Goal: Task Accomplishment & Management: Contribute content

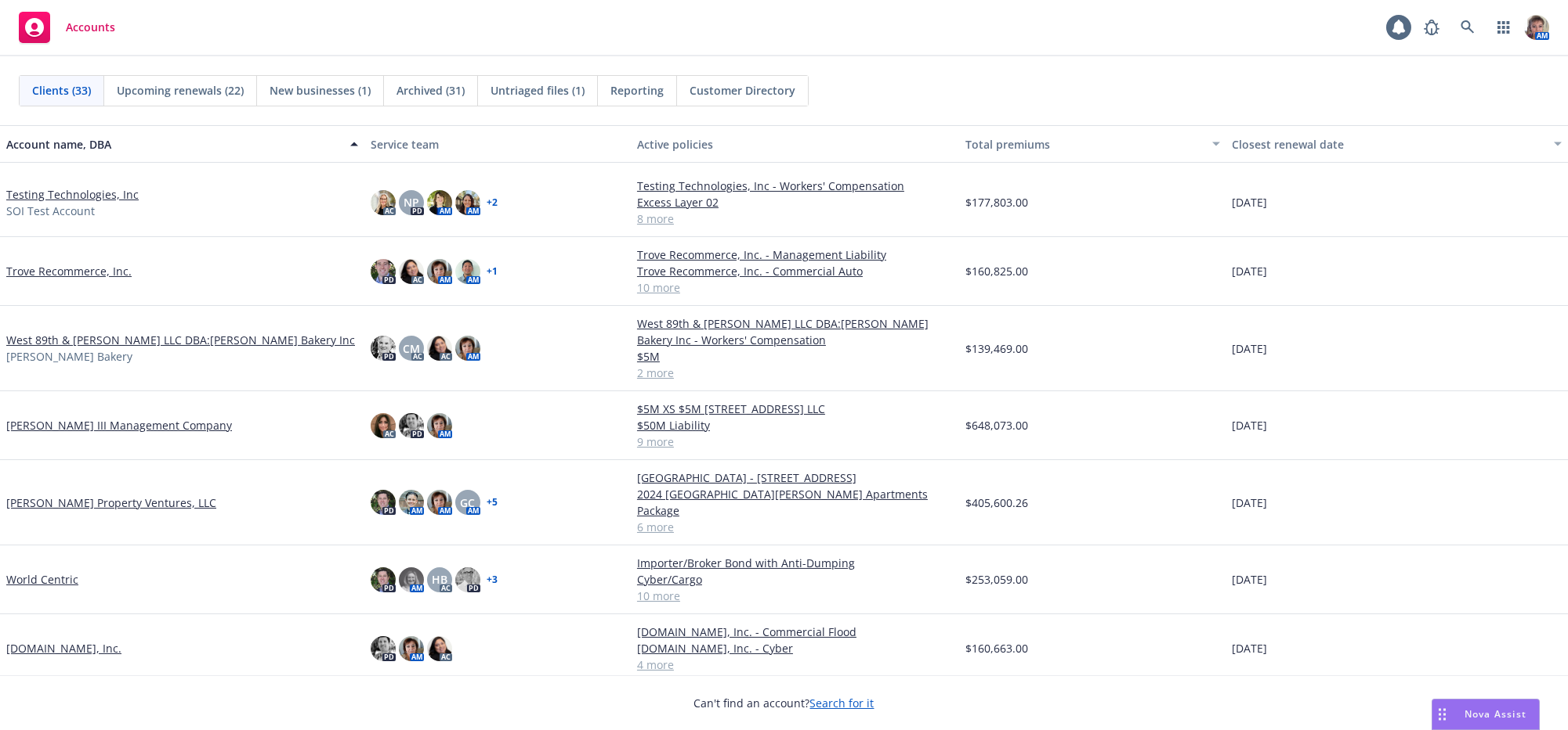
scroll to position [1647, 0]
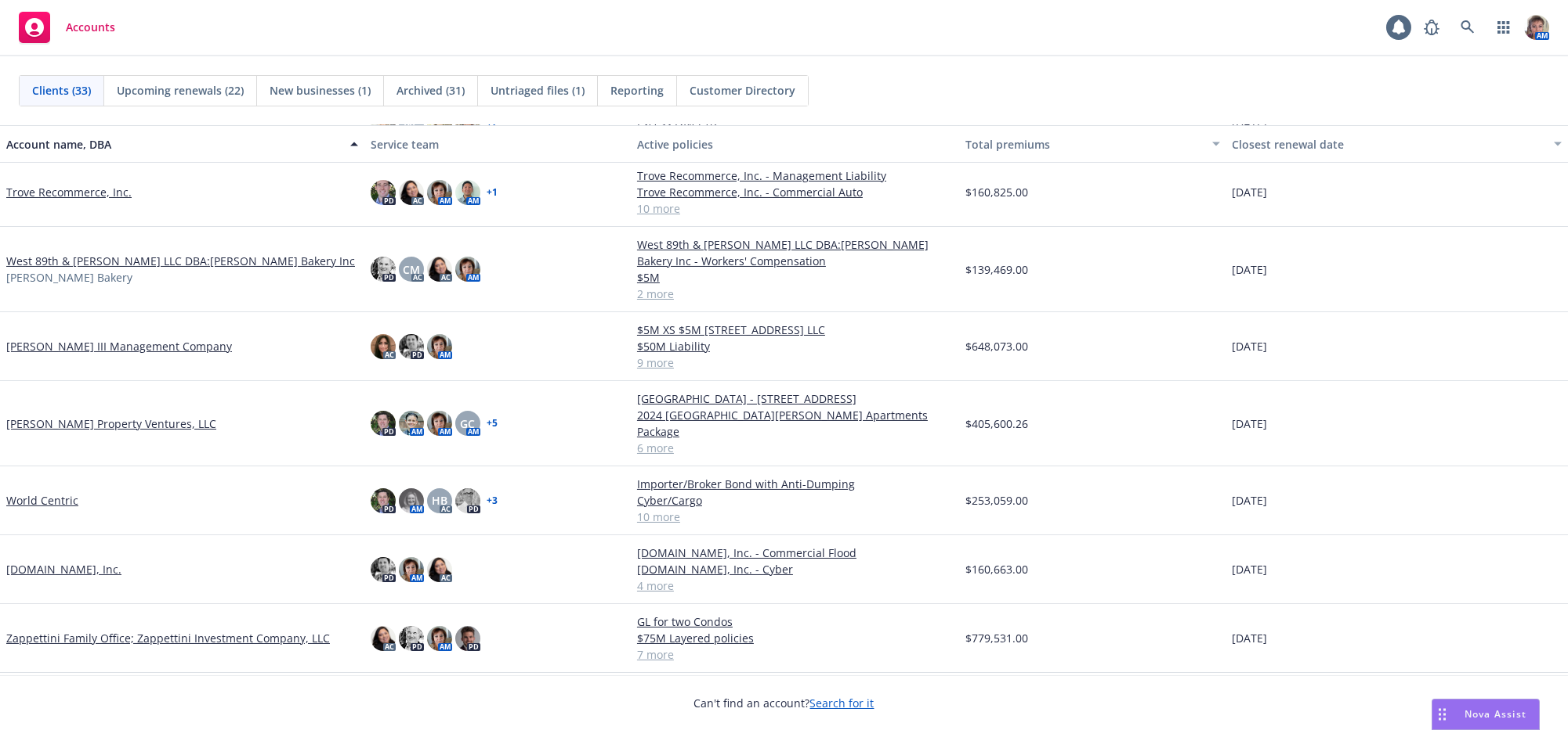
click at [181, 641] on link "Zappettini Family Office; Zappettini Investment Company, LLC" at bounding box center [168, 638] width 324 height 16
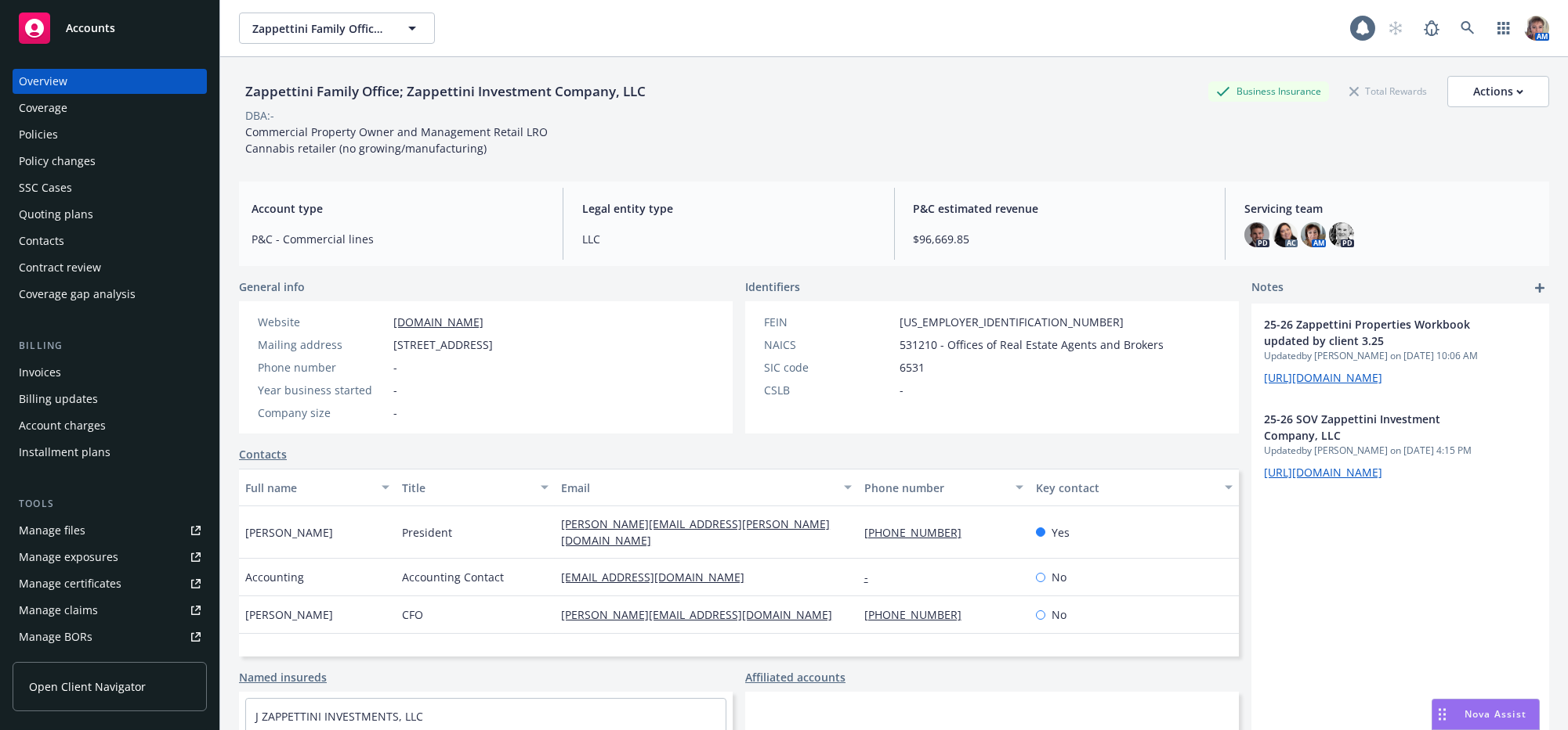
click at [61, 385] on div "Invoices" at bounding box center [40, 373] width 43 height 25
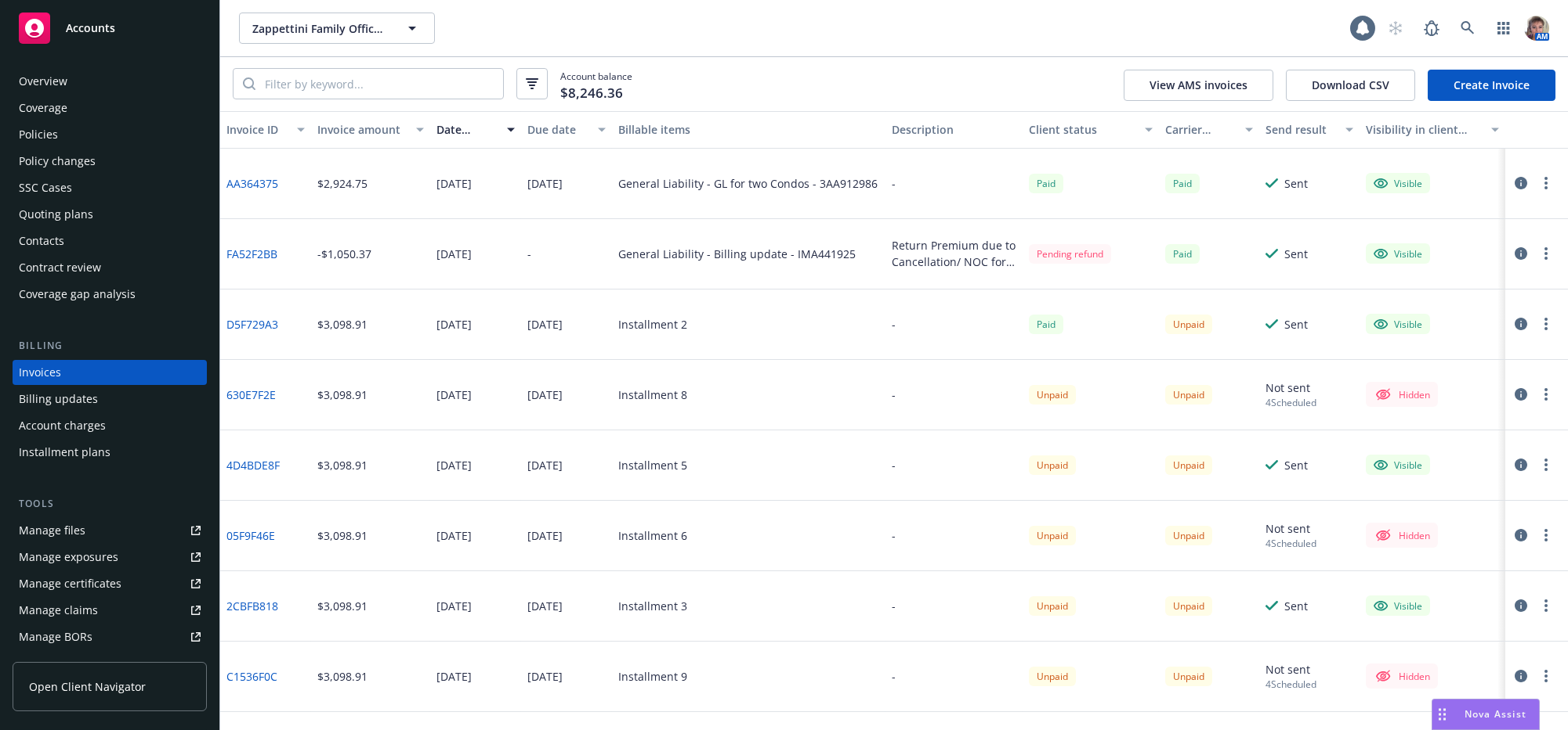
scroll to position [24, 0]
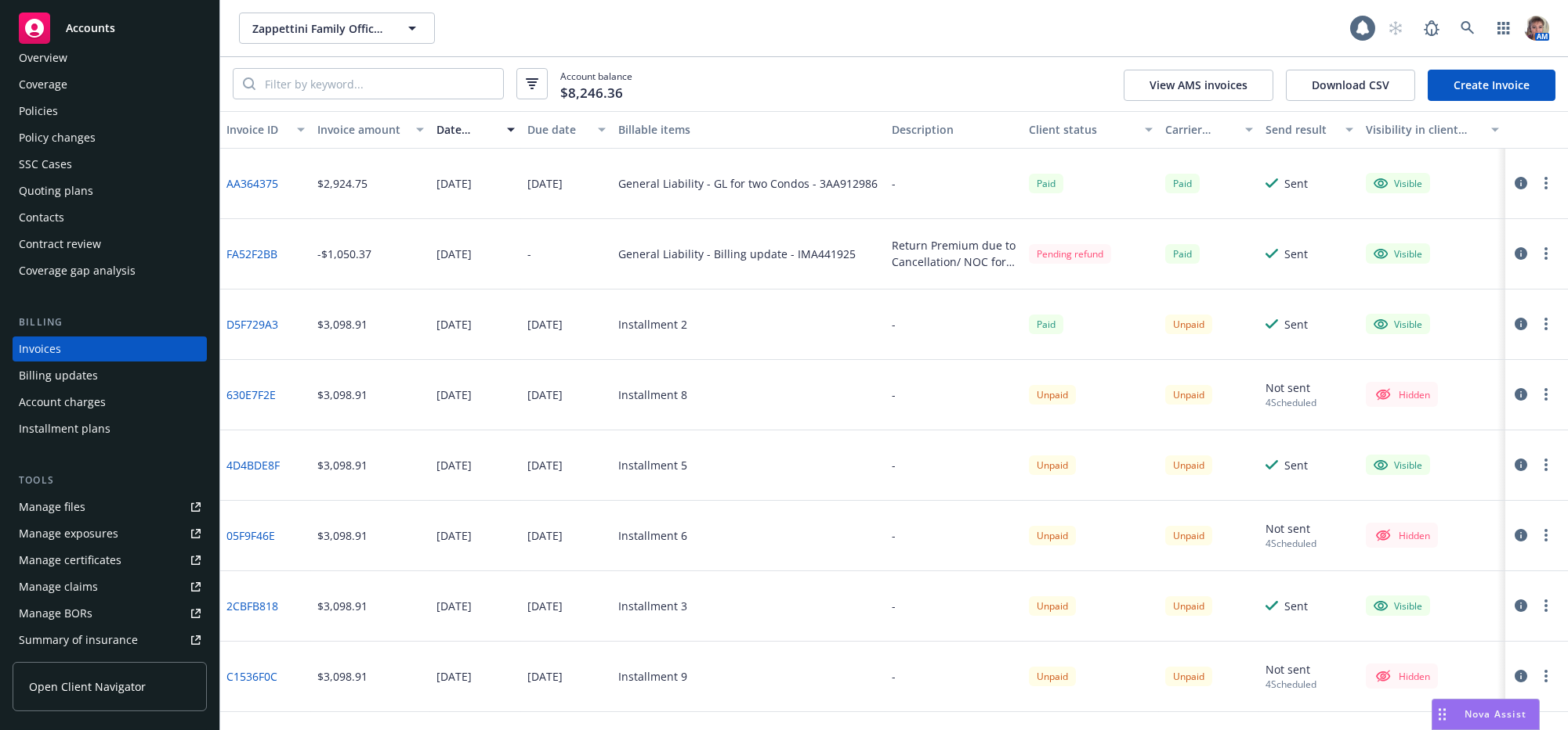
click at [52, 123] on div "Policies" at bounding box center [38, 112] width 39 height 25
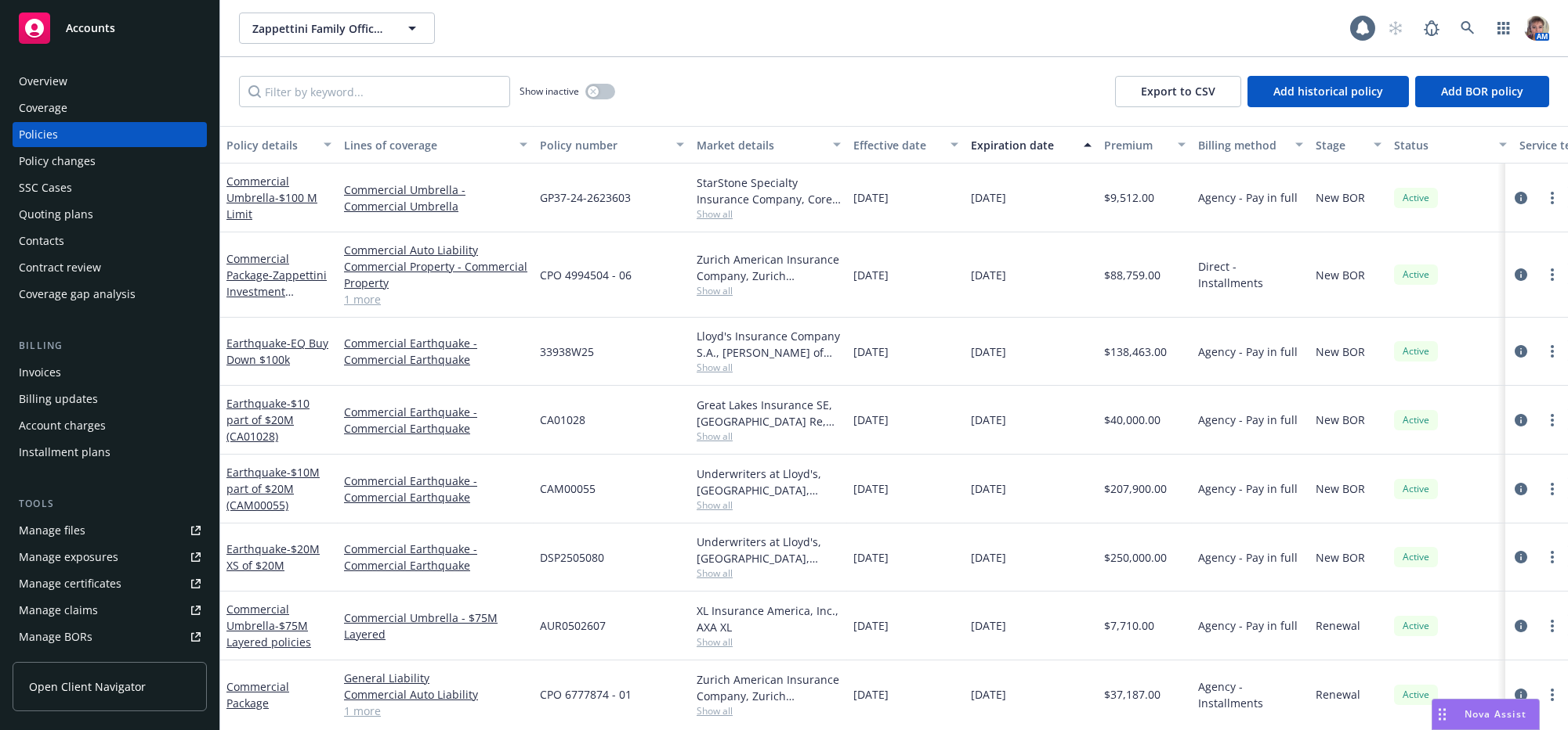
click at [622, 153] on div "Policy number" at bounding box center [603, 145] width 127 height 16
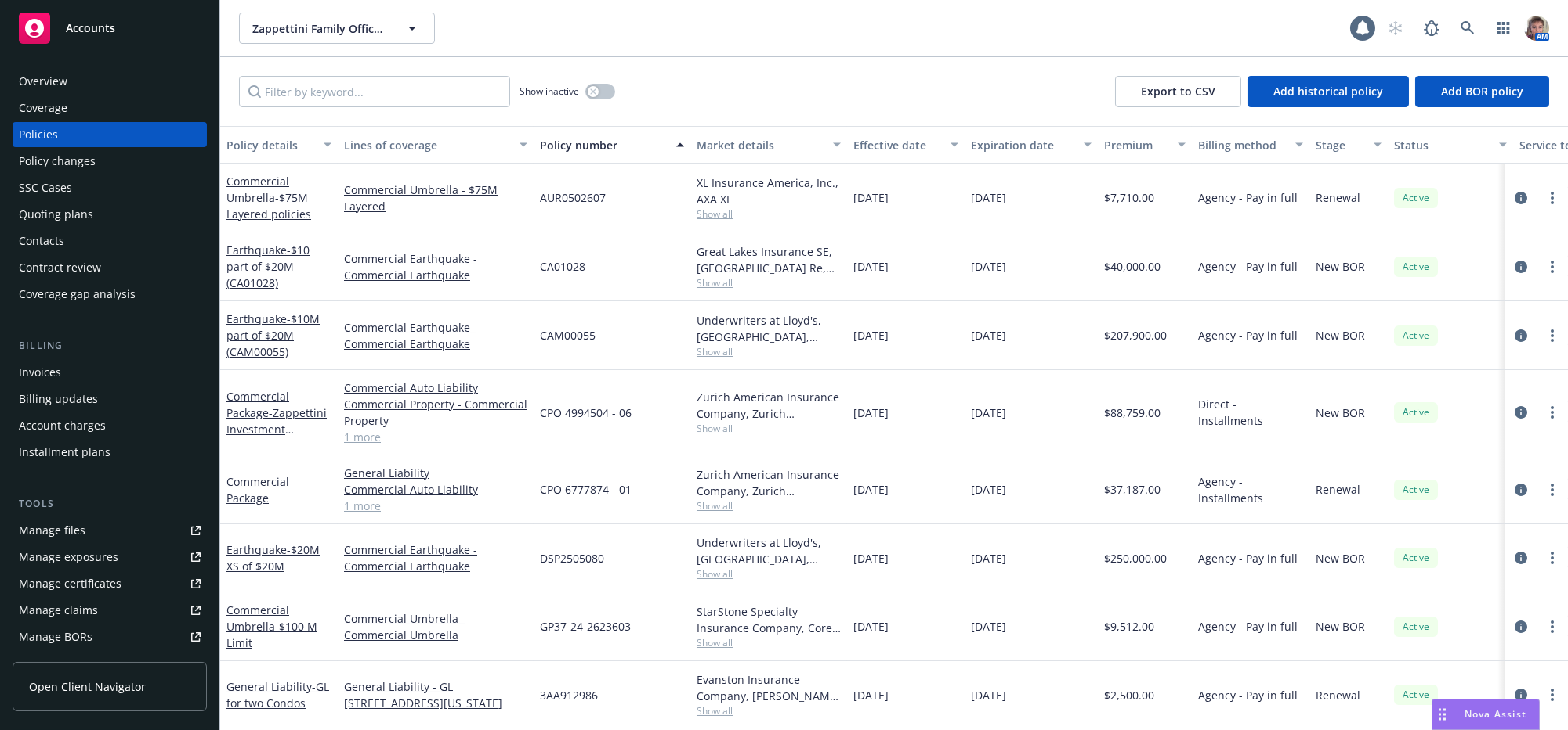
click at [609, 455] on div "CPO 4994504 - 06" at bounding box center [612, 413] width 157 height 85
click at [73, 254] on div "Contacts" at bounding box center [110, 241] width 181 height 25
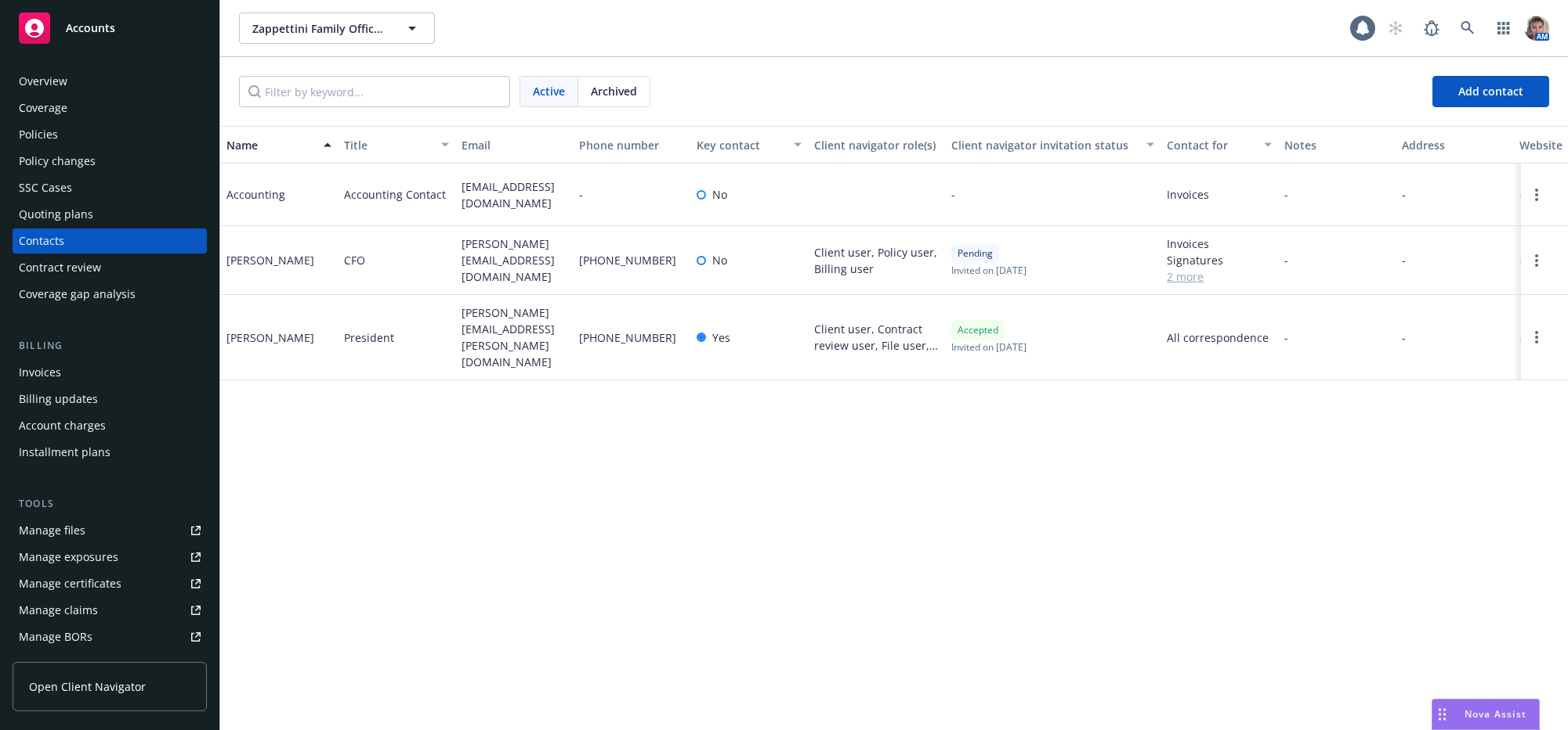
click at [98, 37] on div "Accounts" at bounding box center [110, 28] width 181 height 32
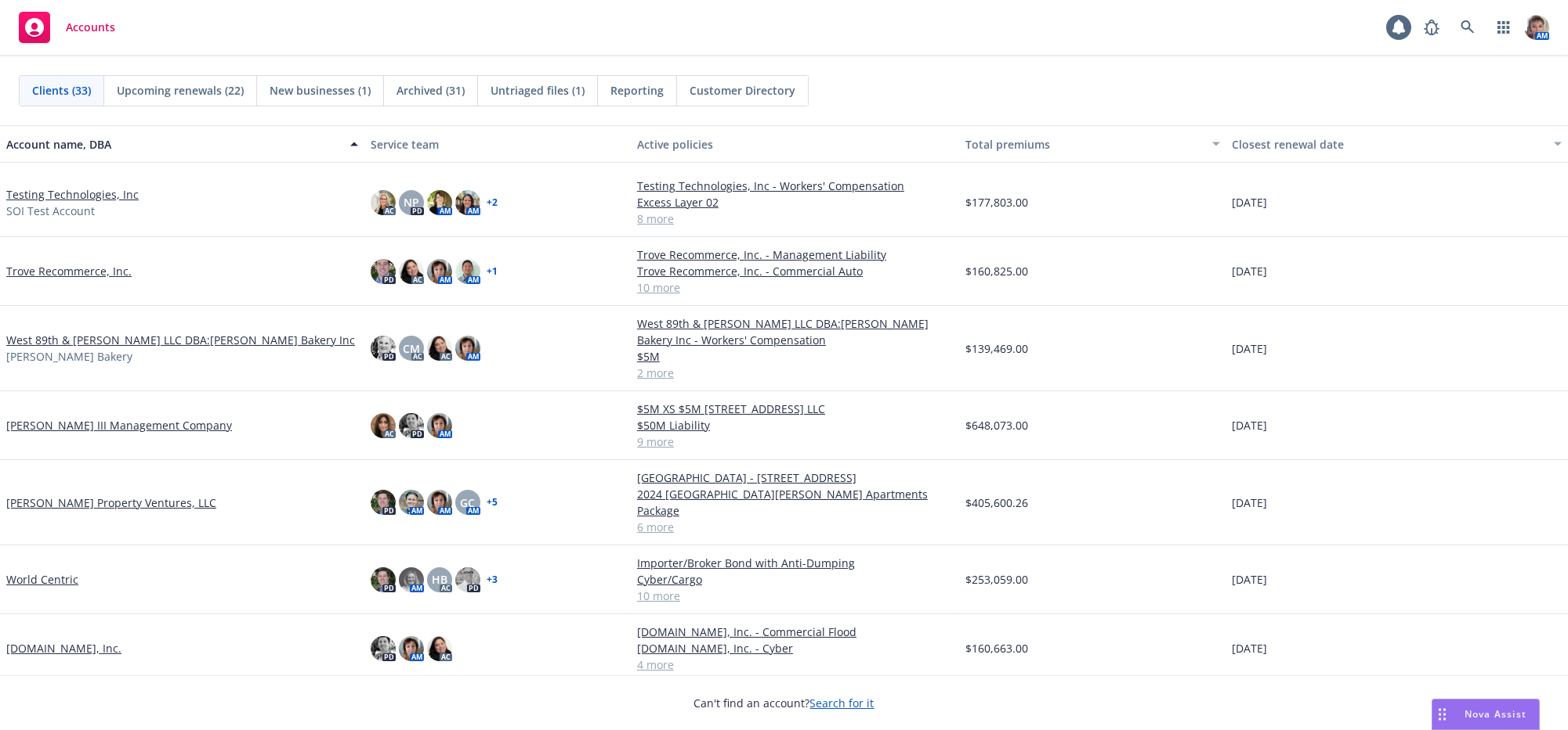
scroll to position [1647, 0]
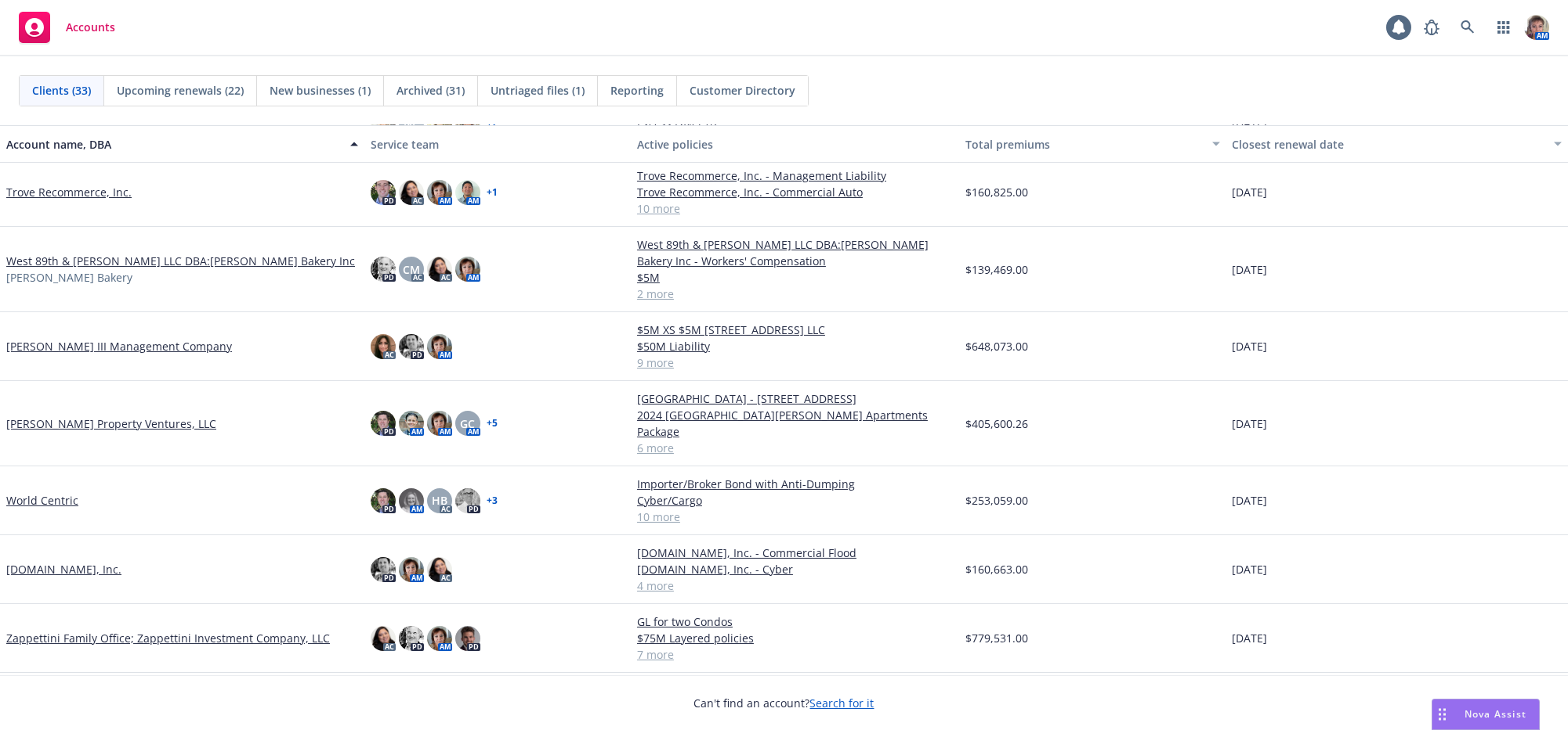
click at [44, 636] on link "Zappettini Family Office; Zappettini Investment Company, LLC" at bounding box center [168, 638] width 324 height 16
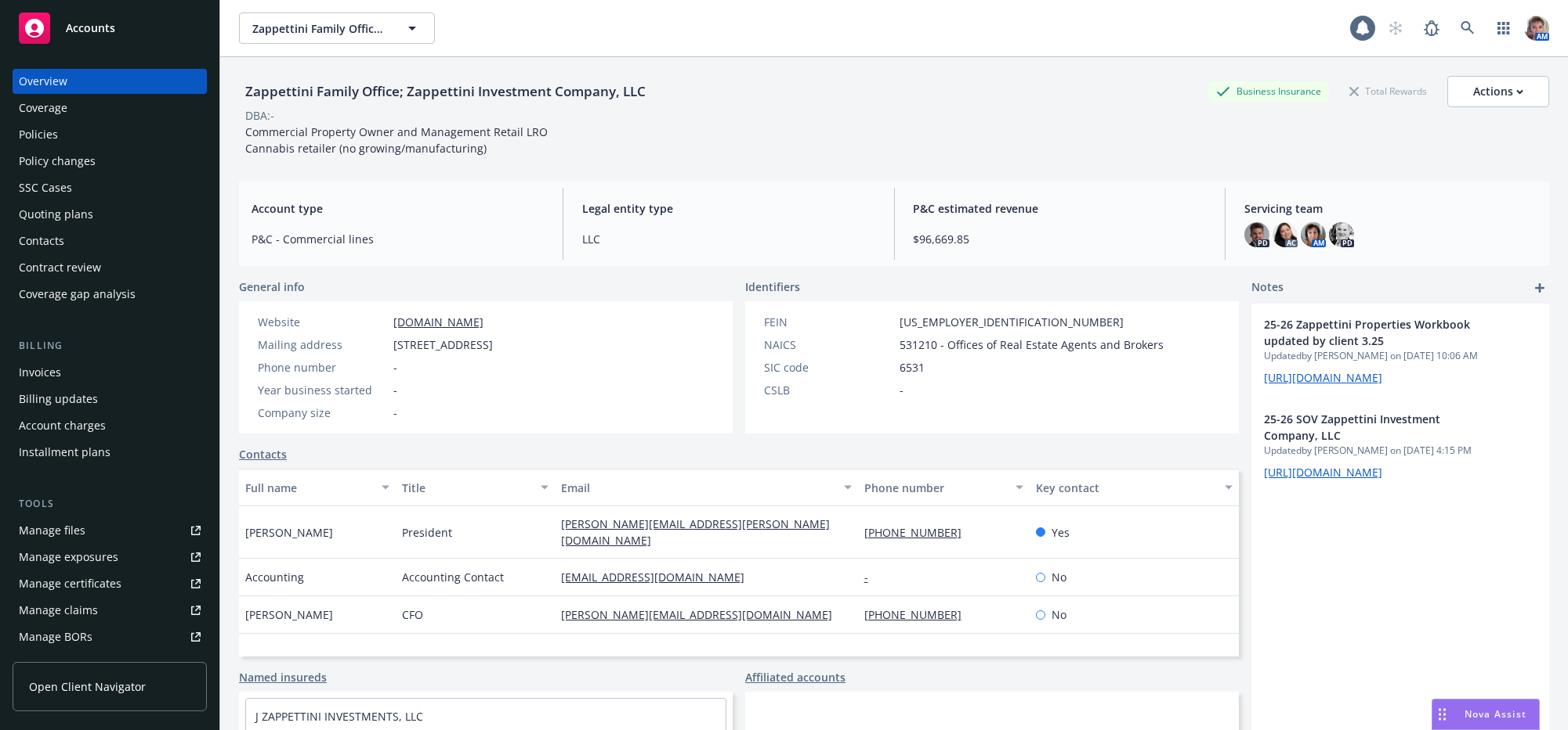
click at [123, 543] on link "Manage files" at bounding box center [110, 531] width 194 height 25
click at [1498, 700] on div "Nova Assist" at bounding box center [1485, 715] width 106 height 30
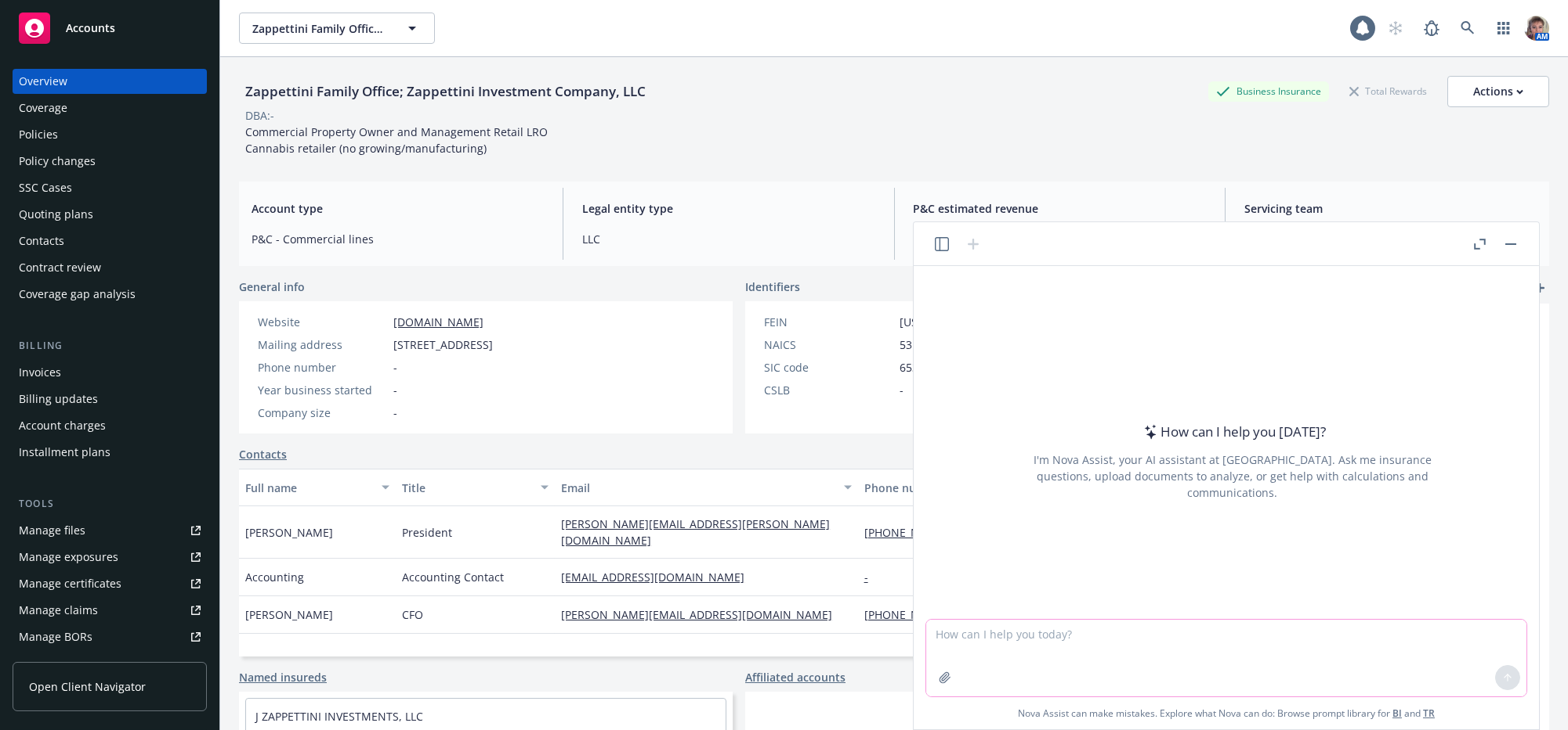
click at [1120, 645] on textarea at bounding box center [1225, 658] width 600 height 77
paste textarea "Hello John: Wanted to bring two invoices to your attention. The first one is fo…"
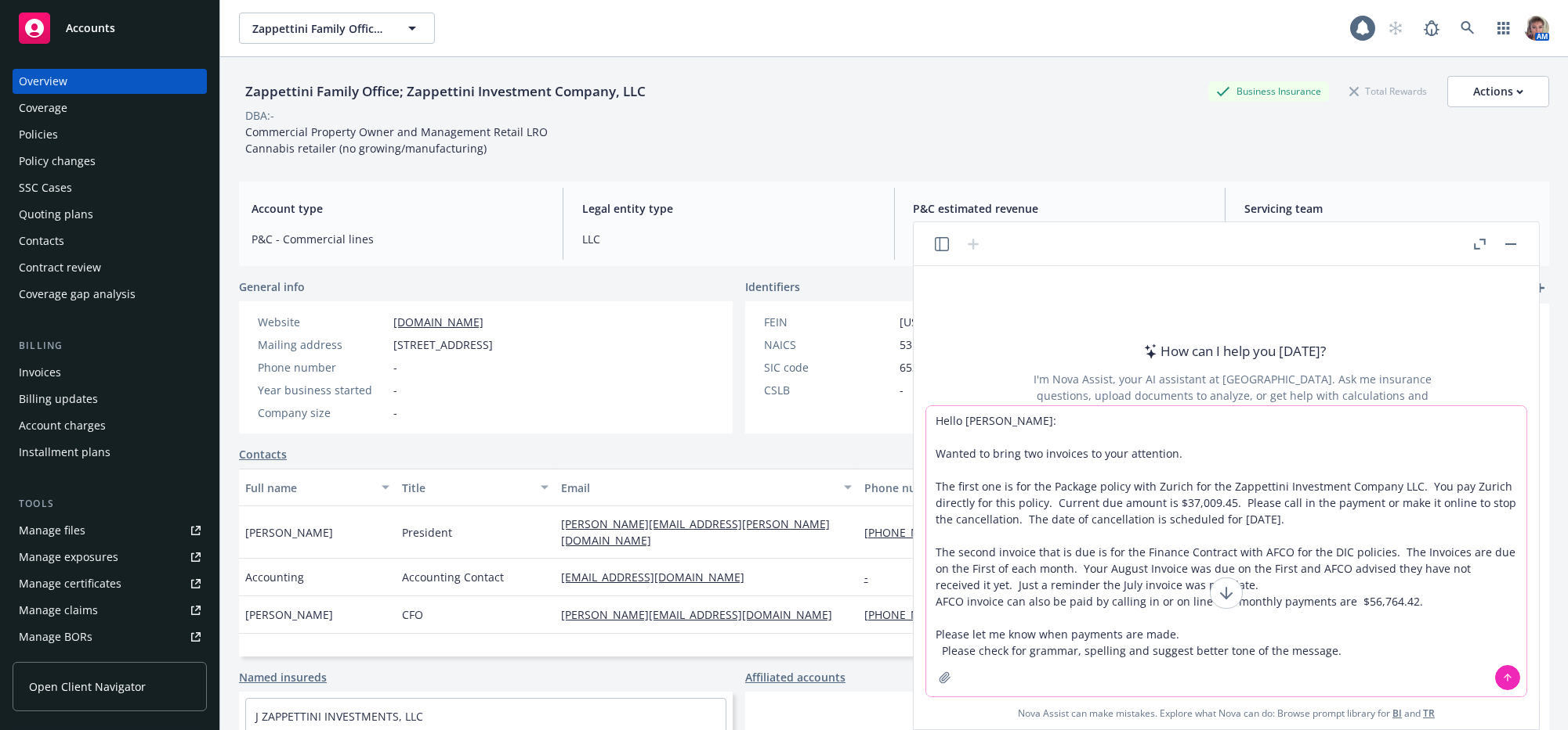
type textarea "Hello John: Wanted to bring two invoices to your attention. The first one is fo…"
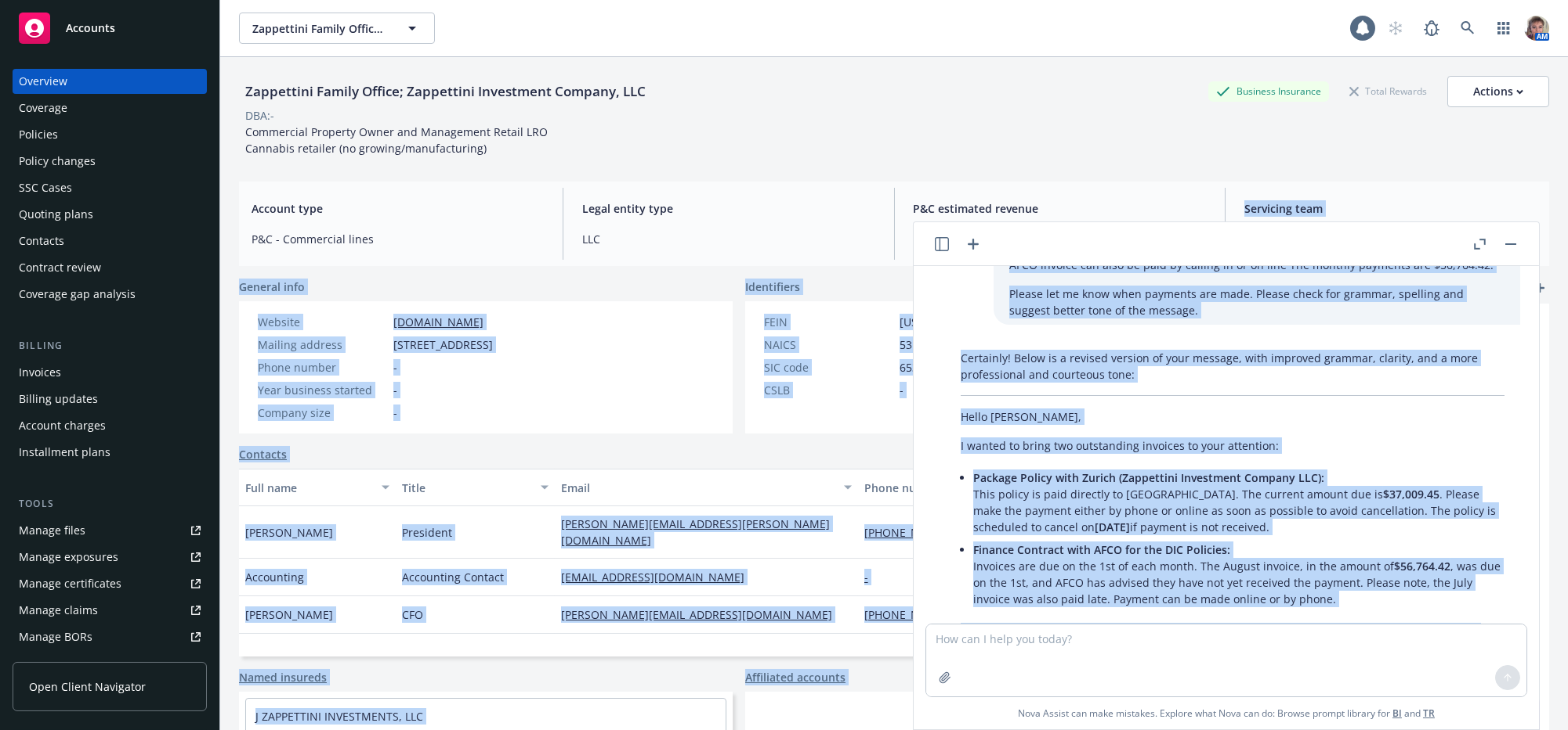
scroll to position [101, 0]
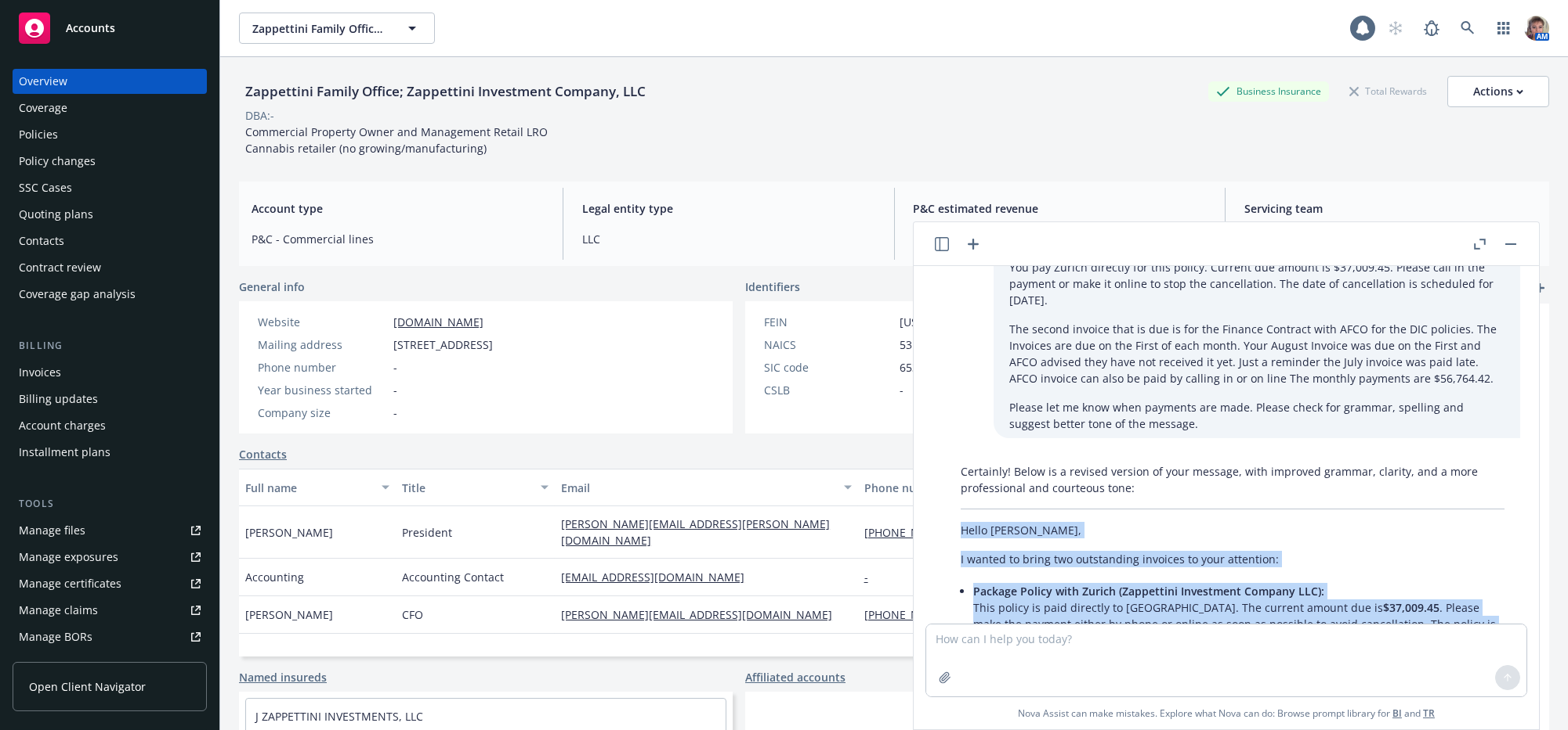
drag, startPoint x: 1056, startPoint y: 569, endPoint x: 1028, endPoint y: 602, distance: 43.3
click at [926, 529] on div "Hello John: Wanted to bring two invoices to your attention. The first one is fo…" at bounding box center [1226, 445] width 612 height 358
copy div "Hello John, I wanted to bring two outstanding invoices to your attention: Packa…"
click at [999, 576] on div "Certainly! Below is a revised version of your message, with improved grammar, c…" at bounding box center [1232, 676] width 575 height 435
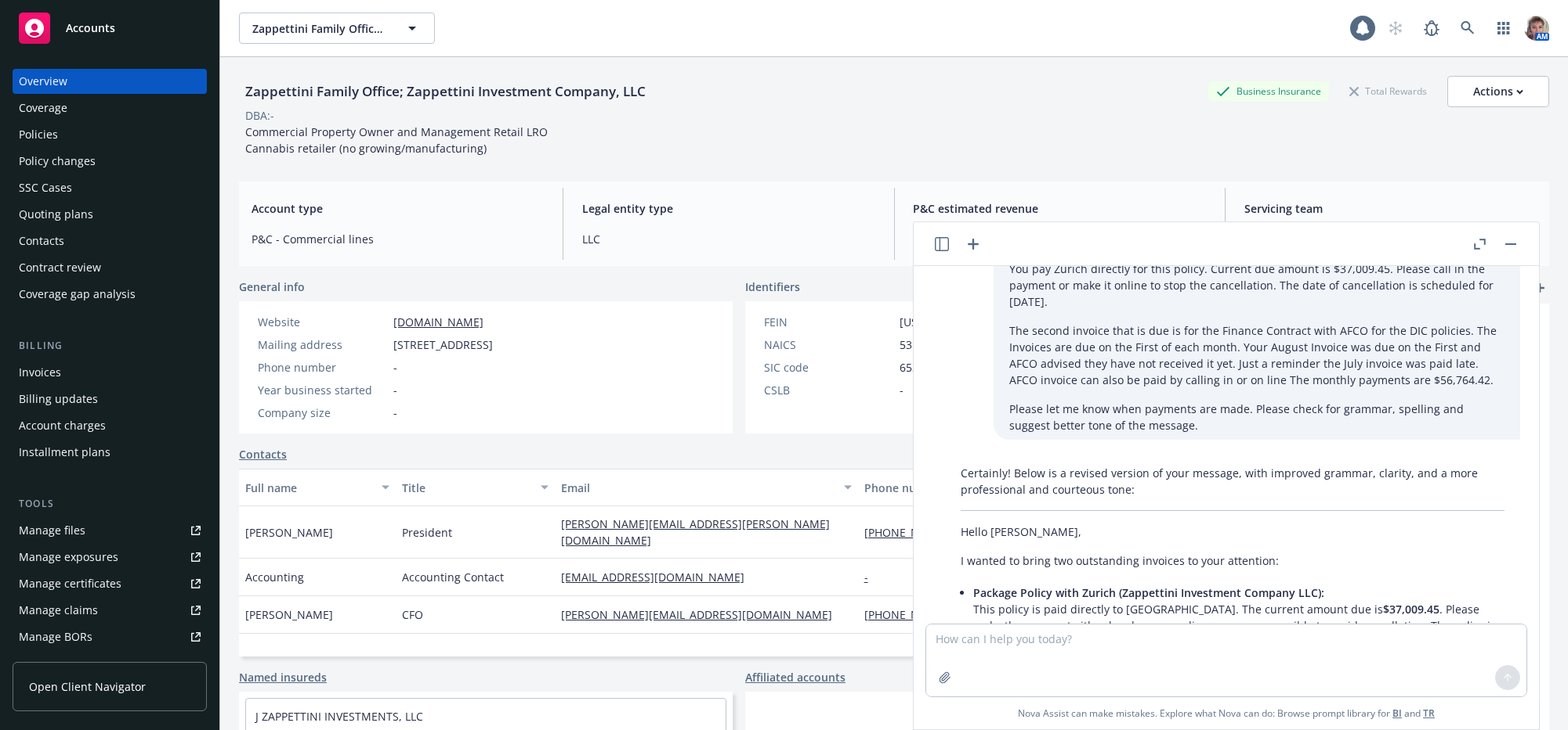
click at [958, 547] on div "Certainly! Below is a revised version of your message, with improved grammar, c…" at bounding box center [1232, 676] width 575 height 435
click at [966, 540] on p "Hello John," at bounding box center [1231, 532] width 544 height 16
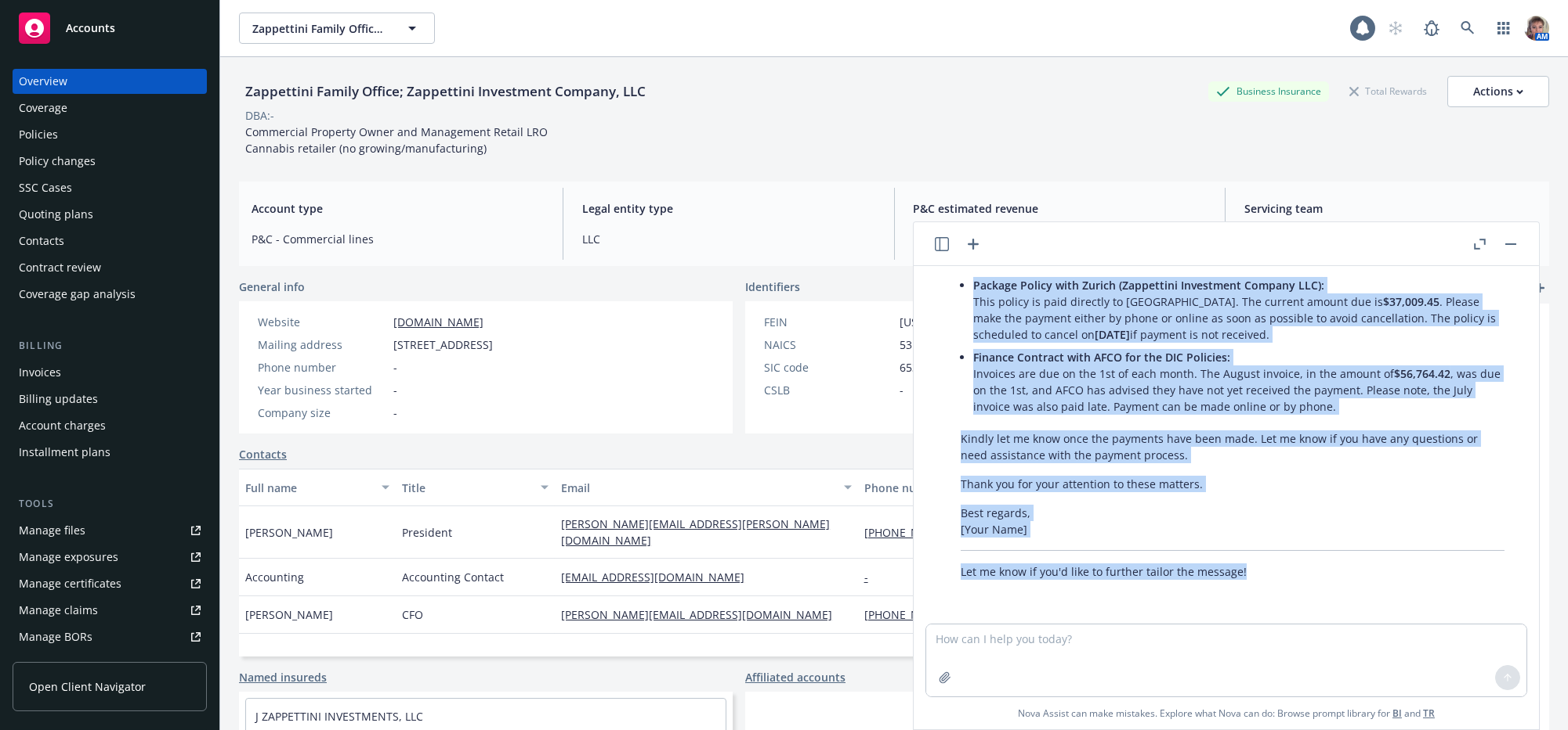
scroll to position [428, 0]
drag, startPoint x: 963, startPoint y: 534, endPoint x: 1300, endPoint y: 540, distance: 337.1
click at [1300, 540] on div "Certainly! Below is a revised version of your message, with improved grammar, c…" at bounding box center [1232, 369] width 575 height 435
copy div "Hello John, I wanted to bring two outstanding invoices to your attention: Packa…"
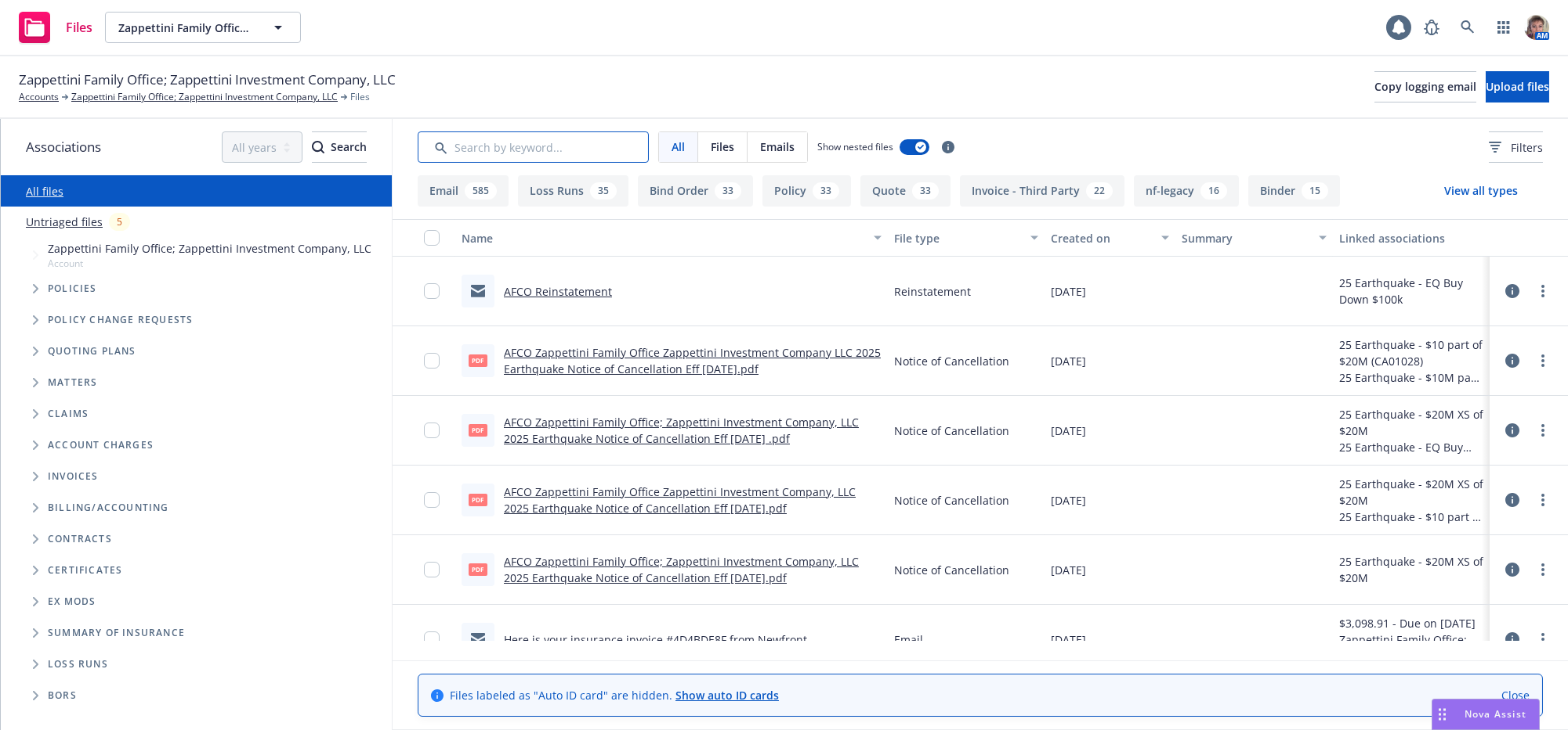
click at [573, 158] on input "Search by keyword..." at bounding box center [533, 147] width 231 height 32
click at [719, 376] on link "AFCO Zappettini Family Office Zappettini Investment Company LLC 2025 Earthquake…" at bounding box center [691, 361] width 377 height 32
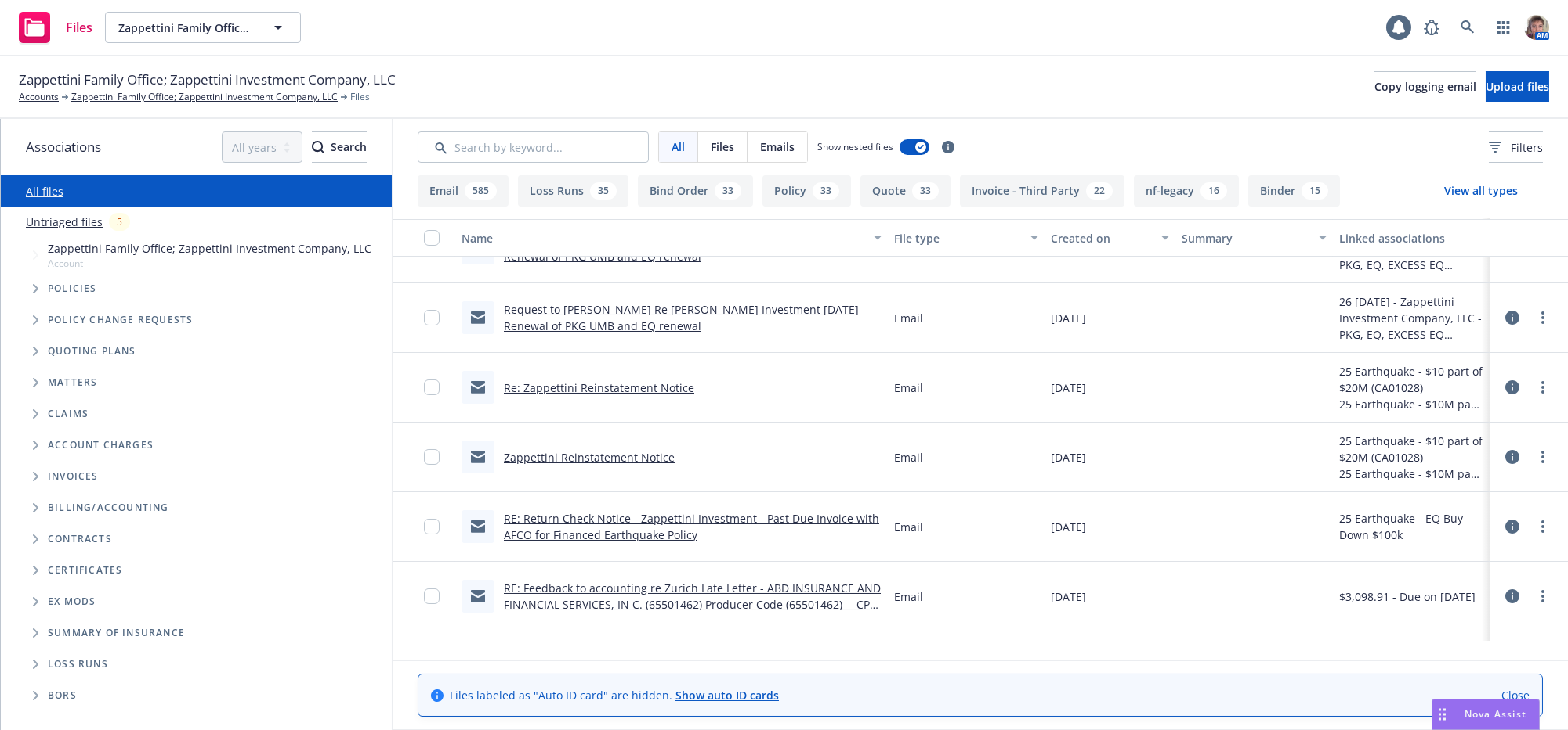
scroll to position [472, 0]
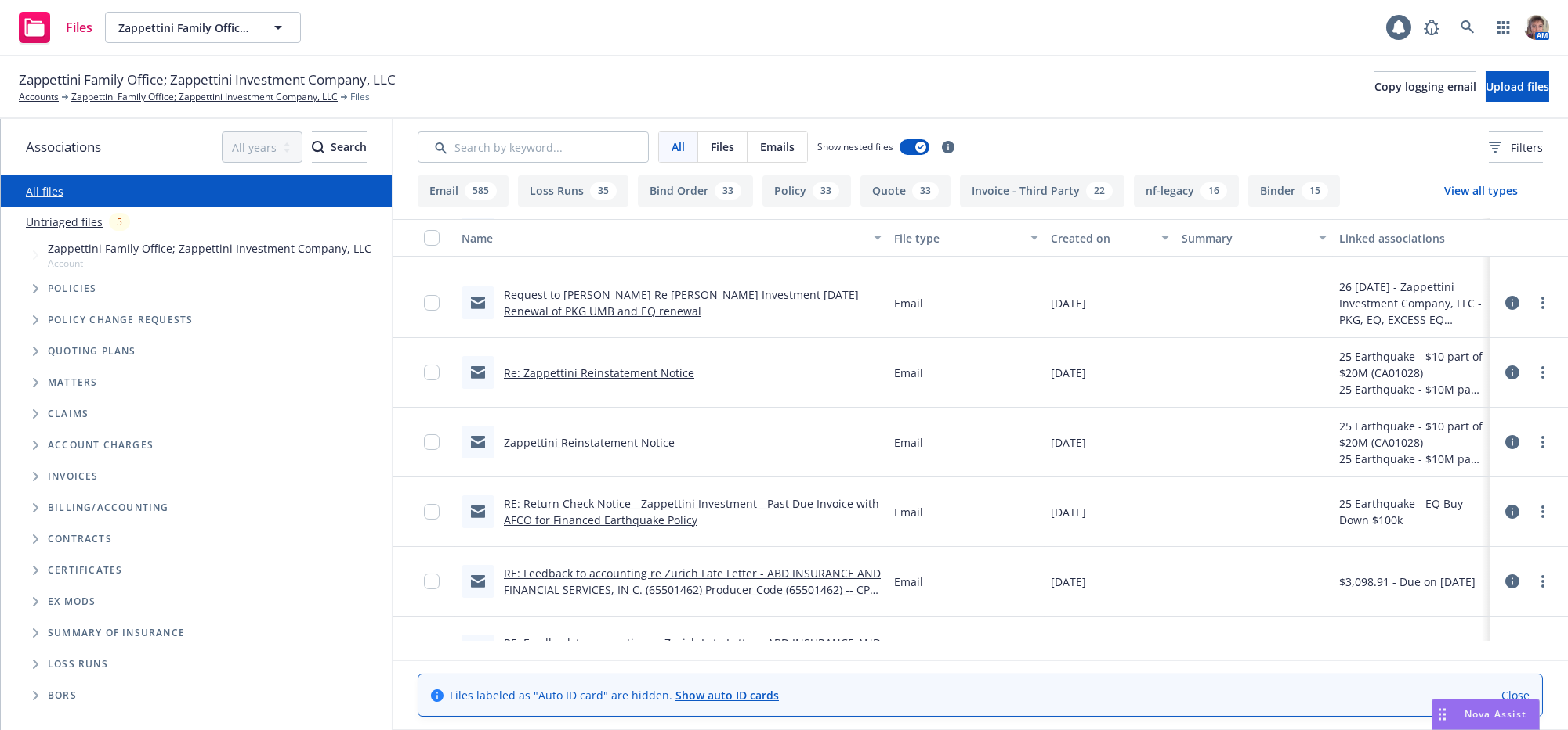
click at [589, 381] on link "Re: Zappettini Reinstatement Notice" at bounding box center [599, 373] width 191 height 15
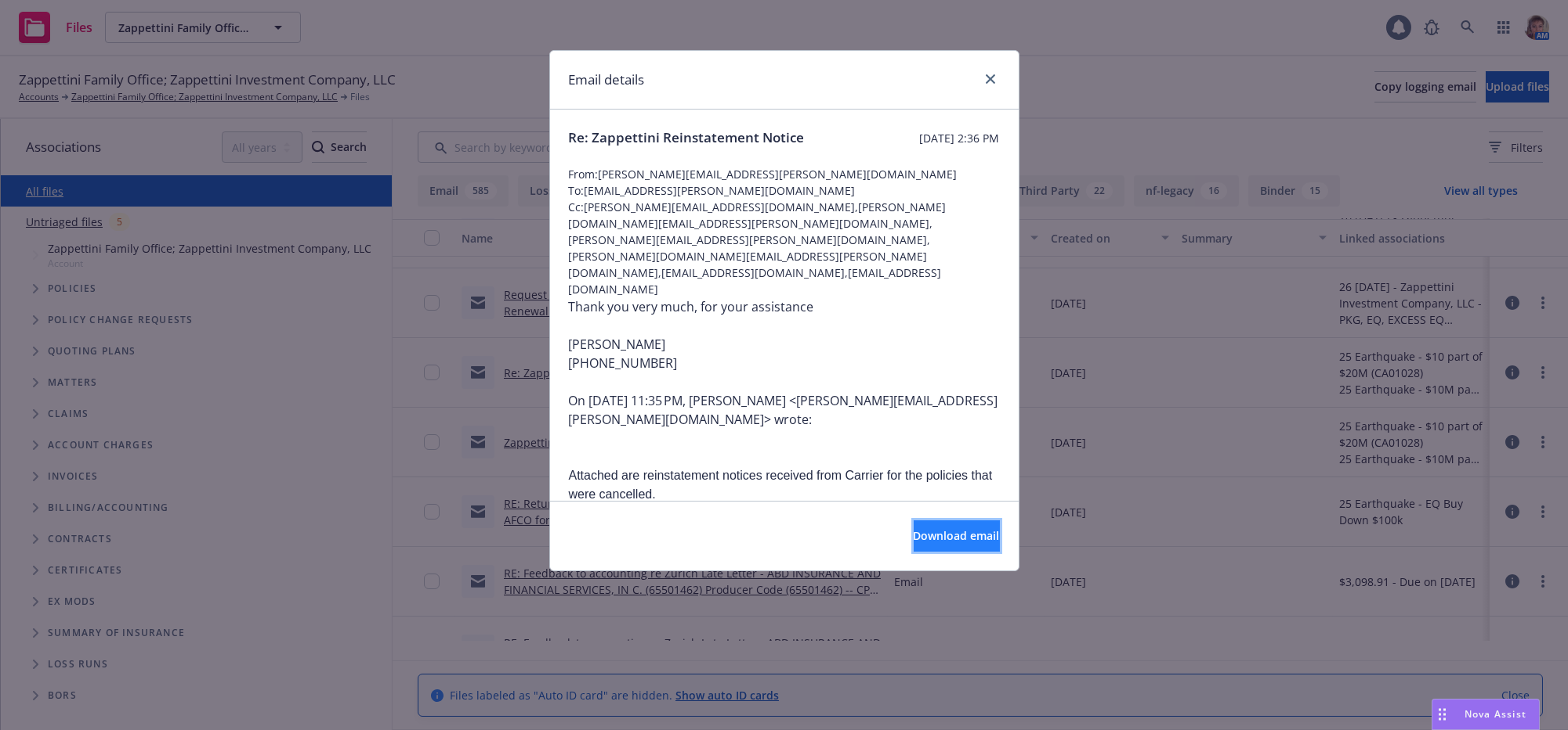
click at [952, 541] on span "Download email" at bounding box center [956, 536] width 86 height 15
click at [992, 71] on div "Email details" at bounding box center [784, 80] width 468 height 59
click at [996, 78] on div "Email details" at bounding box center [784, 80] width 468 height 59
click at [990, 79] on icon "close" at bounding box center [990, 79] width 9 height 9
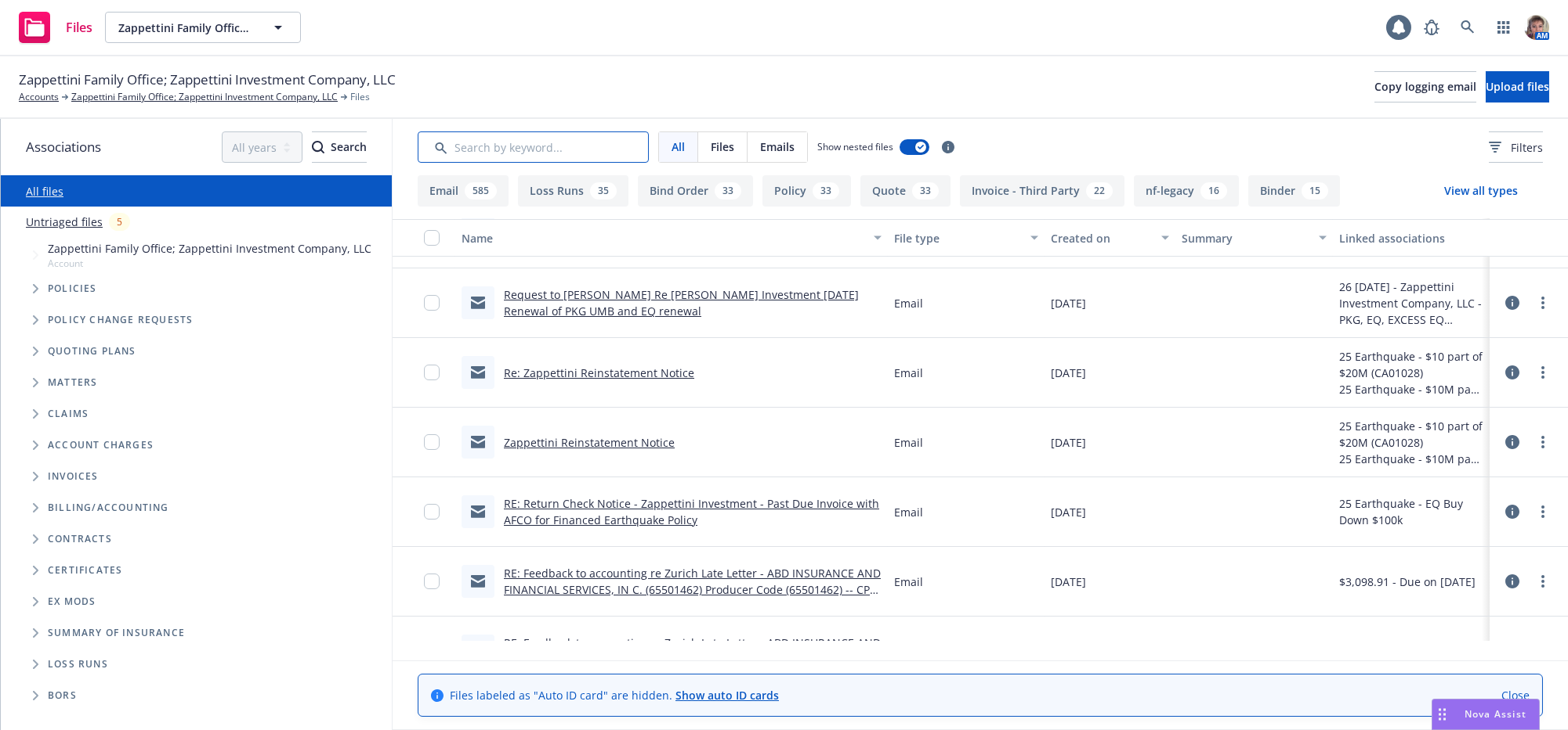
click at [531, 157] on input "Search by keyword..." at bounding box center [533, 147] width 231 height 32
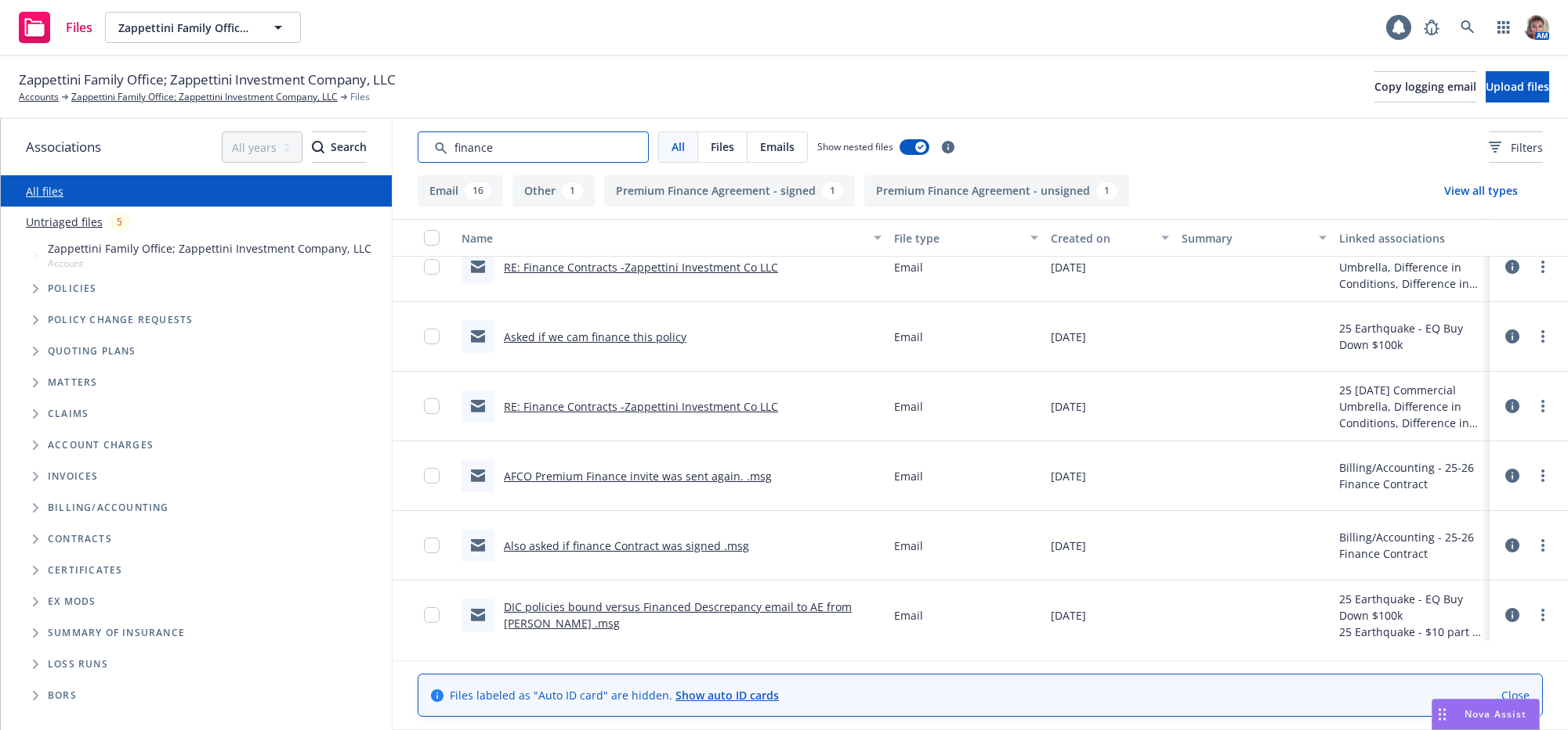
scroll to position [0, 0]
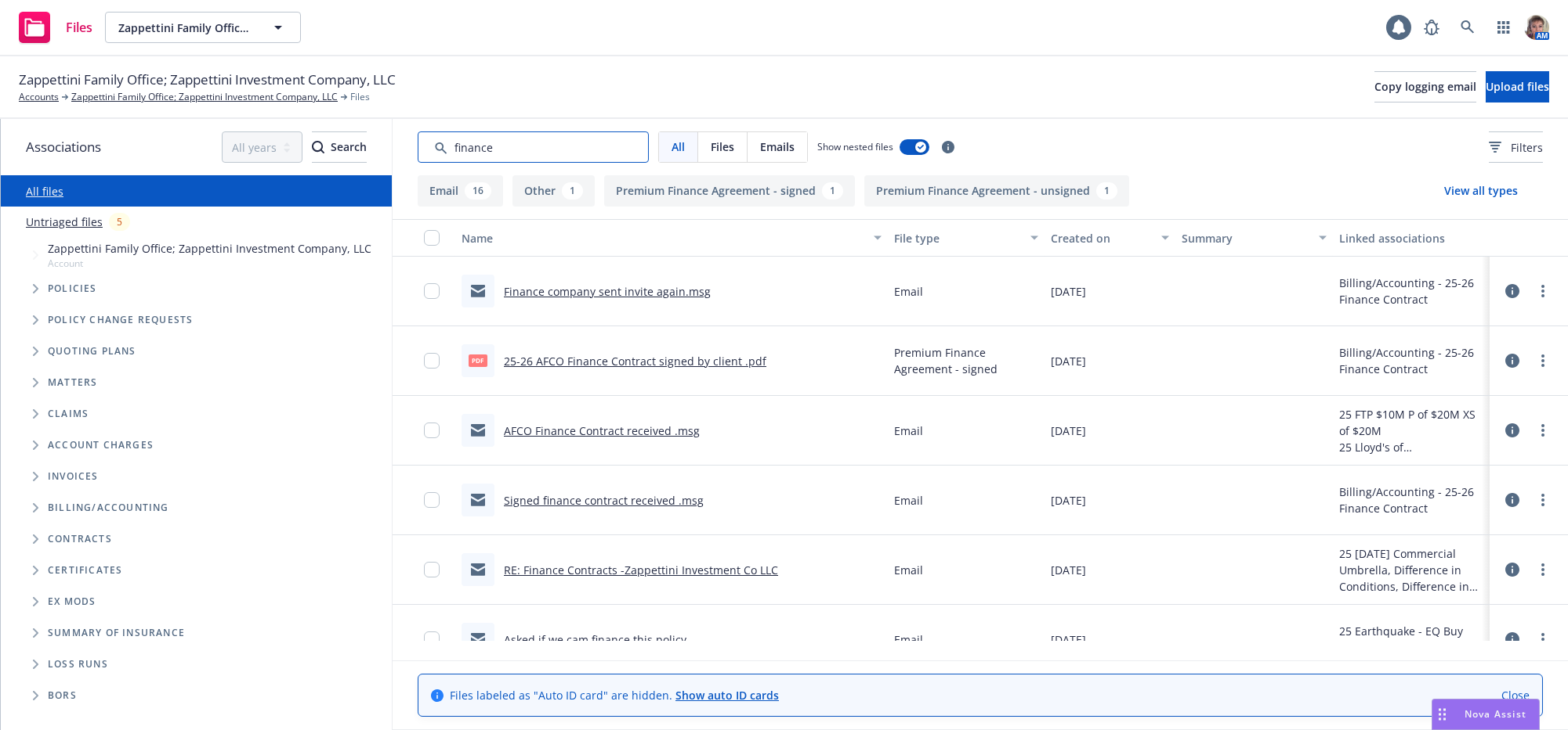
type input "finance"
click at [627, 369] on link "25-26 AFCO Finance Contract signed by client .pdf" at bounding box center [634, 361] width 262 height 15
click at [171, 100] on link "Zappettini Family Office; Zappettini Investment Company, LLC" at bounding box center [205, 97] width 267 height 15
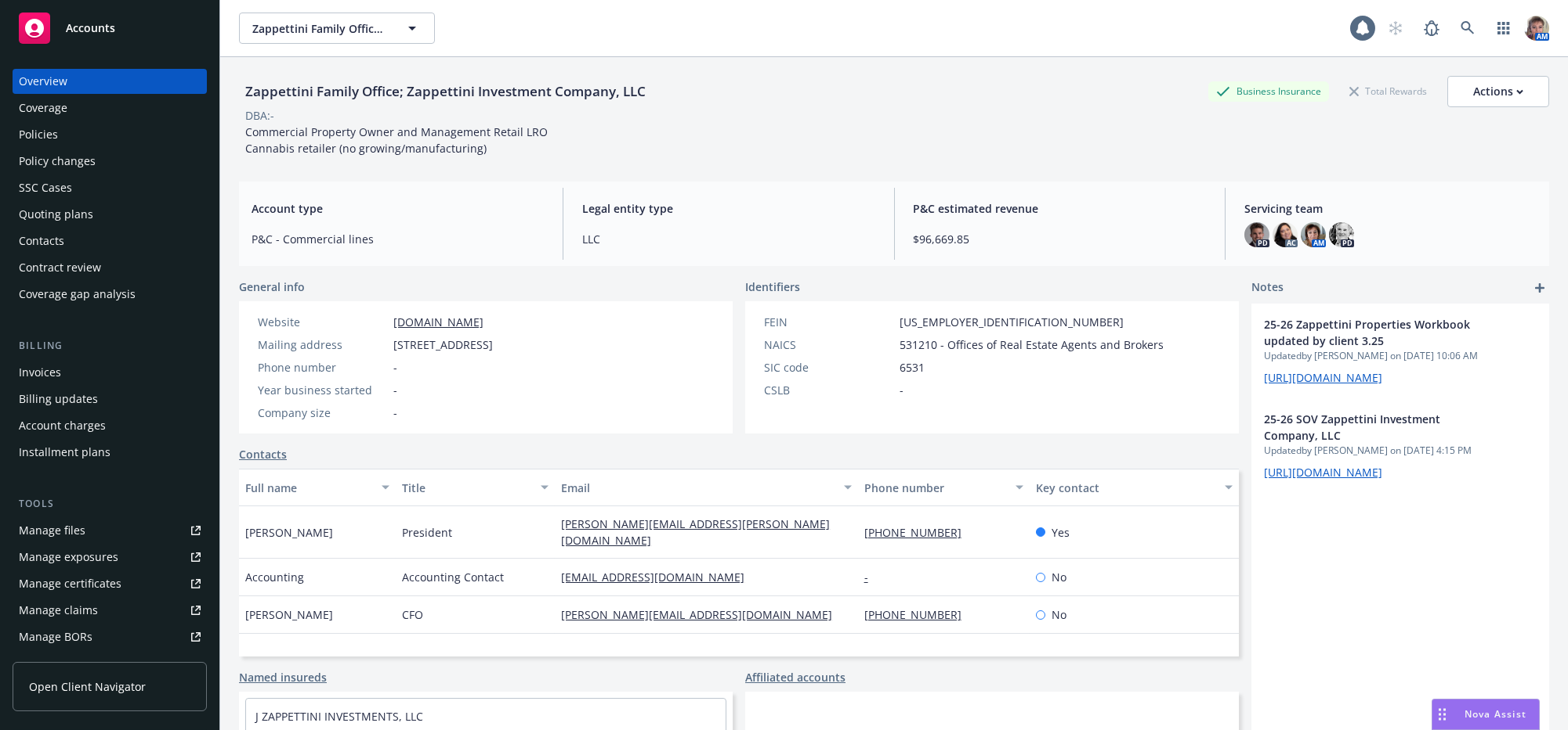
click at [89, 543] on link "Manage files" at bounding box center [110, 531] width 194 height 25
click at [64, 543] on div "Manage files" at bounding box center [52, 531] width 66 height 25
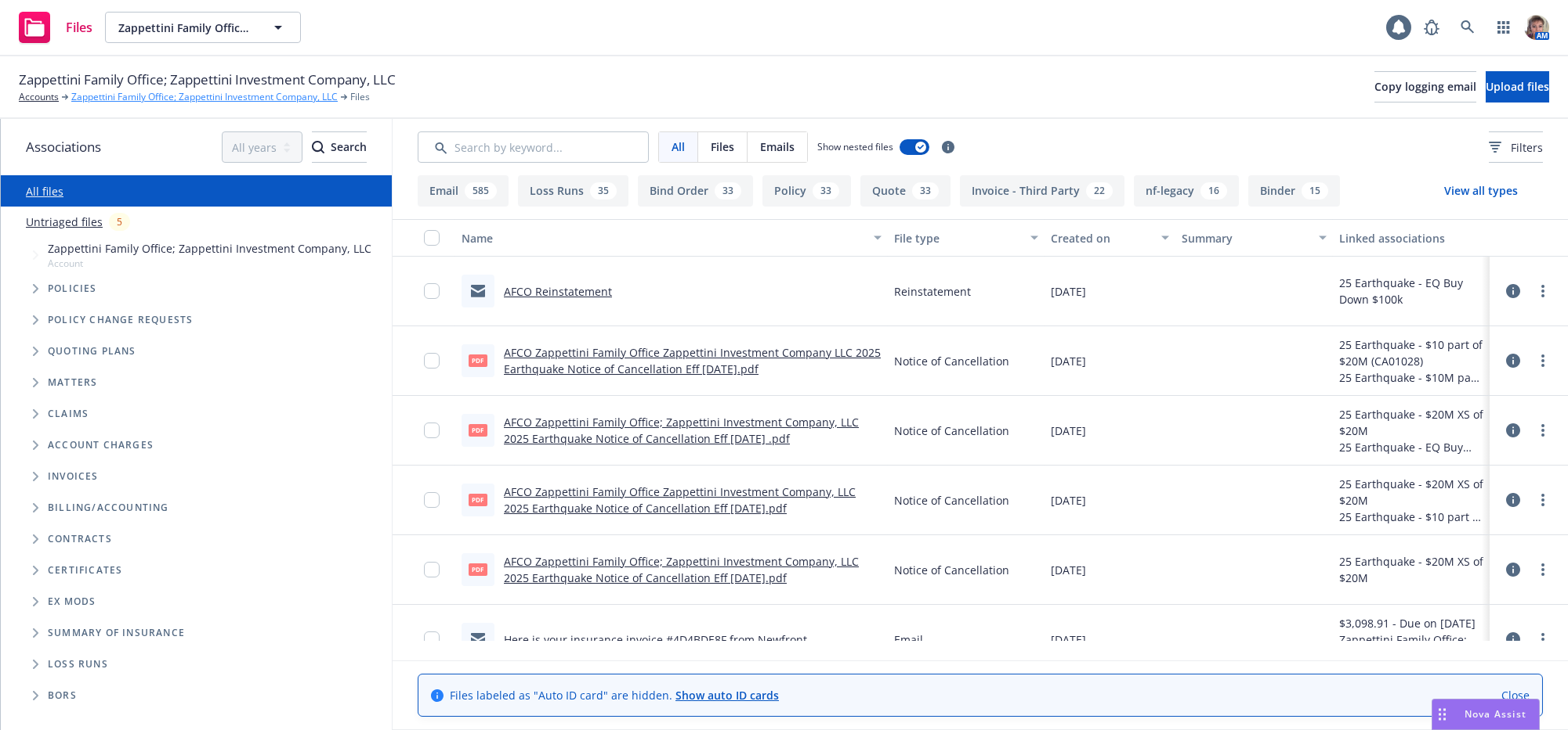
click at [142, 102] on link "Zappettini Family Office; Zappettini Investment Company, LLC" at bounding box center [205, 97] width 267 height 15
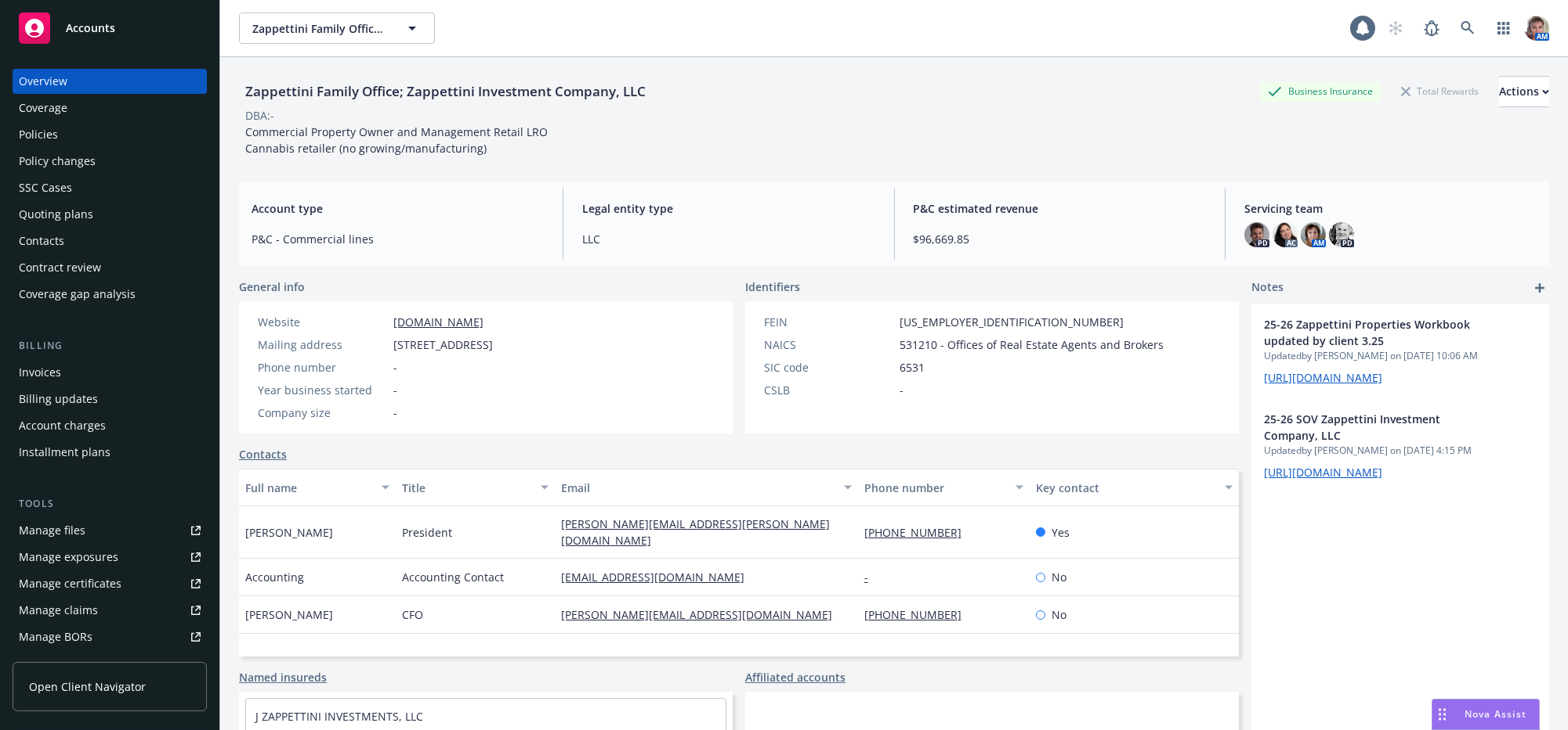
click at [134, 94] on div "Overview" at bounding box center [110, 82] width 181 height 25
click at [104, 200] on div "SSC Cases" at bounding box center [110, 188] width 181 height 25
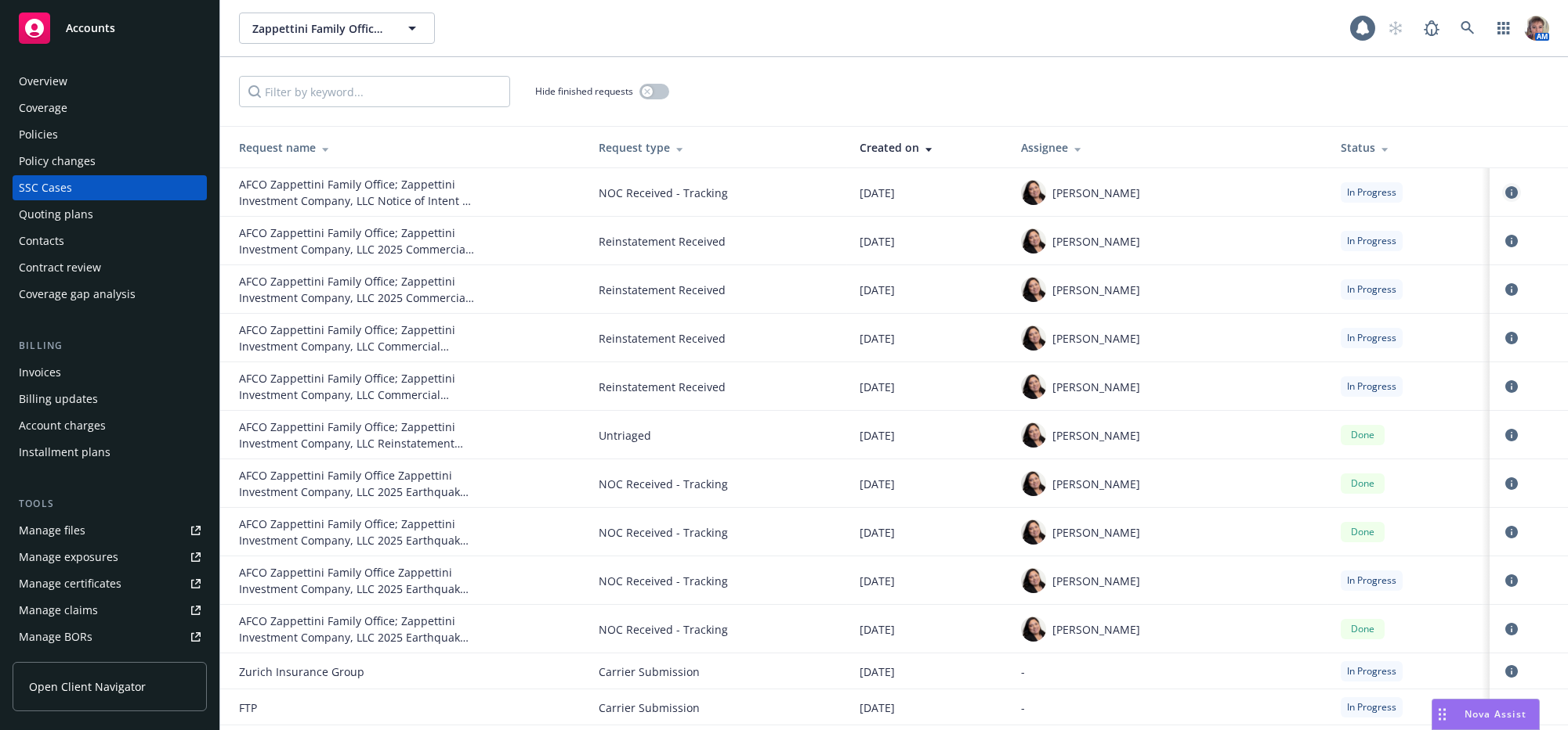
click at [1504, 199] on icon "circleInformation" at bounding box center [1511, 192] width 13 height 13
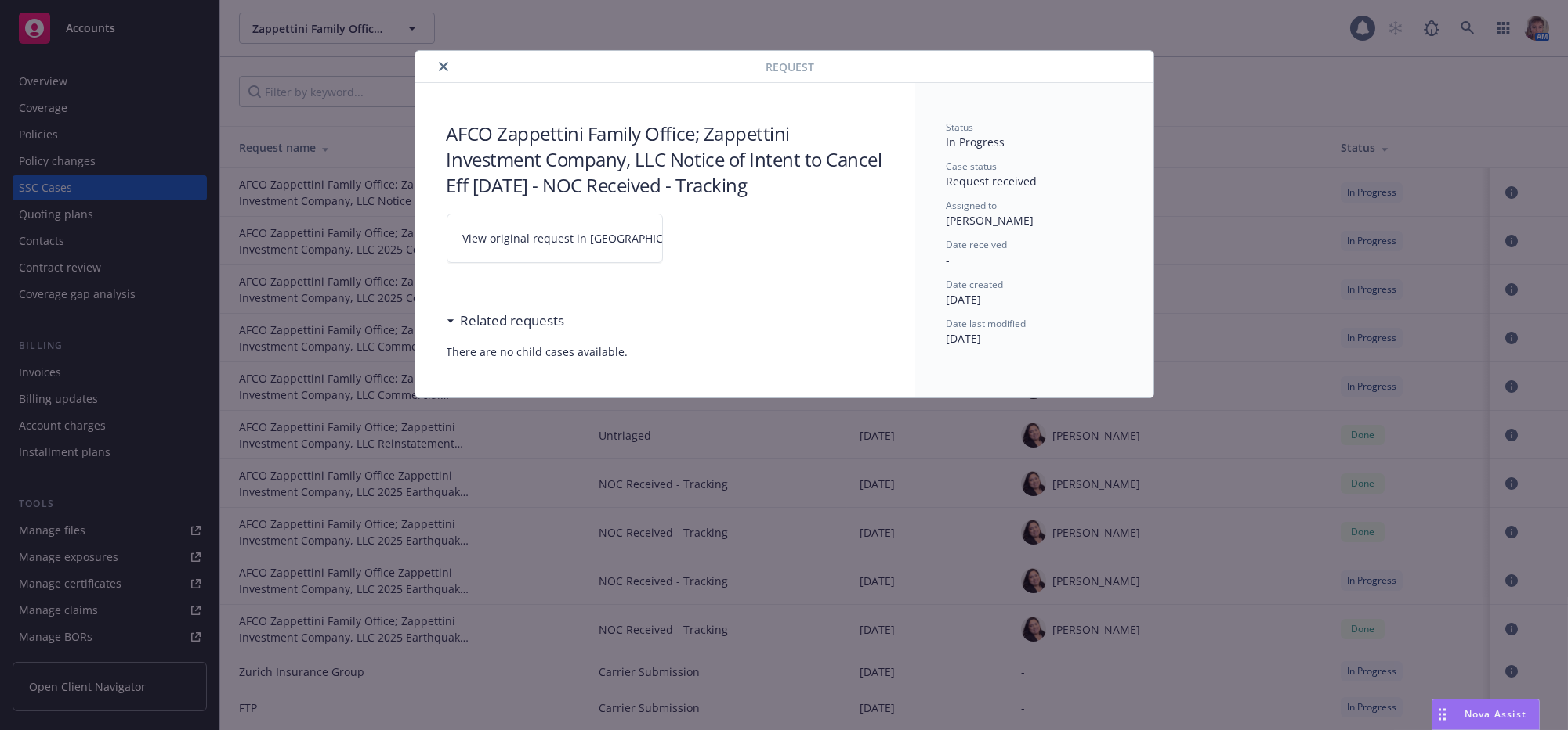
click at [598, 254] on link "View original request in SSC" at bounding box center [554, 238] width 216 height 49
click at [534, 244] on span "View original request in SSC" at bounding box center [582, 238] width 238 height 16
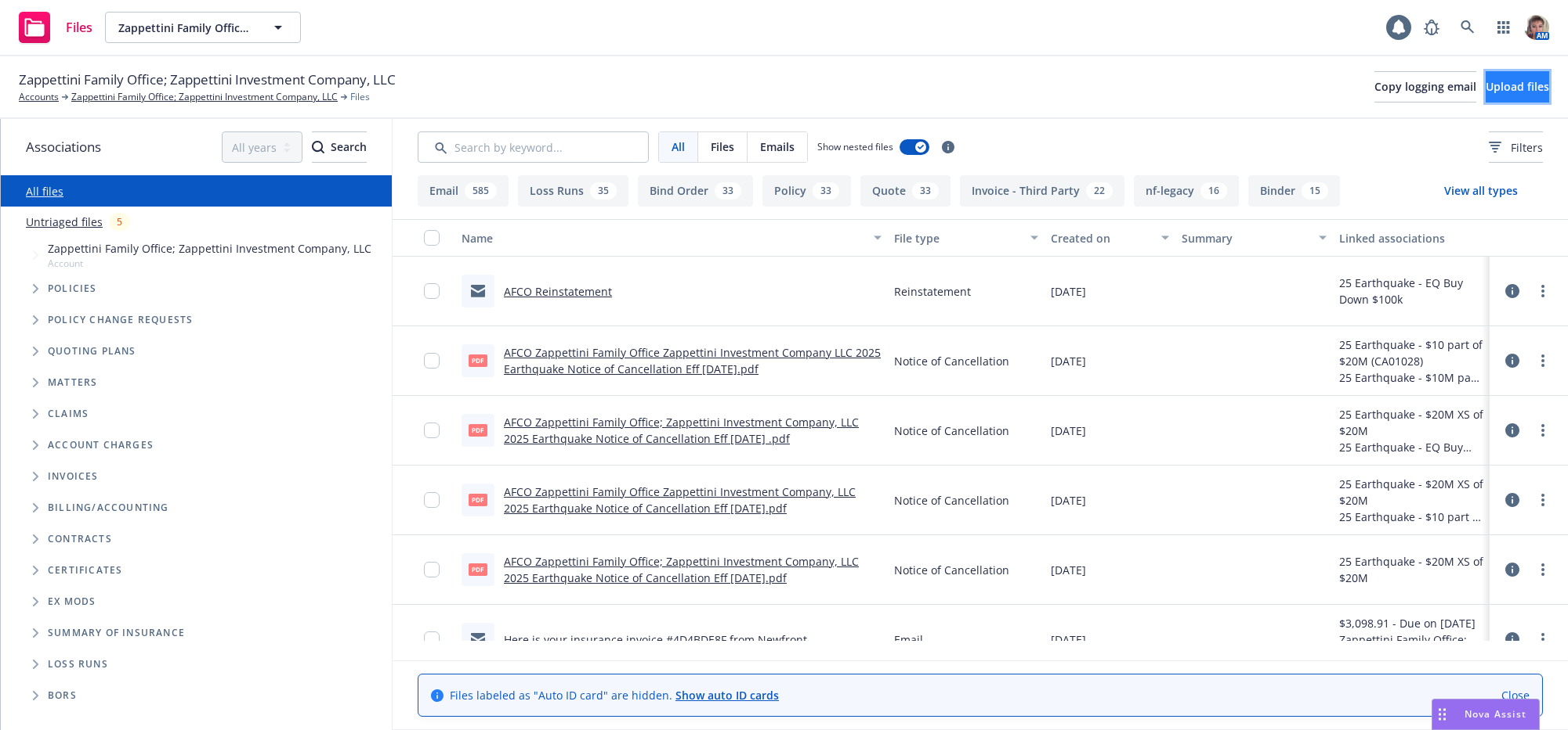
click at [1530, 77] on button "Upload files" at bounding box center [1517, 87] width 64 height 32
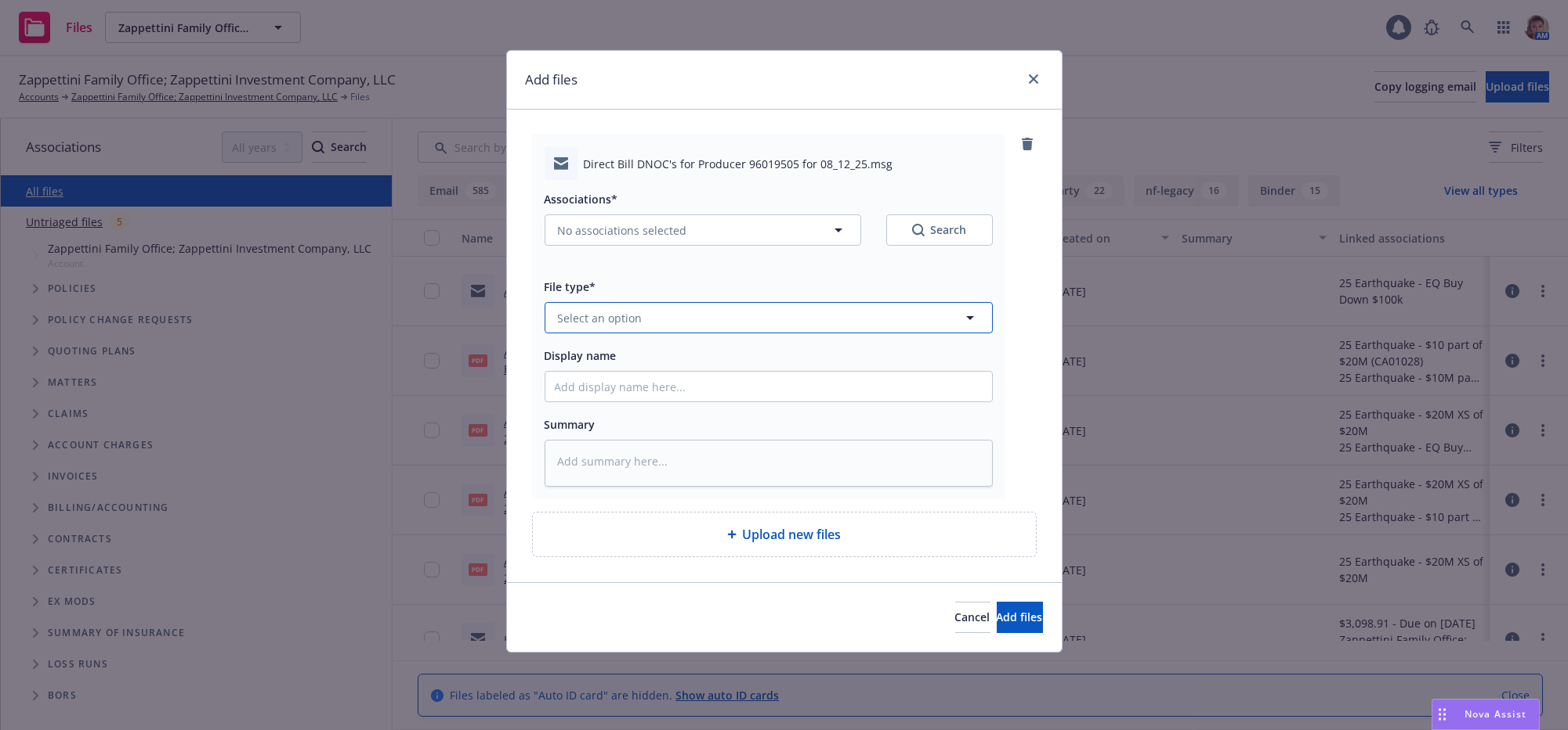
click at [677, 334] on button "Select an option" at bounding box center [769, 317] width 448 height 32
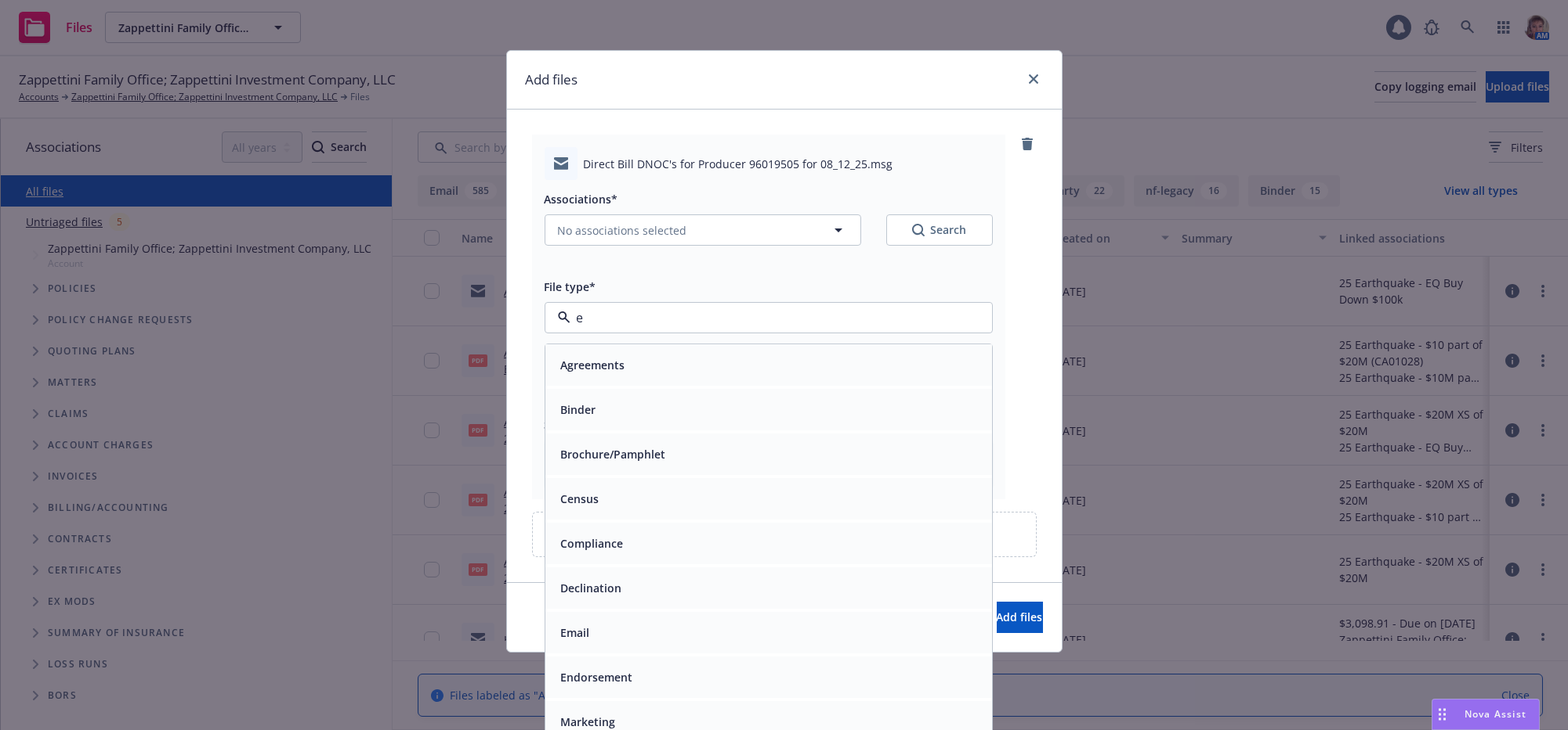
type input "em"
click at [642, 422] on div "Email" at bounding box center [768, 410] width 427 height 23
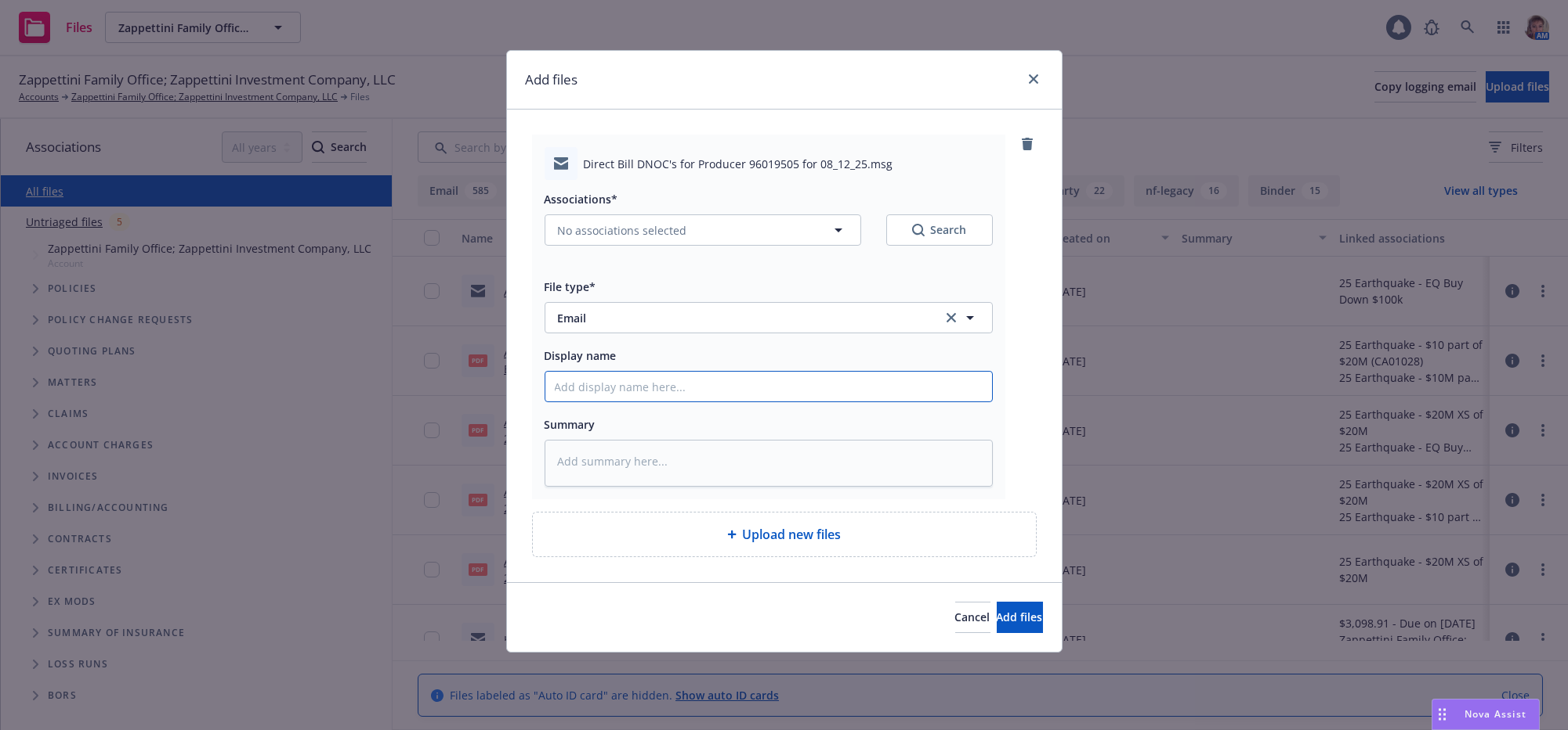
click at [616, 402] on input "Display name" at bounding box center [769, 386] width 446 height 30
type textarea "x"
type input "R"
type textarea "x"
type input "Re"
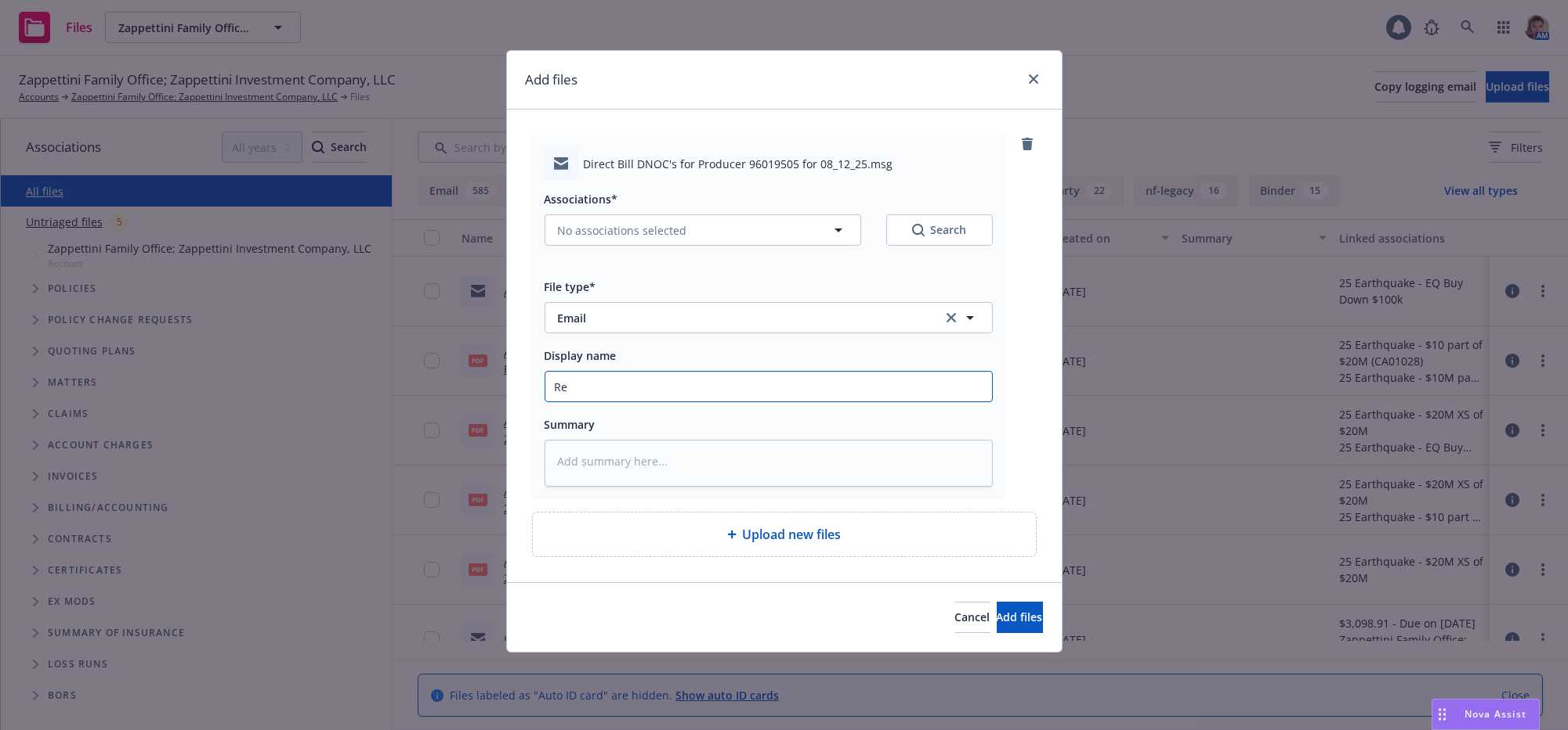
type textarea "x"
type input "Remi"
type textarea "x"
type input "Remind"
type textarea "x"
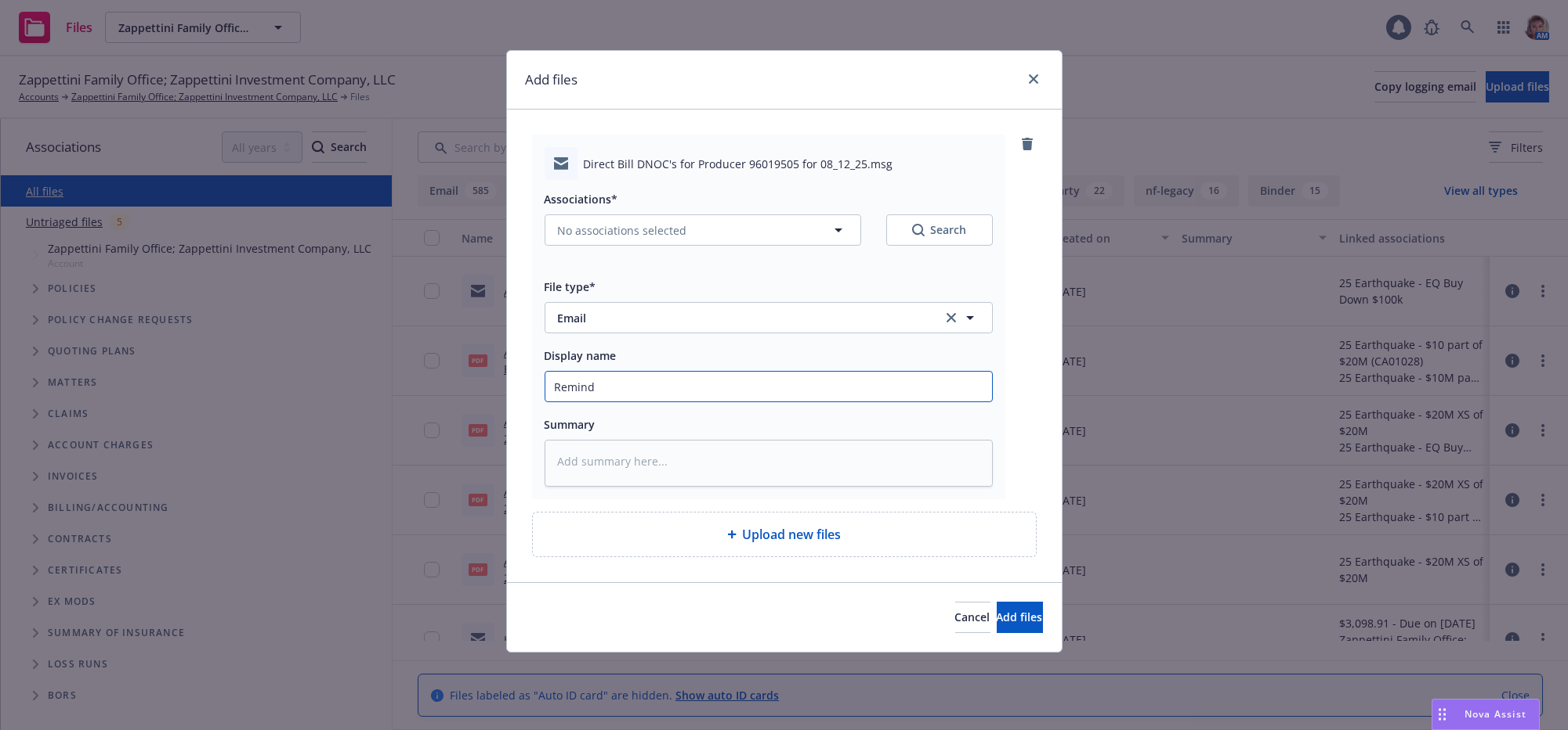
type input "Reminde"
type textarea "x"
type input "Reminder"
type textarea "x"
type input "Reminder t"
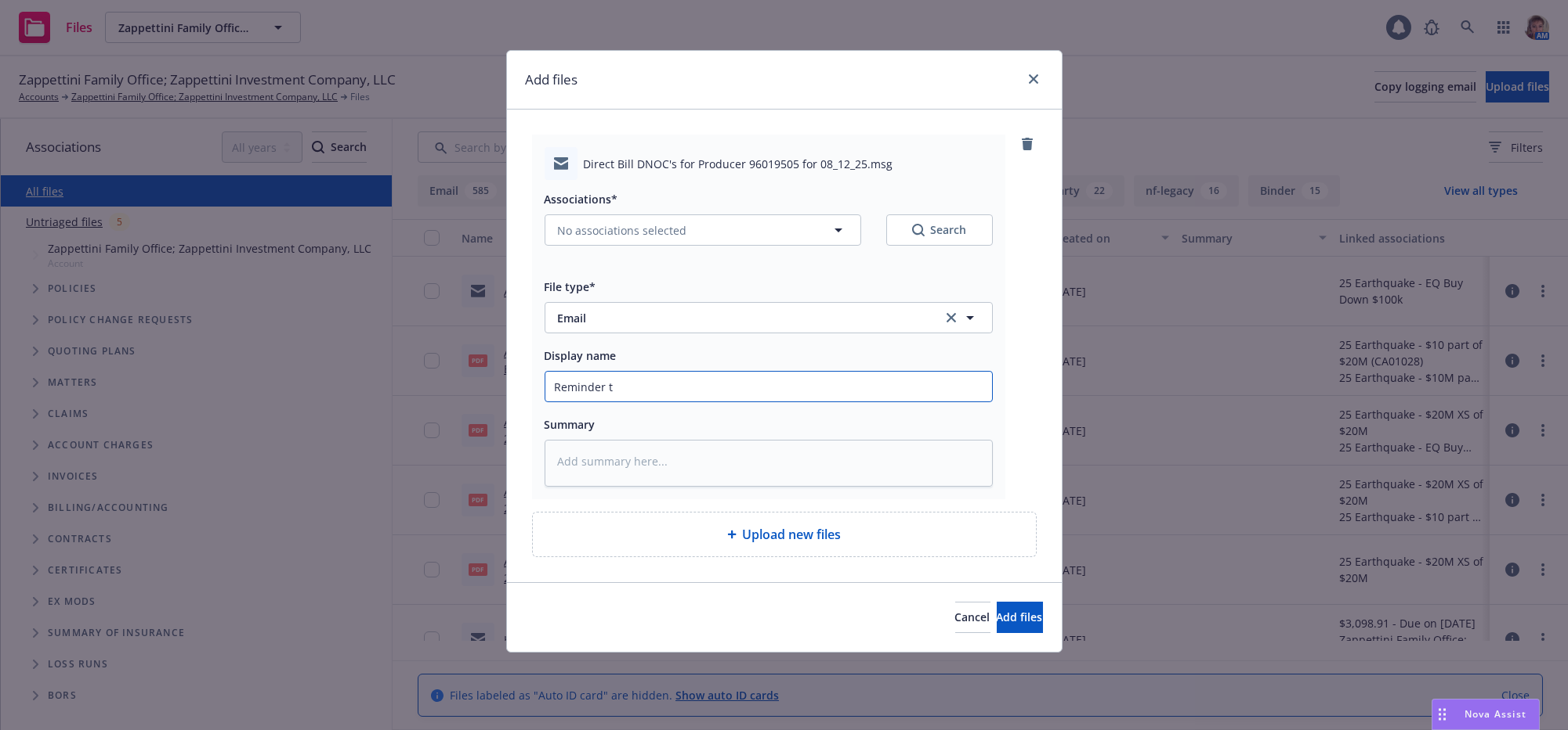
type textarea "x"
type input "Reminder to"
type textarea "x"
type input "Reminder to"
type textarea "x"
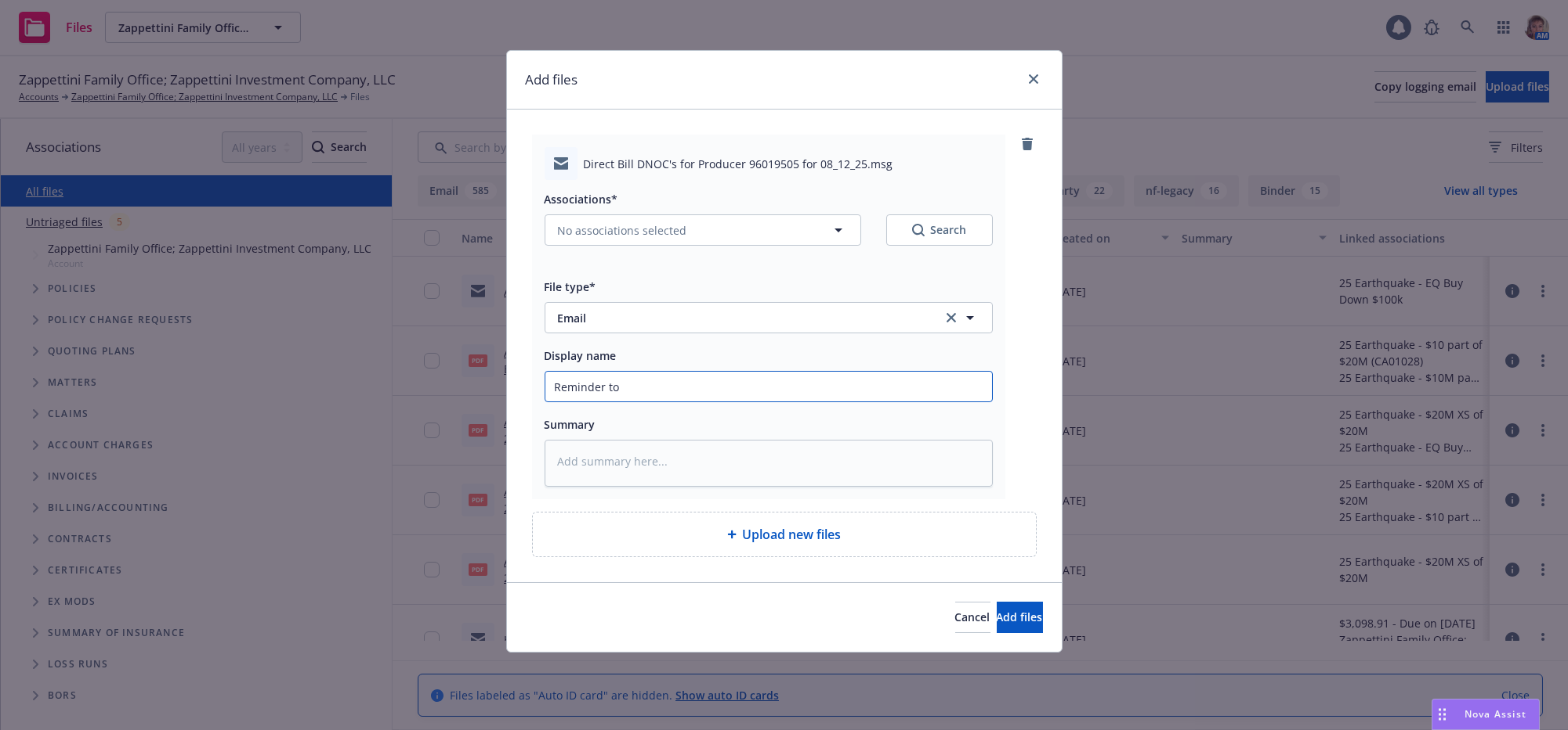
type input "Reminder to c"
type textarea "x"
type input "Reminder to cl"
type textarea "x"
type input "Reminder to cli"
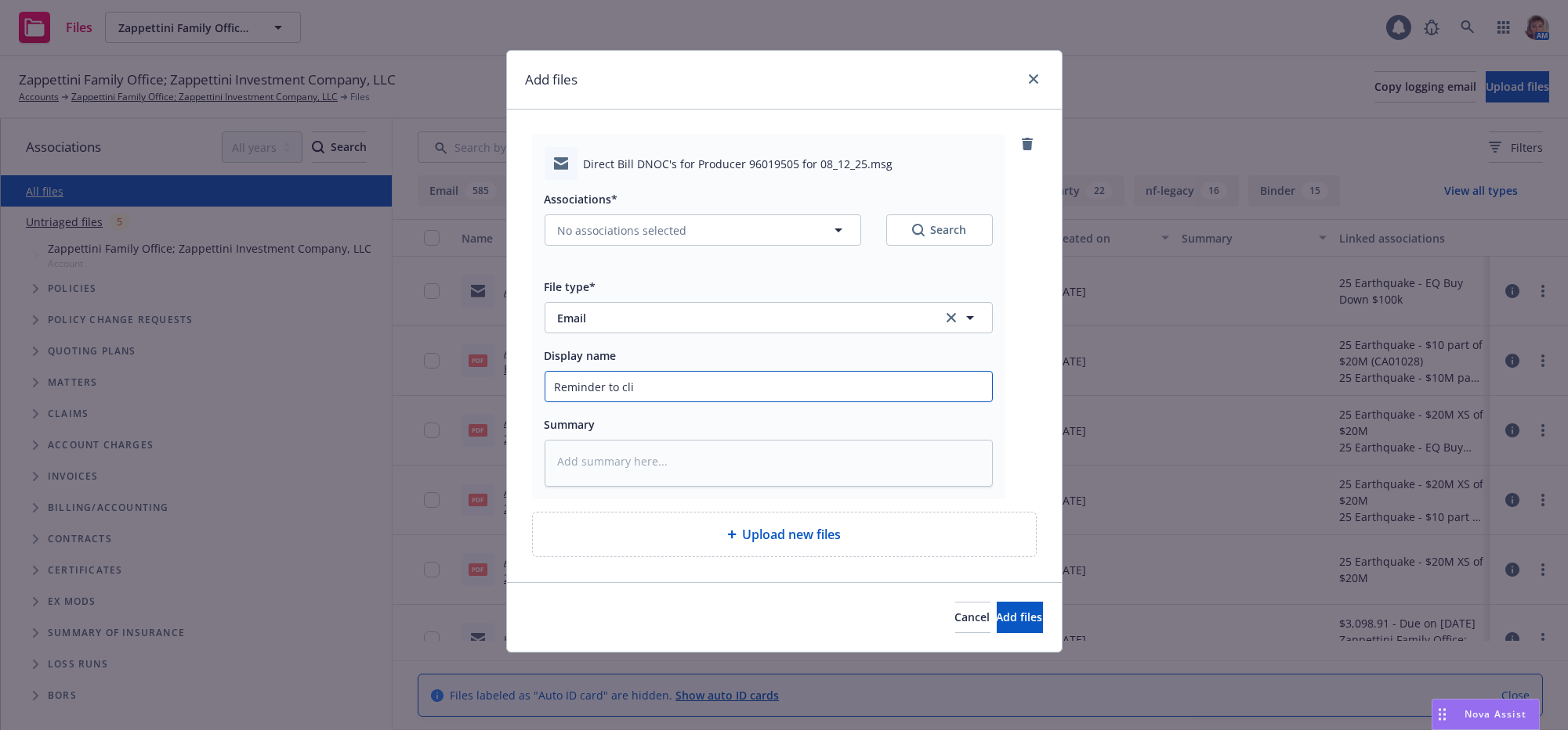
type textarea "x"
type input "Reminder to clie"
type textarea "x"
type input "Reminder to client"
type textarea "x"
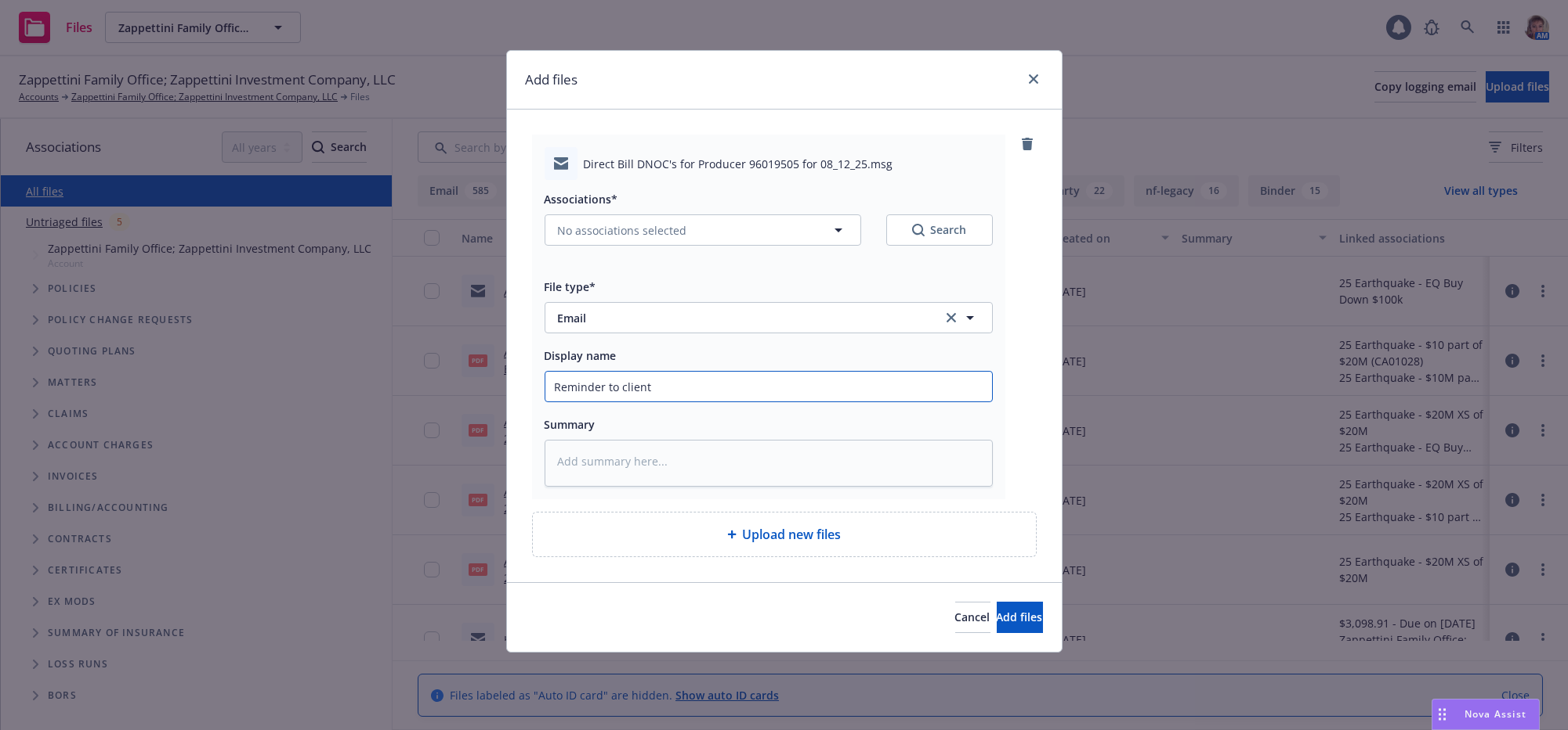
type input "Reminder to client"
type textarea "x"
type input "Reminder to client t"
type textarea "x"
type input "Reminder to client to"
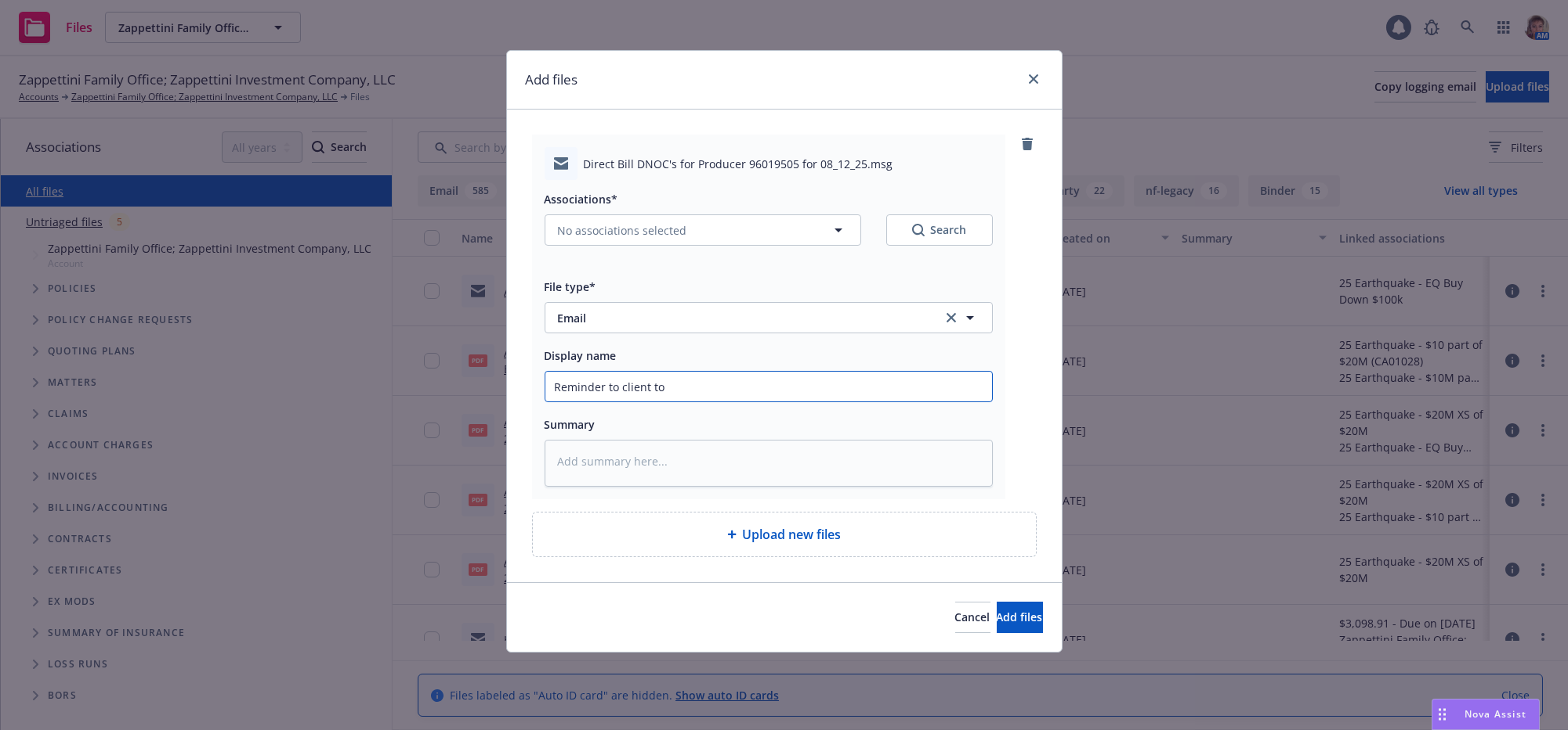
type textarea "x"
type input "Reminder to client to"
type textarea "x"
type input "Reminder to client to p"
type textarea "x"
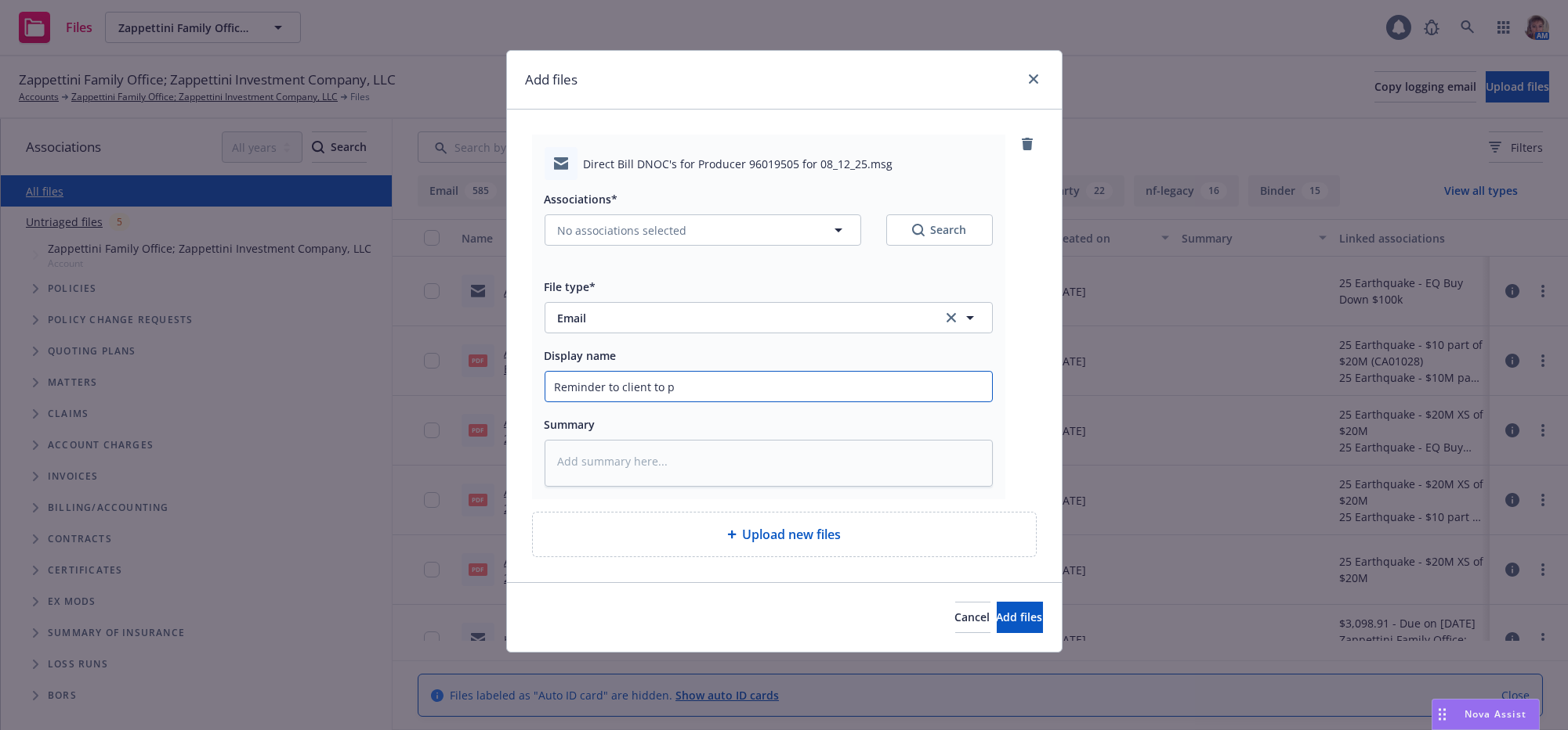
type input "Reminder to client to pa"
type textarea "x"
type input "Reminder to client to pay"
type textarea "x"
type input "Reminder to client to pay"
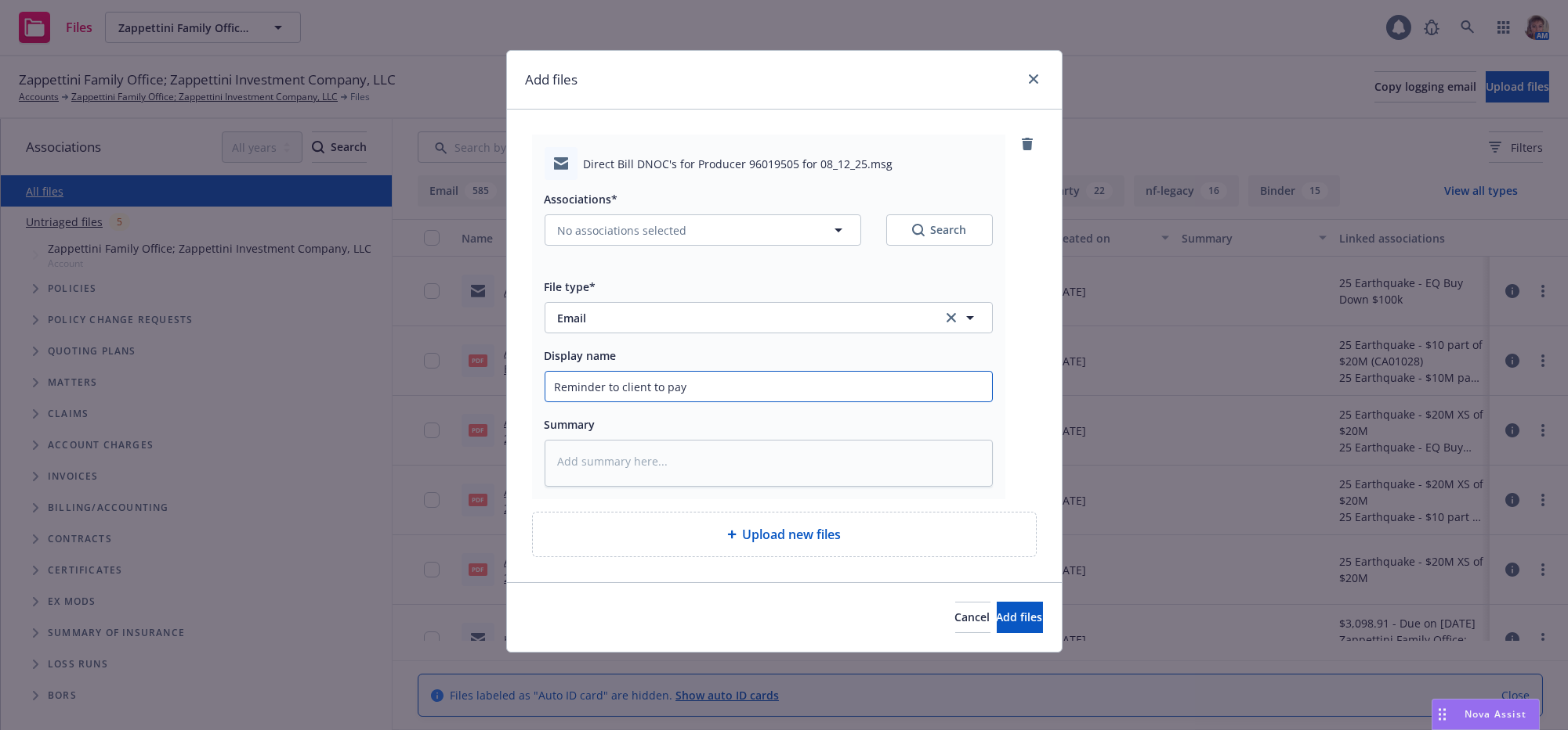
type textarea "x"
type input "Reminder to client to pay t"
type textarea "x"
type input "Reminder to client to pay th"
type textarea "x"
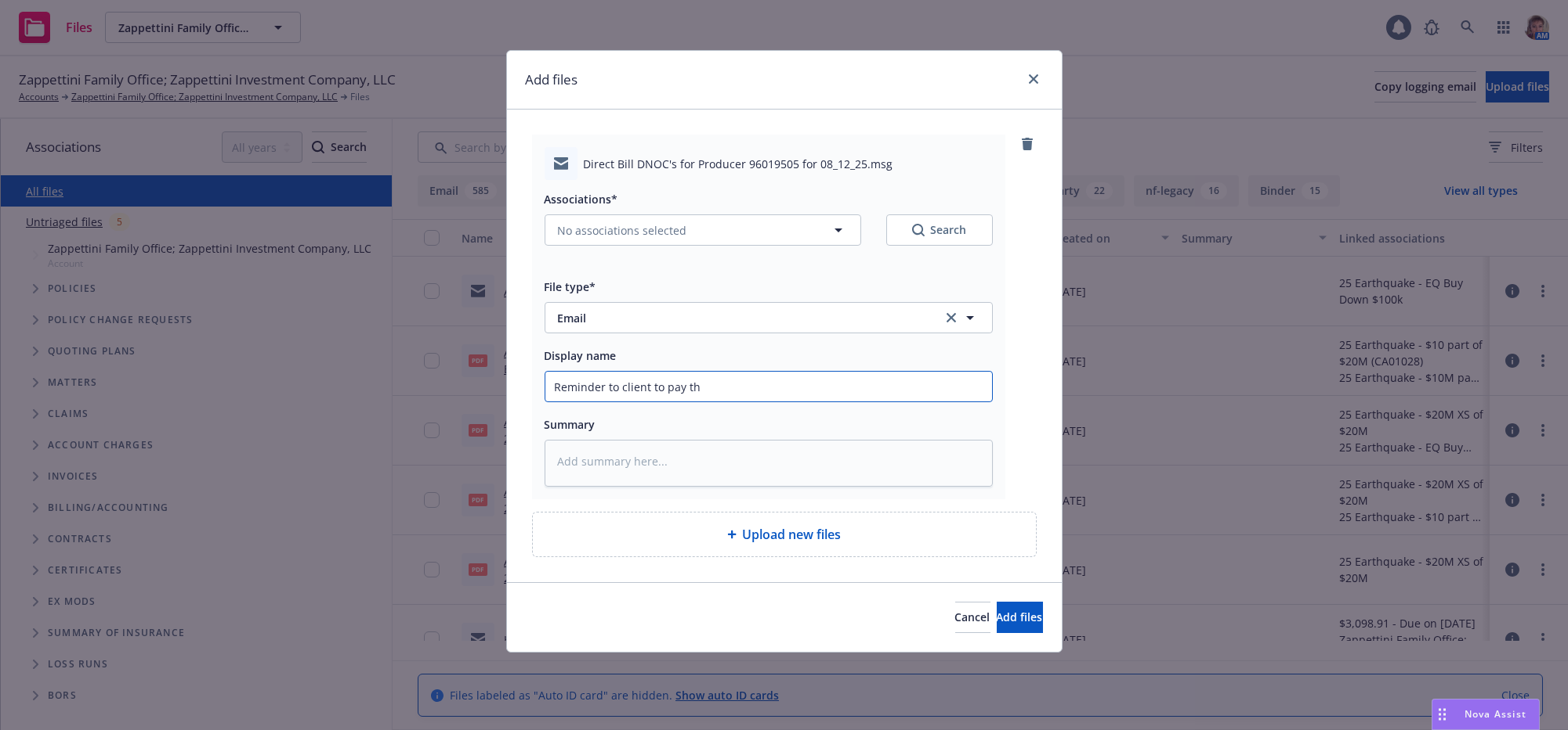
type input "Reminder to client to pay the"
type textarea "x"
type input "Reminder to client to pay the"
type textarea "x"
type input "Reminder to client to pay the i"
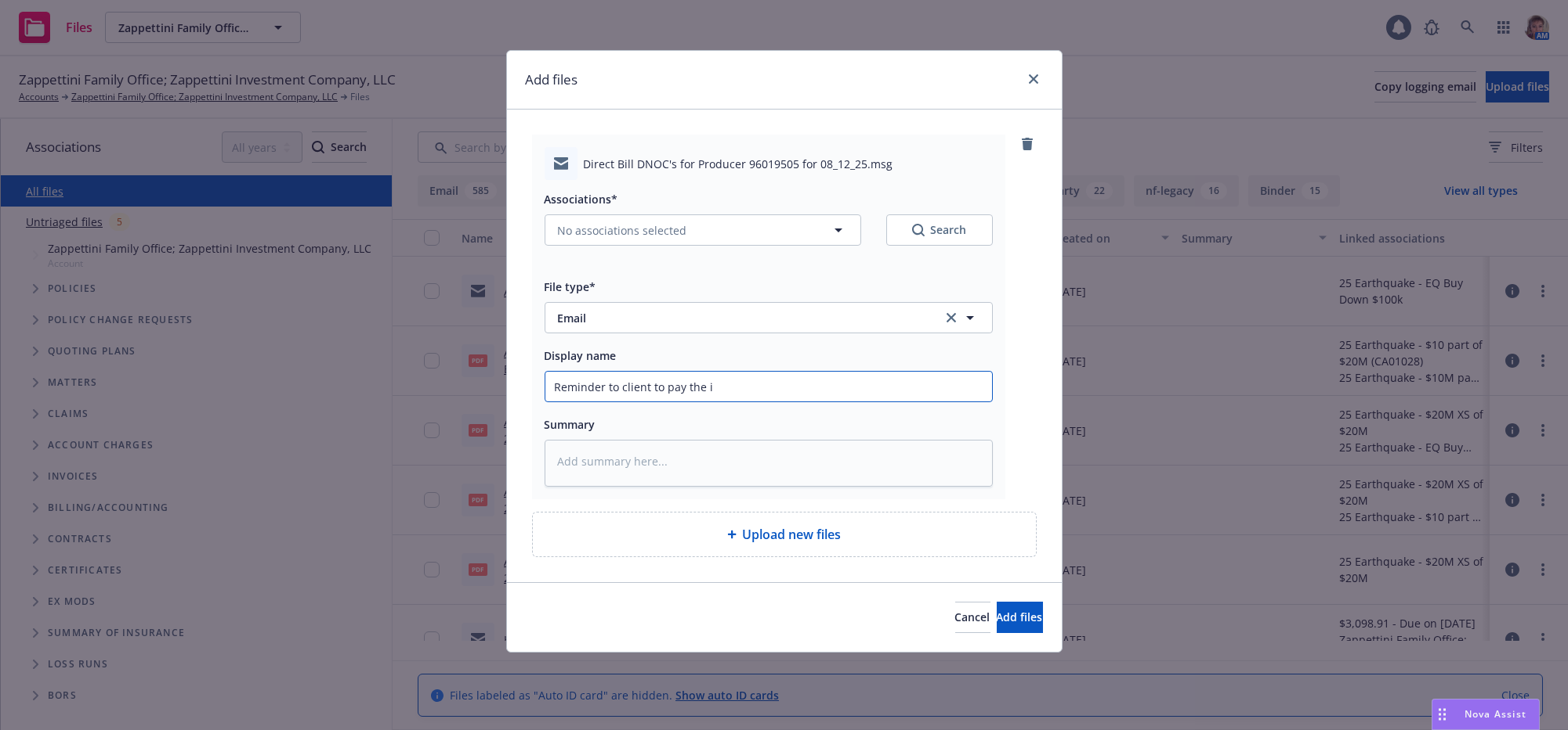
type textarea "x"
type input "Reminder to client to pay the in"
type textarea "x"
type input "Reminder to client to pay the inv"
type textarea "x"
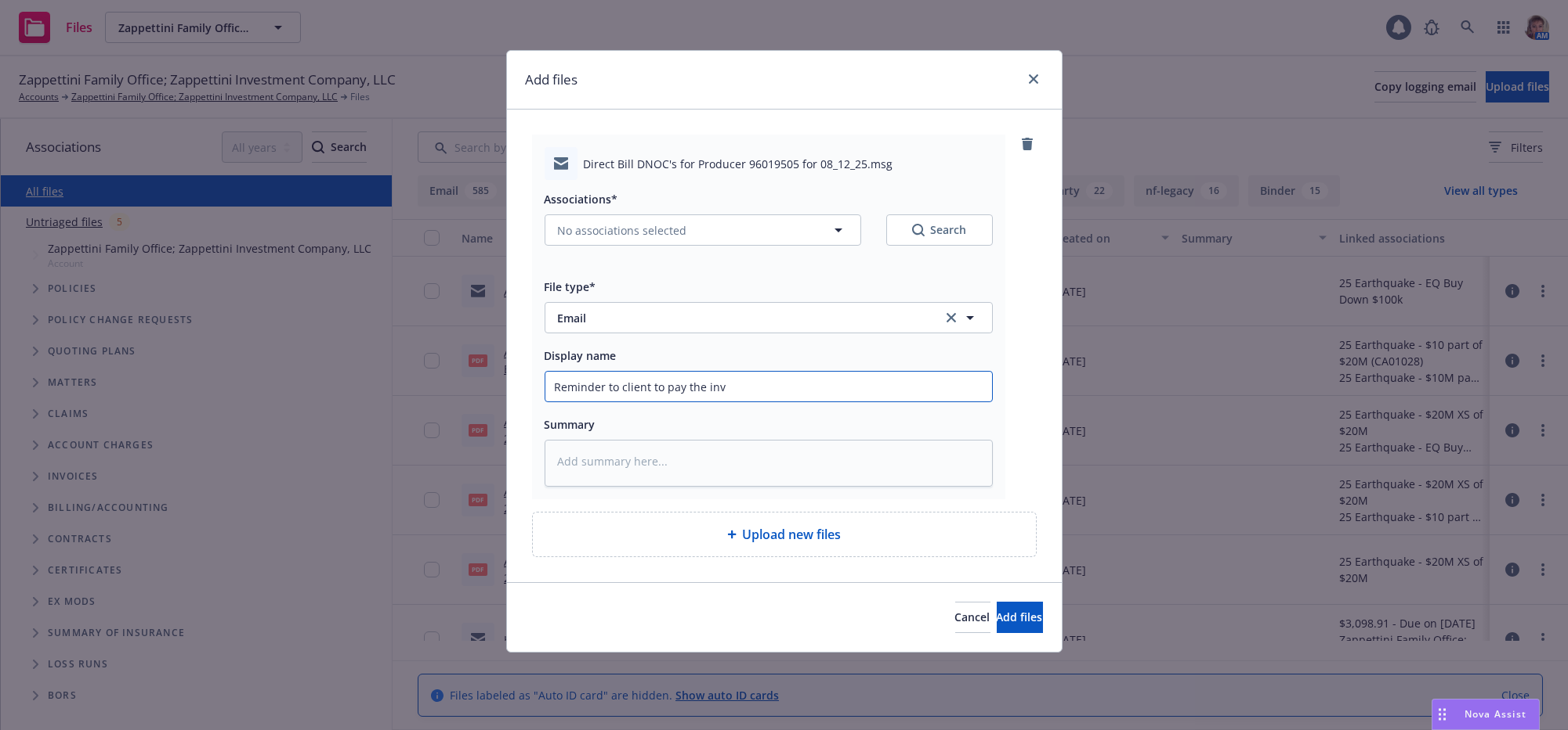
type input "Reminder to client to pay the invo"
type textarea "x"
type input "Reminder to client to pay the invoi"
type textarea "x"
type input "Reminder to client to pay the invoic"
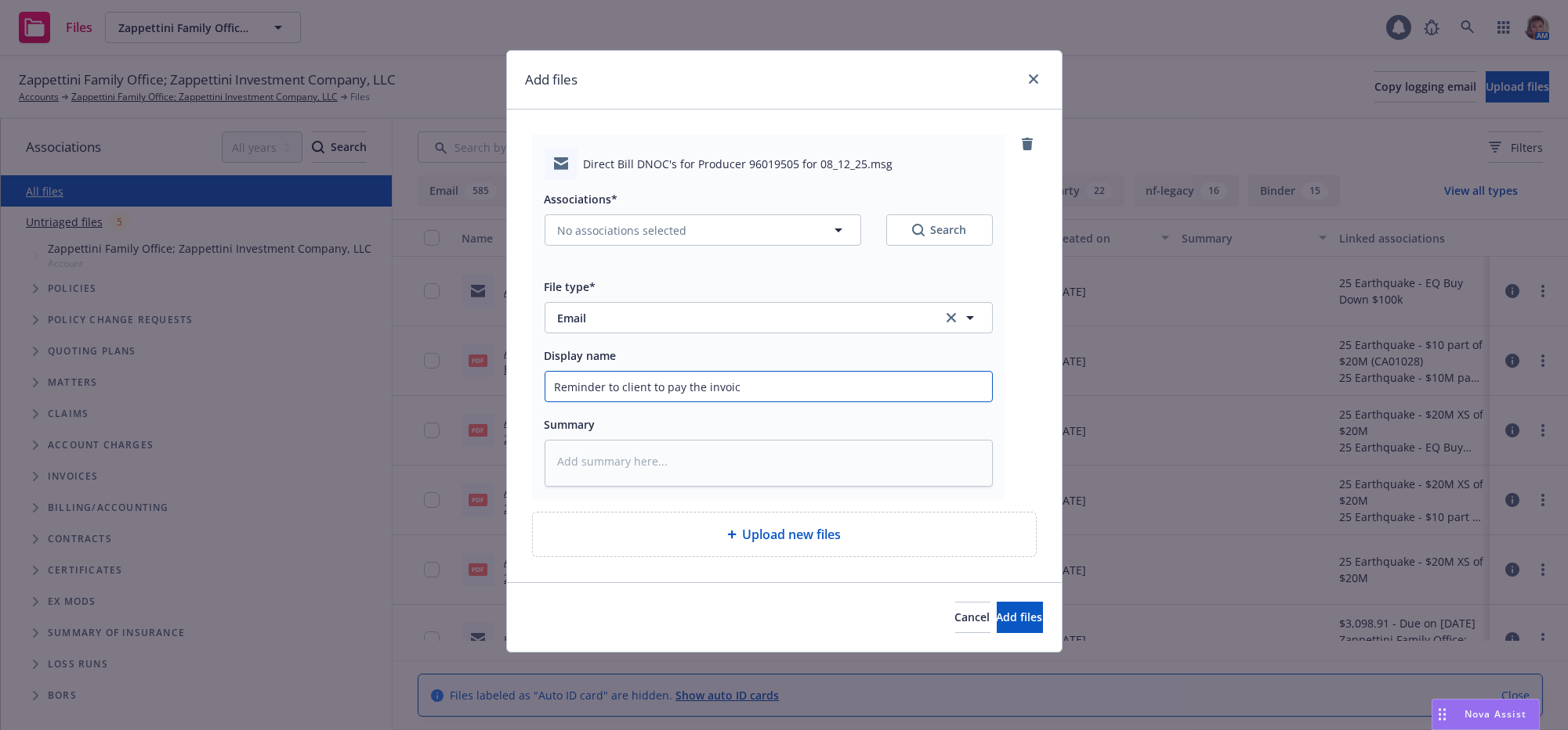
type textarea "x"
type input "Reminder to client to pay the invoice"
type textarea "x"
type input "Reminder to client to pay the invoices"
type textarea "x"
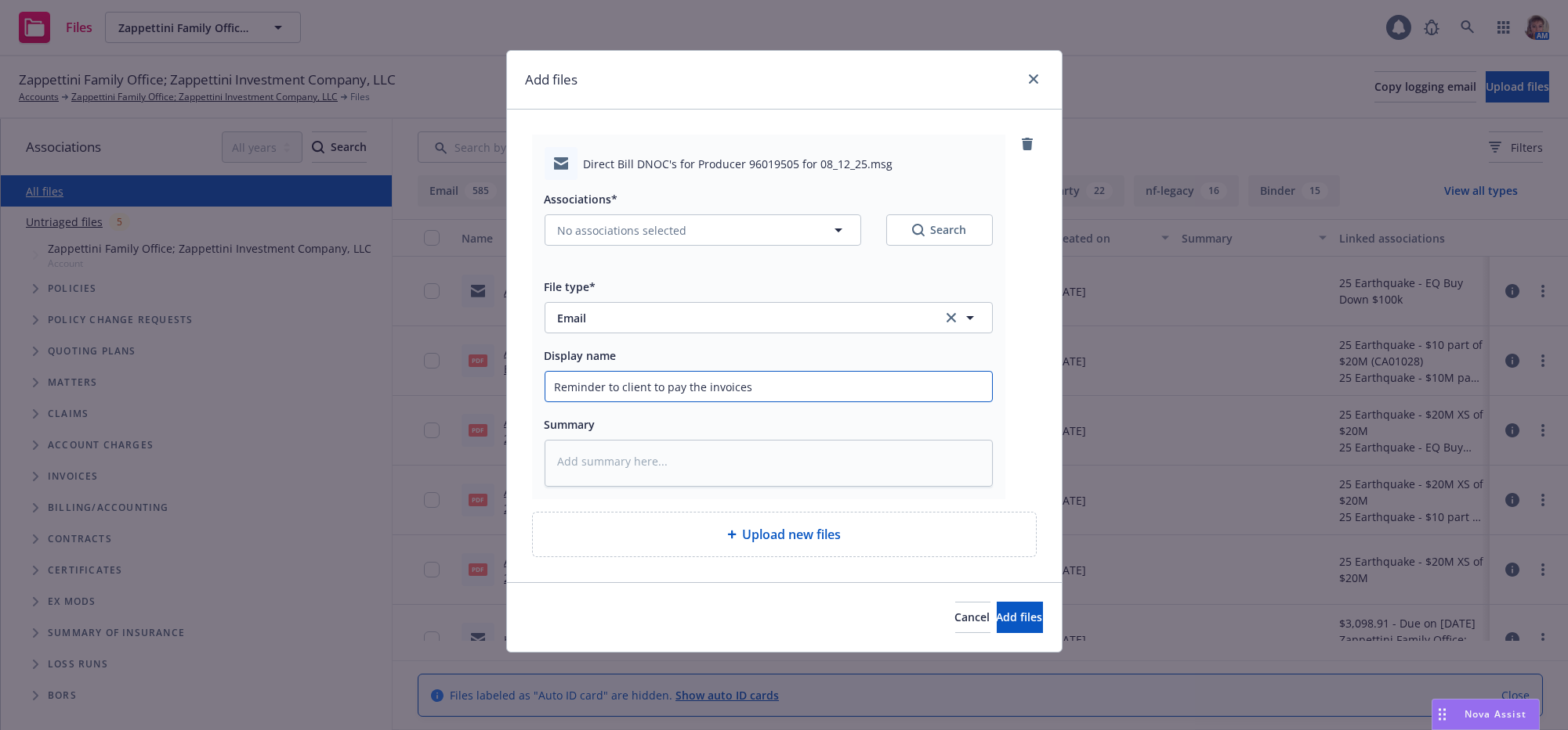
type input "Reminder to client to pay the invoices"
type textarea "x"
type input "Reminder to client to pay the invoices du"
type textarea "x"
type input "Reminder to client to pay the invoices due"
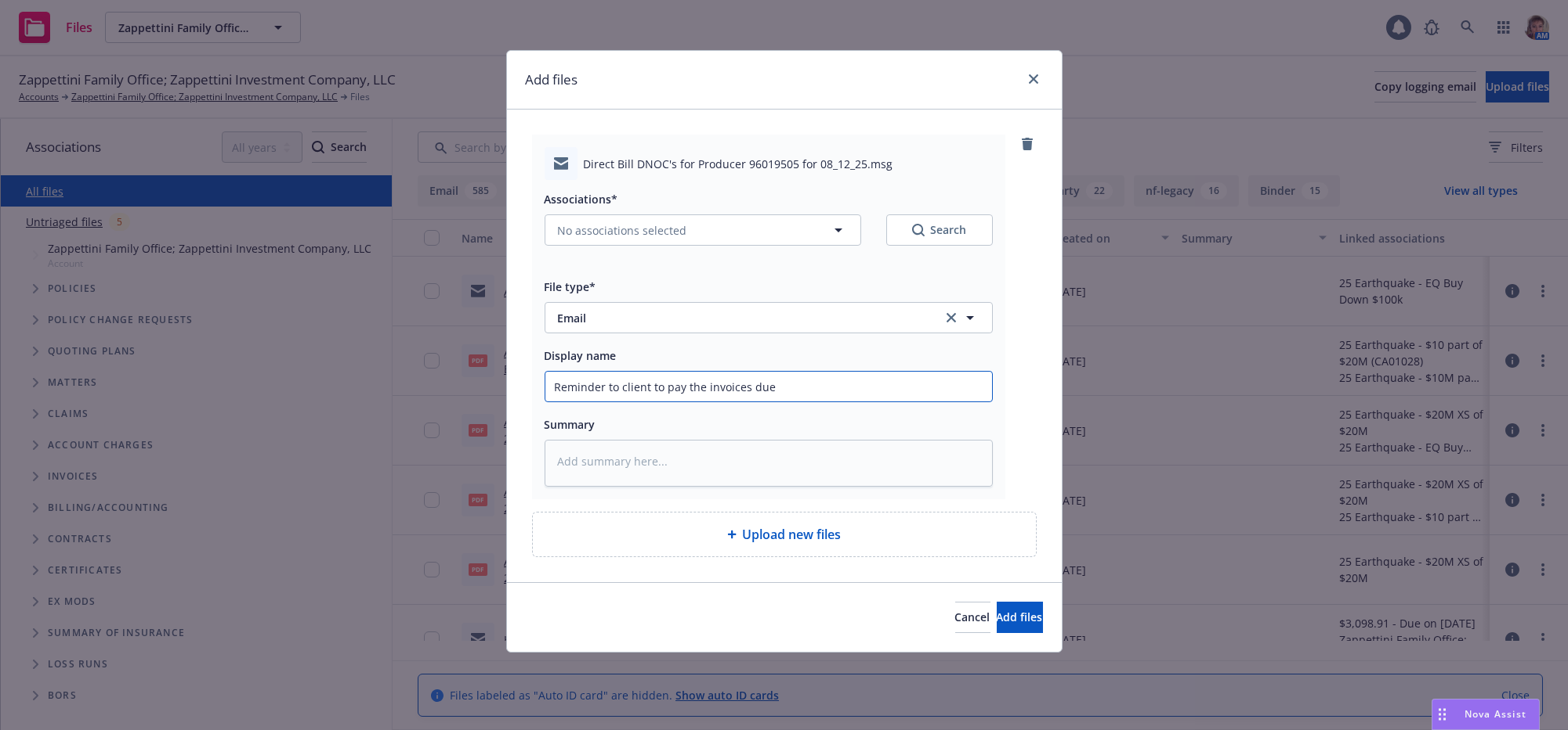
type textarea "x"
type input "Reminder to client to pay the invoices due"
type textarea "x"
type input "Reminder to client to pay the invoices due A"
type textarea "x"
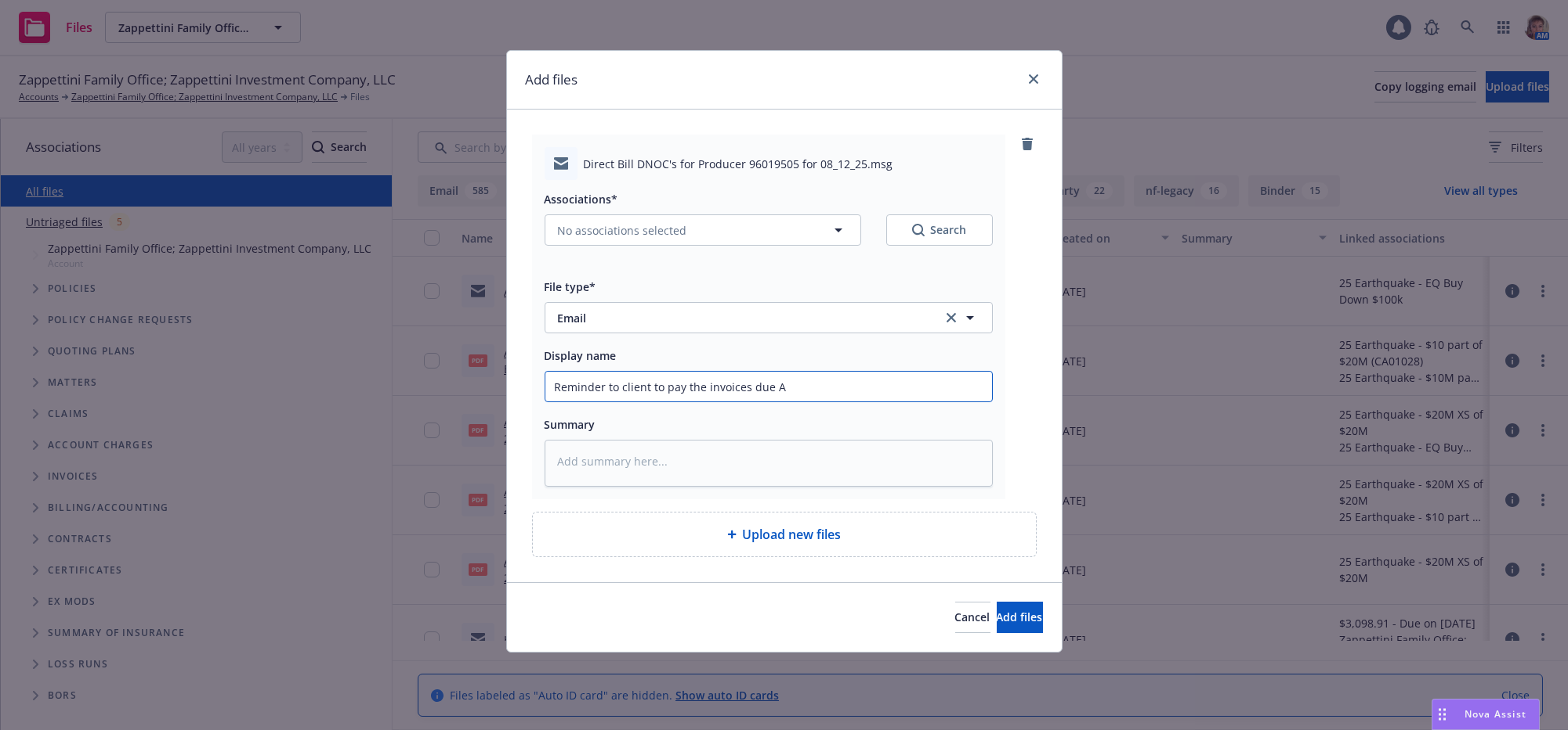
type input "Reminder to client to pay the invoices due AF"
type textarea "x"
type input "Reminder to client to pay the invoices due AFC"
type textarea "x"
type input "Reminder to client to pay the invoices due AFCO"
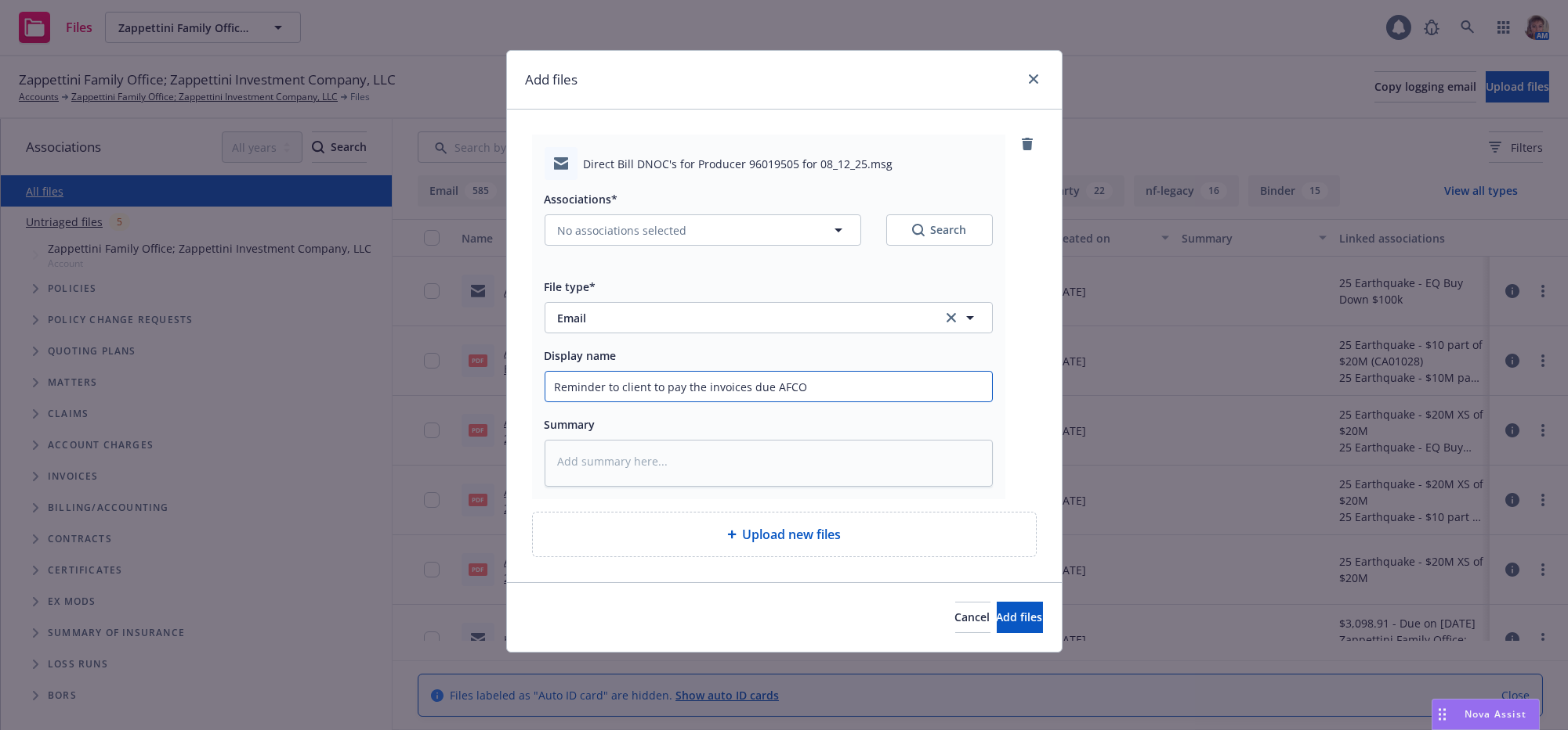
type textarea "x"
type input "Reminder to client to pay the invoices due AFCO"
type textarea "x"
type input "Reminder to client to pay the invoices due AFCO a"
type textarea "x"
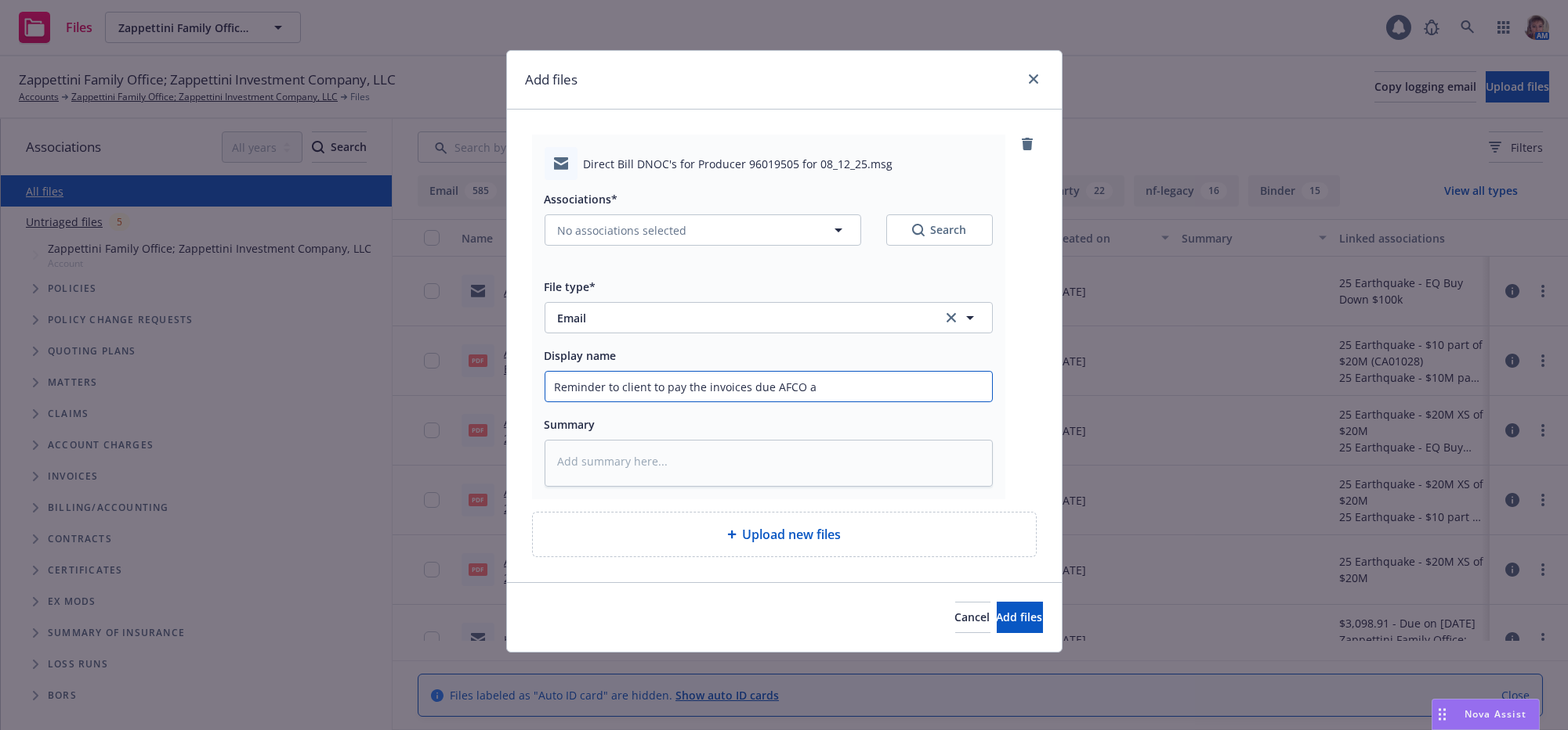
type input "Reminder to client to pay the invoices due AFCO an"
type textarea "x"
type input "Reminder to client to pay the invoices due AFCO and"
type textarea "x"
type input "Reminder to client to pay the invoices due AFCO and"
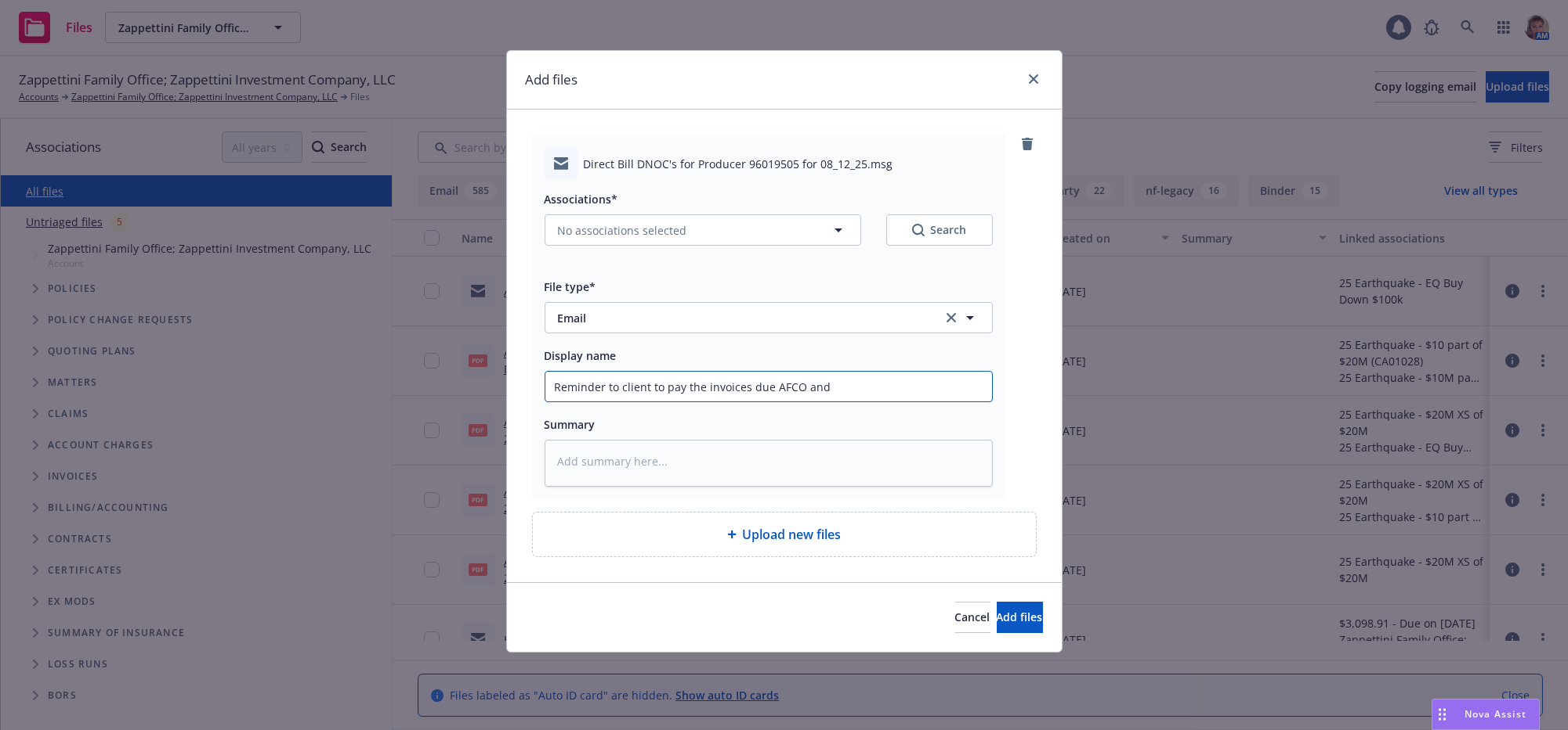
type textarea "x"
type input "Reminder to client to pay the invoices due AFCO and X"
type textarea "x"
type input "Reminder to client to pay the invoices due AFCO and"
type textarea "x"
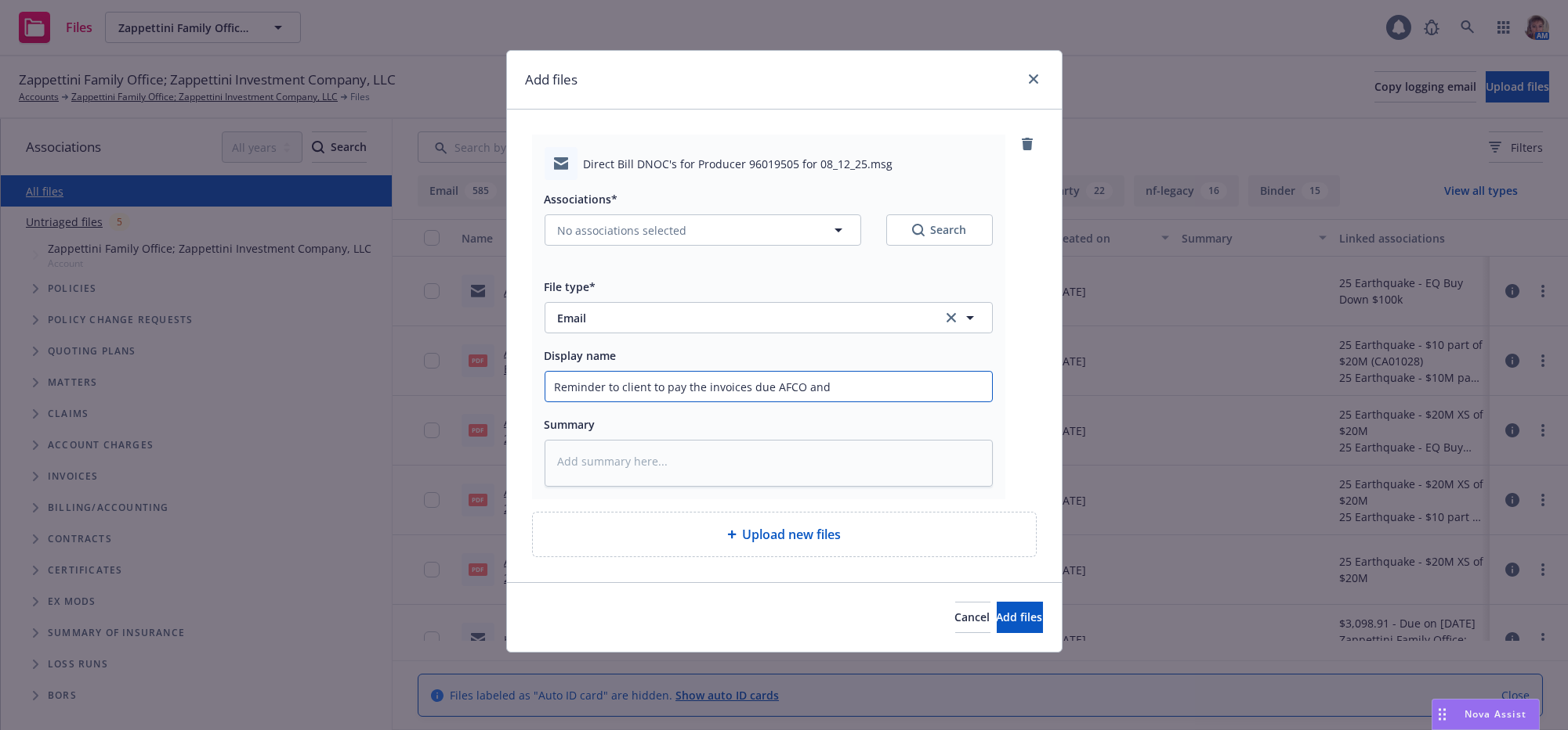
type input "Reminder to client to pay the invoices due AFCO and Z"
type textarea "x"
type input "Reminder to client to pay the invoices due AFCO and Zu"
type textarea "x"
type input "Reminder to client to pay the invoices due AFCO and Zur"
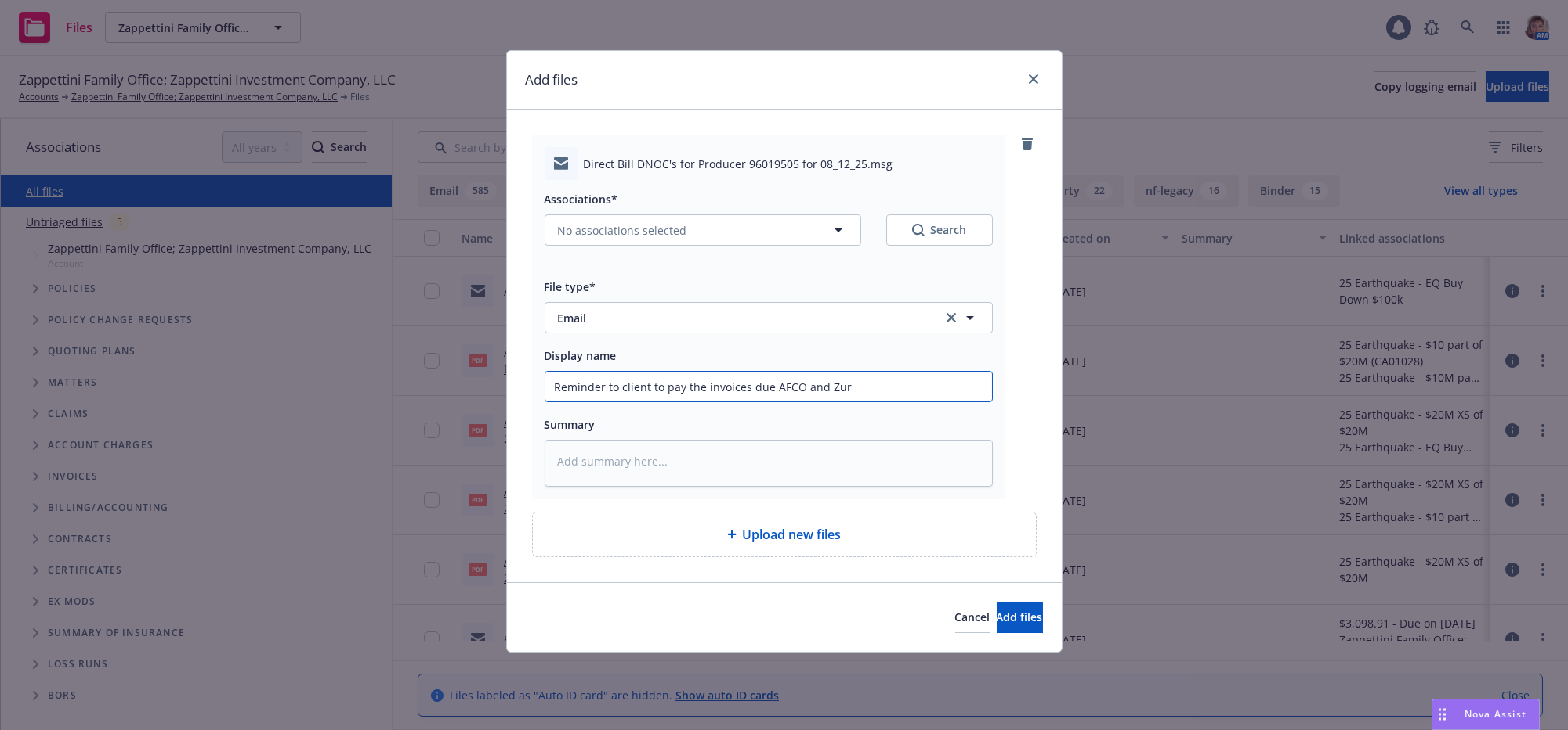
type textarea "x"
type input "Reminder to client to pay the invoices due AFCO and Zuri"
type textarea "x"
type input "Reminder to client to pay the invoices due AFCO and Zuric"
type textarea "x"
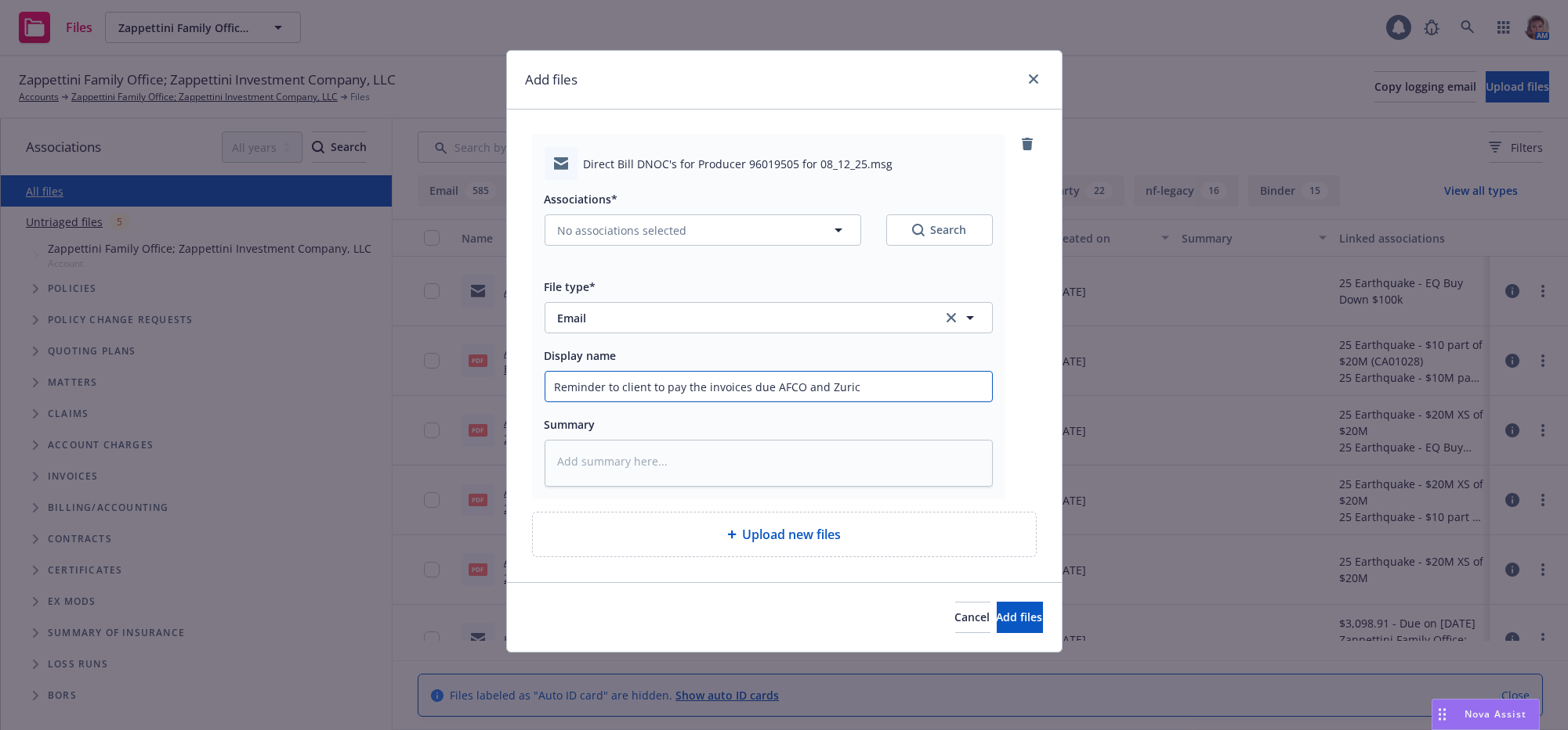
type input "Reminder to client to pay the invoices due AFCO and Zurich"
type textarea "x"
type input "Reminder to client to pay the invoices due AFCO and Zurich"
type textarea "x"
type input "Reminder to client to pay the invoices due AFCO and Zurich p"
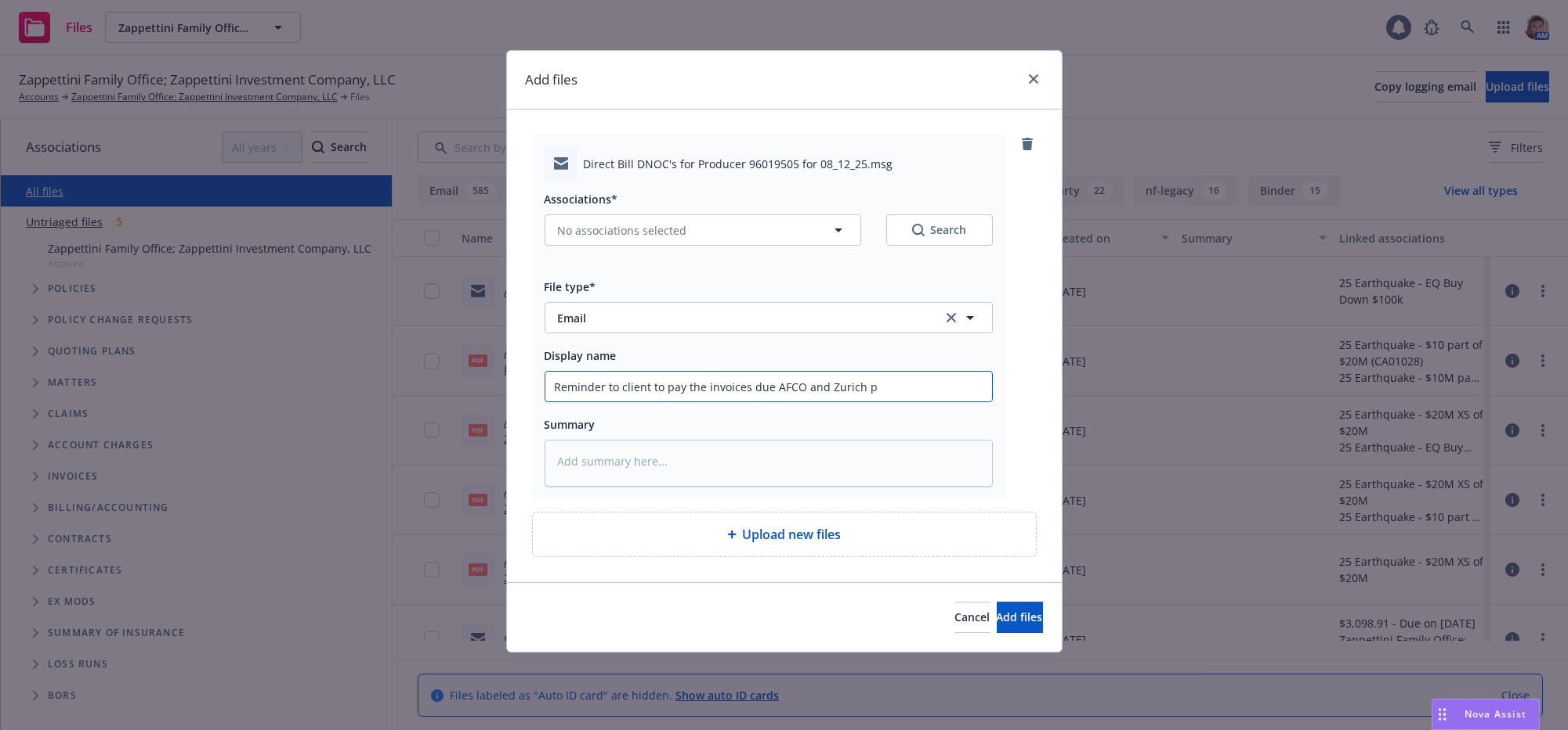
type textarea "x"
type input "Reminder to client to pay the invoices due AFCO and Zurich pi"
type textarea "x"
type input "Reminder to client to pay the invoices due AFCO and Zurich pil"
type textarea "x"
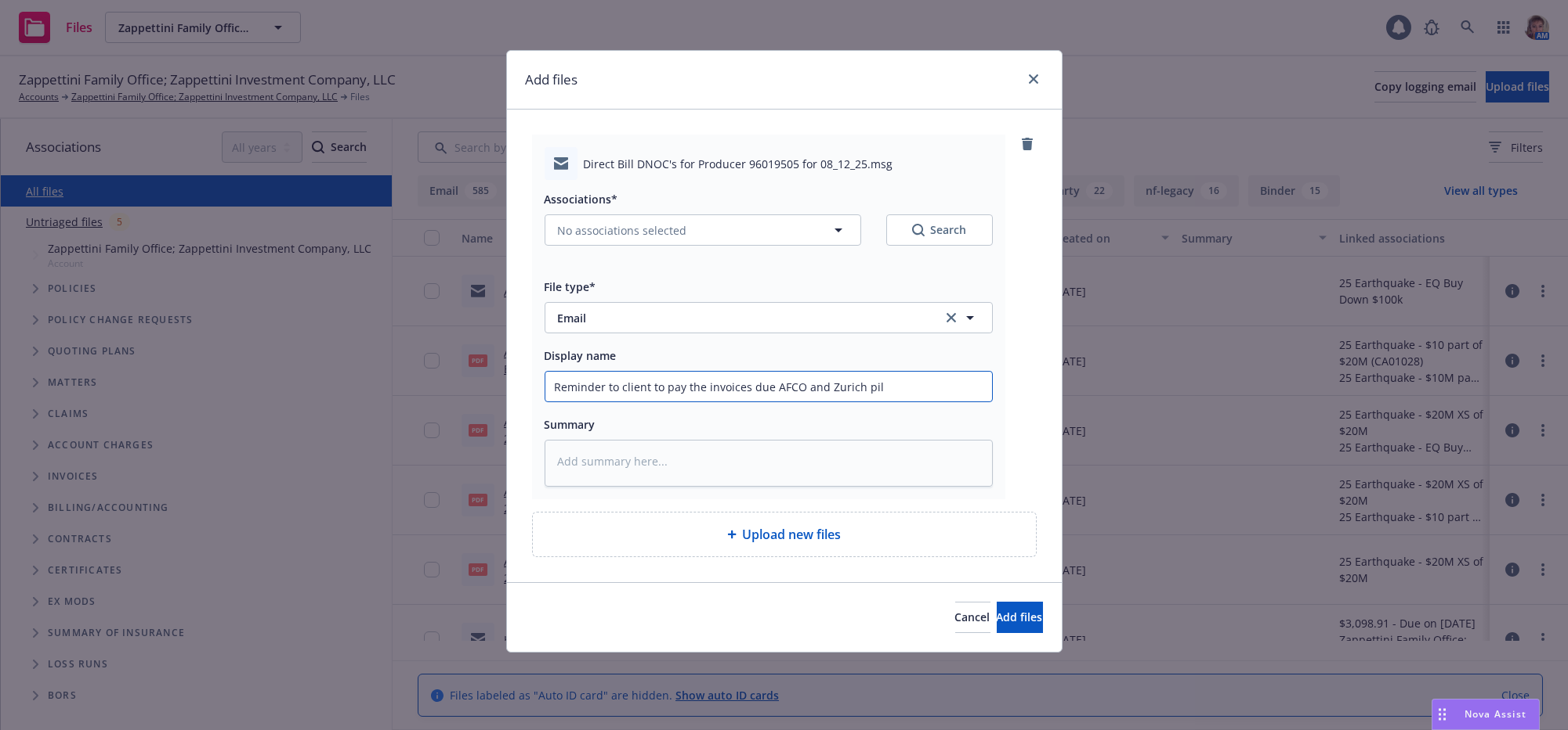
type input "Reminder to client to pay the invoices due AFCO and Zurich pi"
type textarea "x"
type input "Reminder to client to pay the invoices due AFCO and Zurich p"
type textarea "x"
type input "Reminder to client to pay the invoices due AFCO and Zurich po"
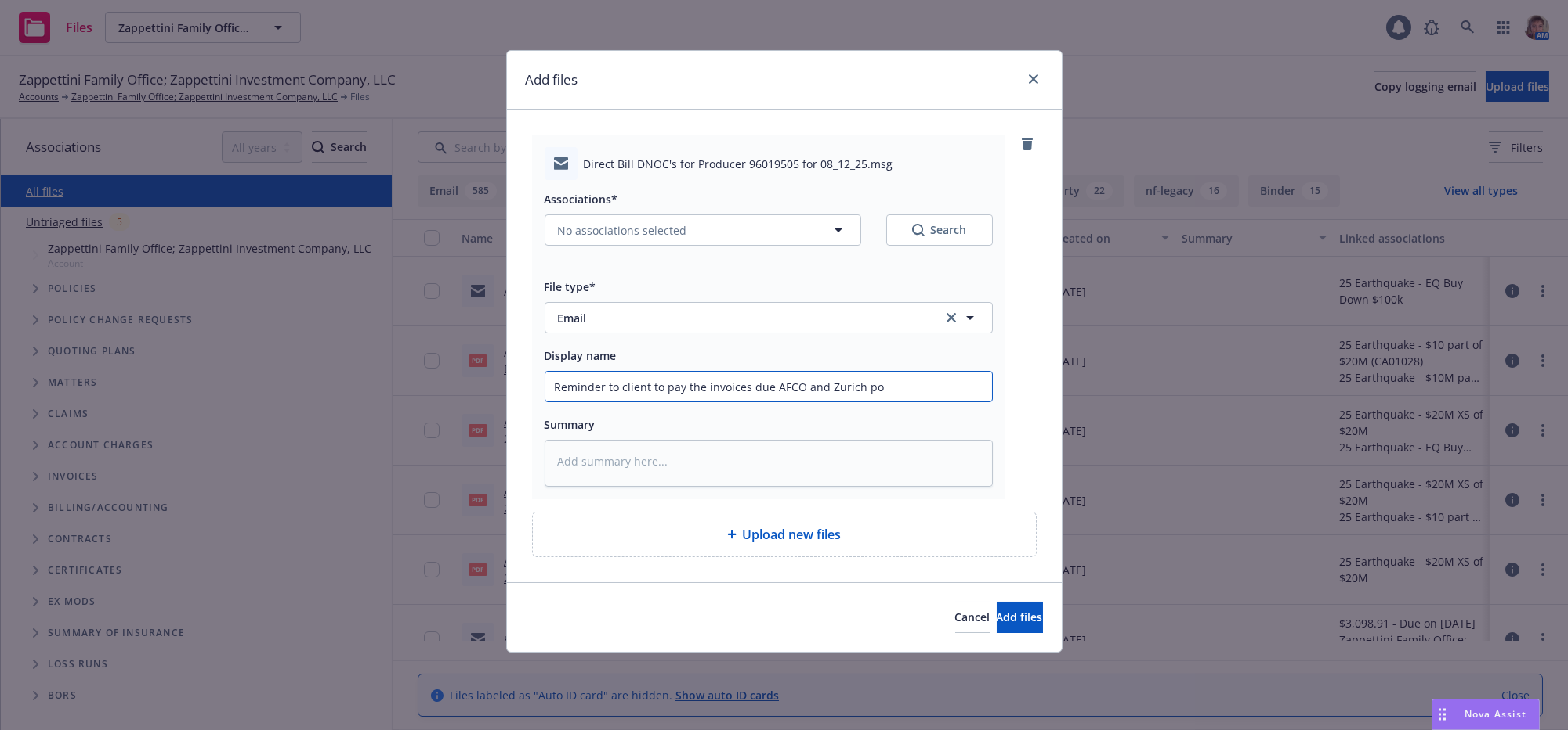
type textarea "x"
type input "Reminder to client to pay the invoices due AFCO and Zurich pol"
type textarea "x"
type input "Reminder to client to pay the invoices due AFCO and Zurich poli"
type textarea "x"
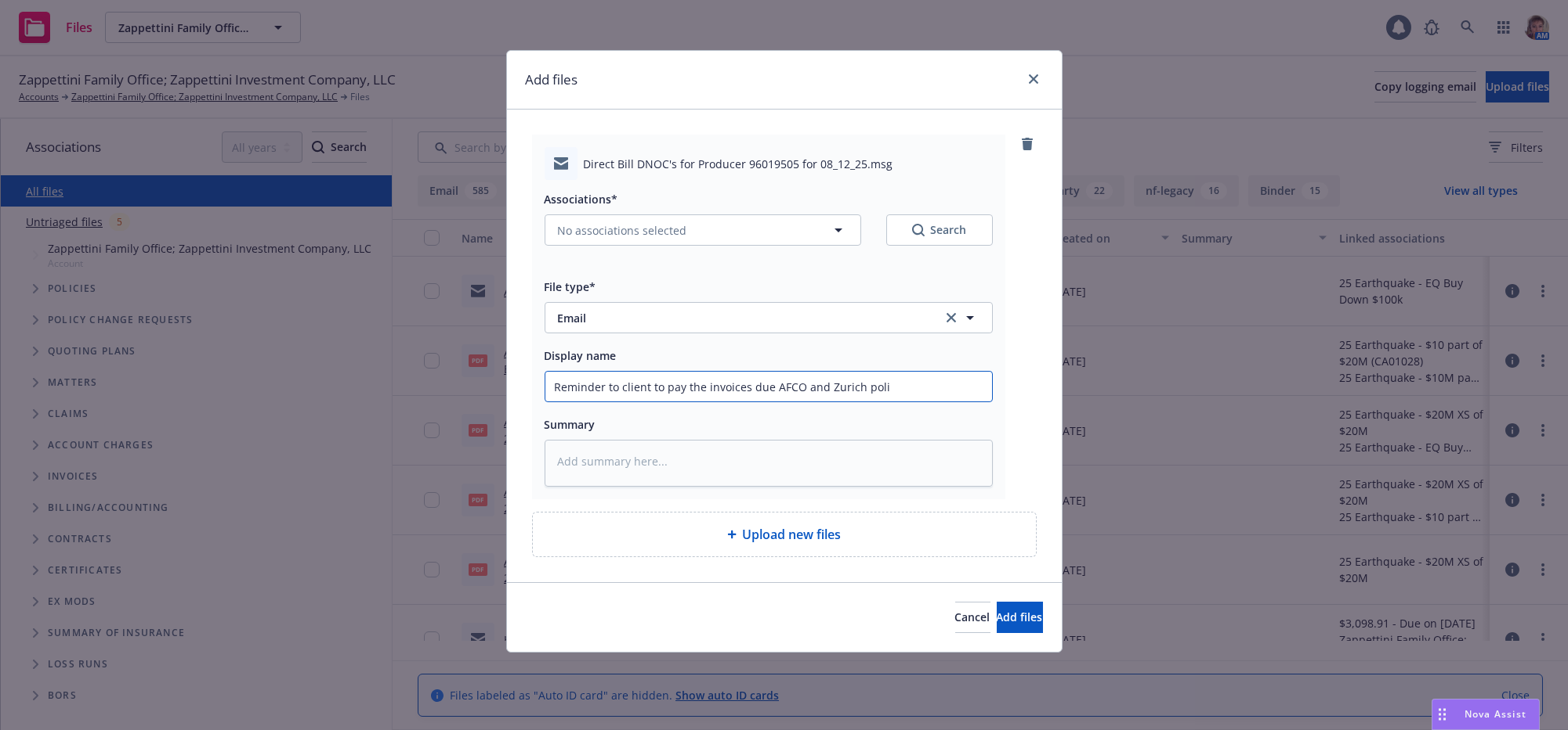
type input "Reminder to client to pay the invoices due AFCO and Zurich polic"
type textarea "x"
type input "Reminder to client to pay the invoices due AFCO and Zurich polici"
type textarea "x"
type input "Reminder to client to pay the invoices due AFCO and Zurich policie"
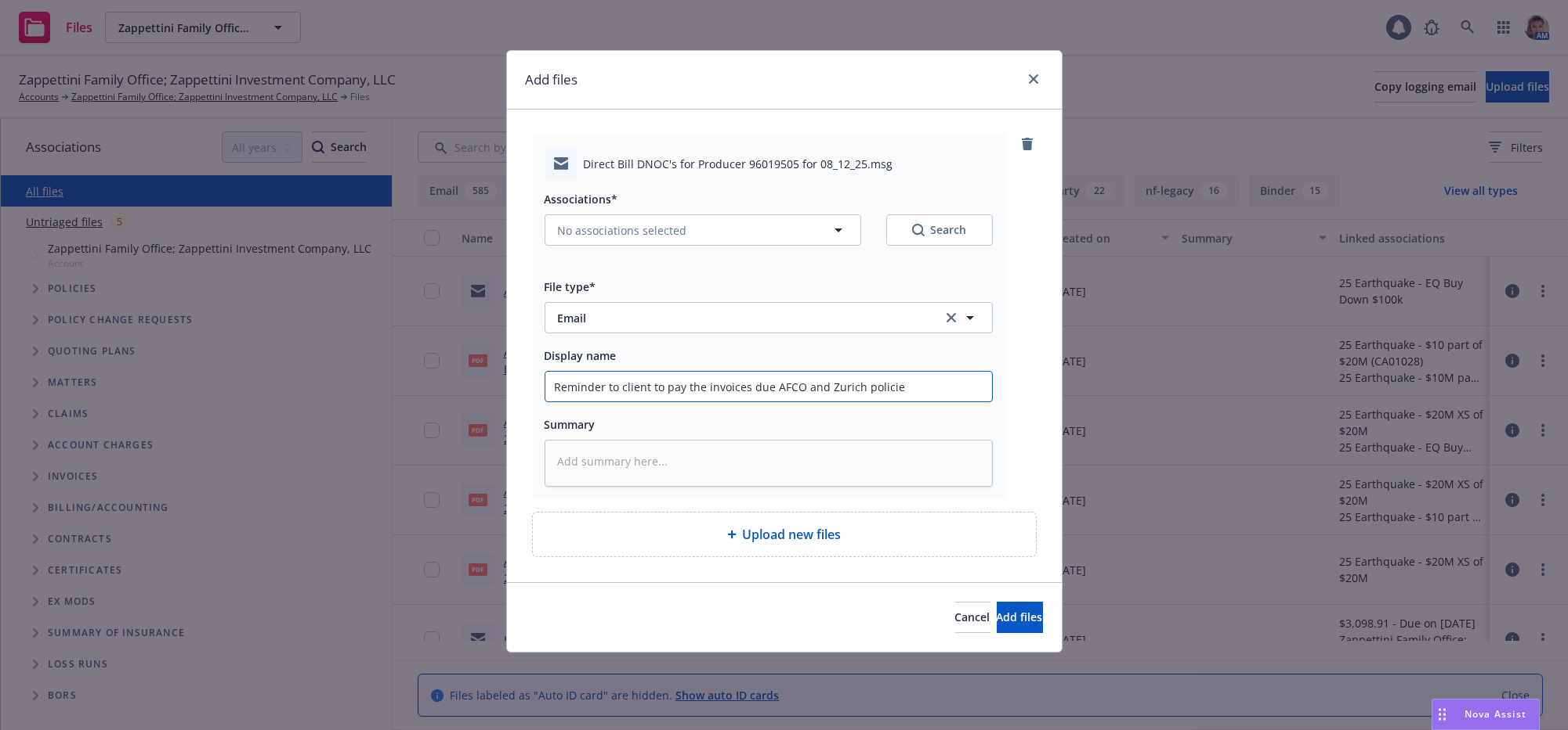
type textarea "x"
type input "Reminder to client to pay the invoices due AFCO and Zurich policies"
click at [828, 239] on icon "button" at bounding box center [838, 229] width 19 height 19
type textarea "x"
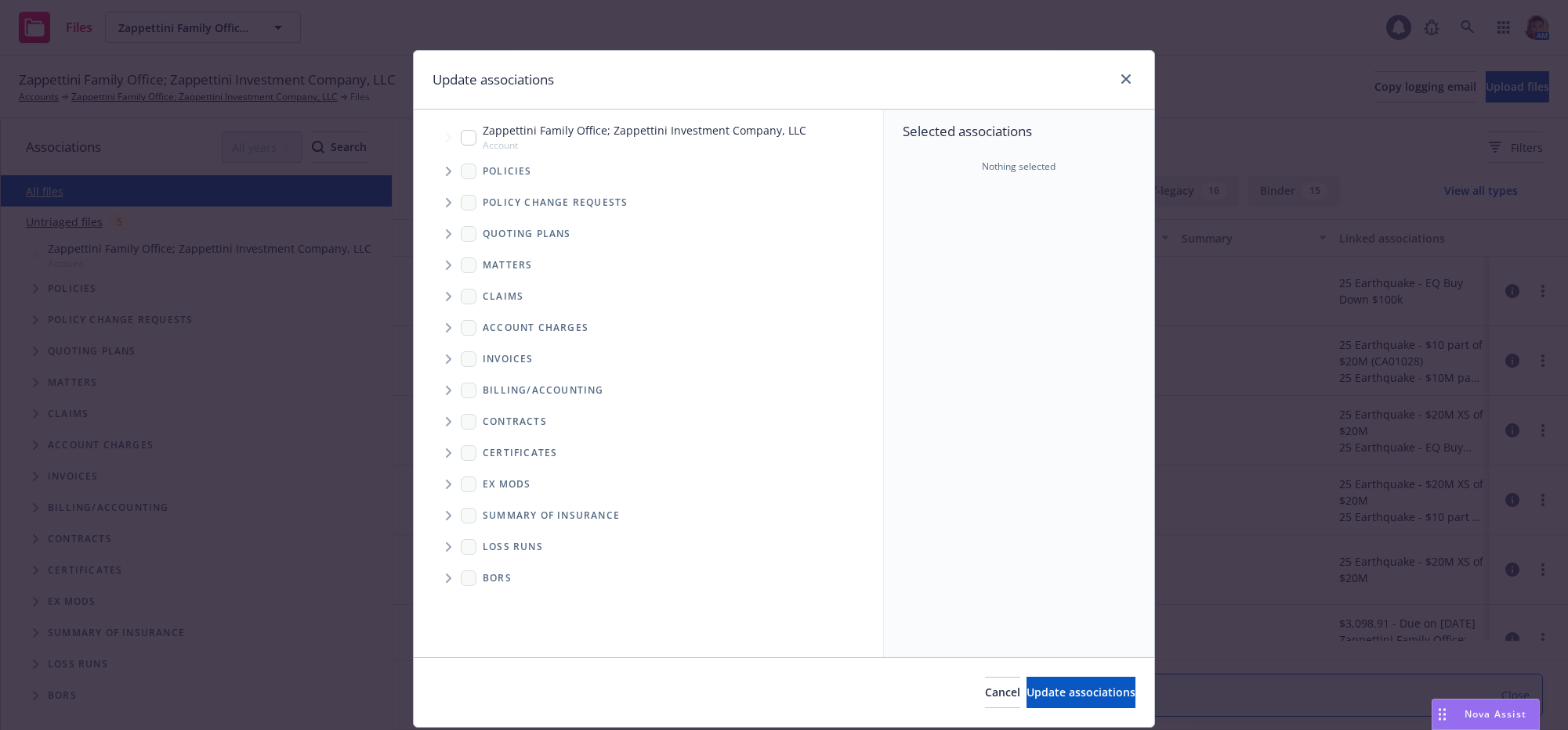
click at [438, 170] on span "Tree Example" at bounding box center [448, 171] width 25 height 25
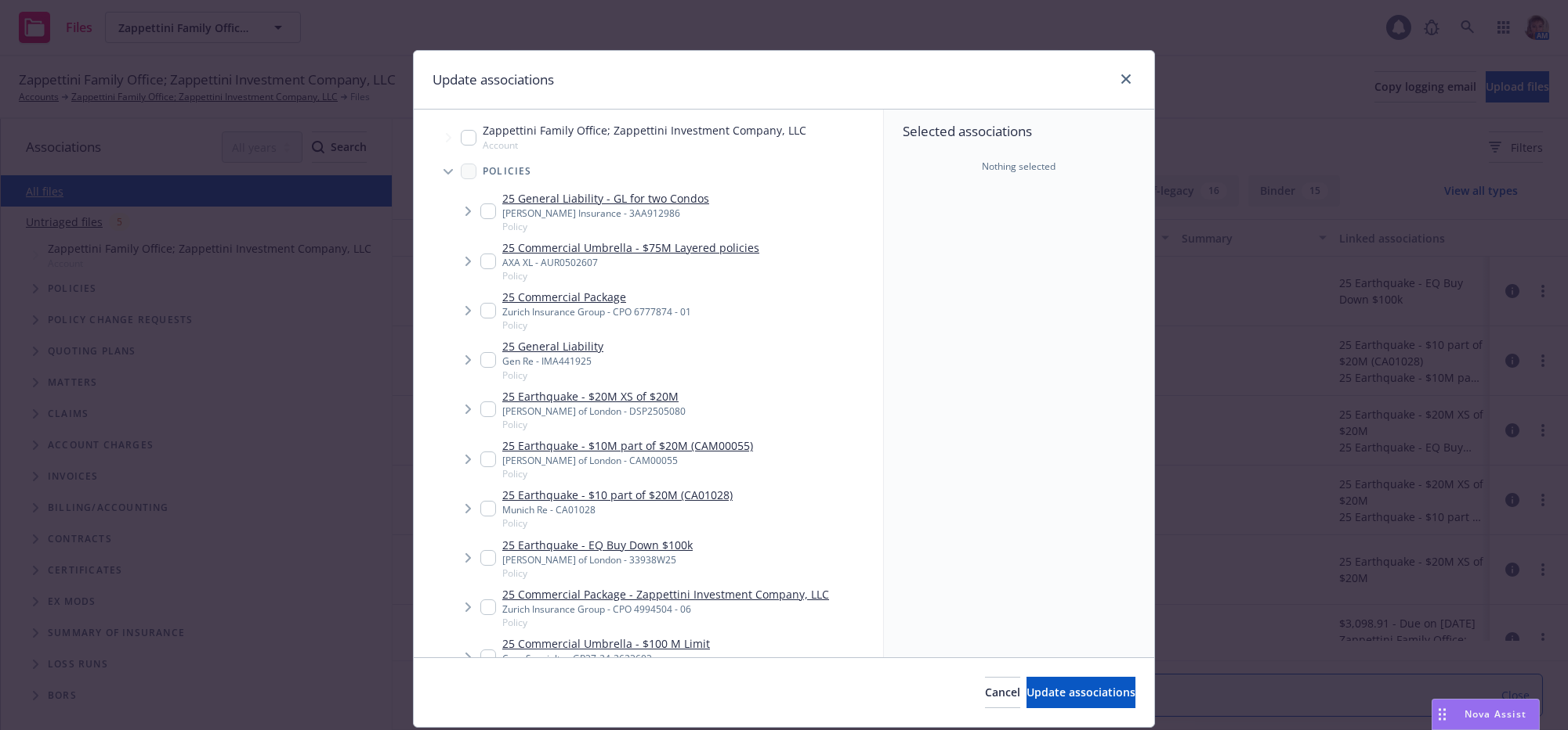
click at [472, 321] on span "Tree Example" at bounding box center [468, 311] width 25 height 25
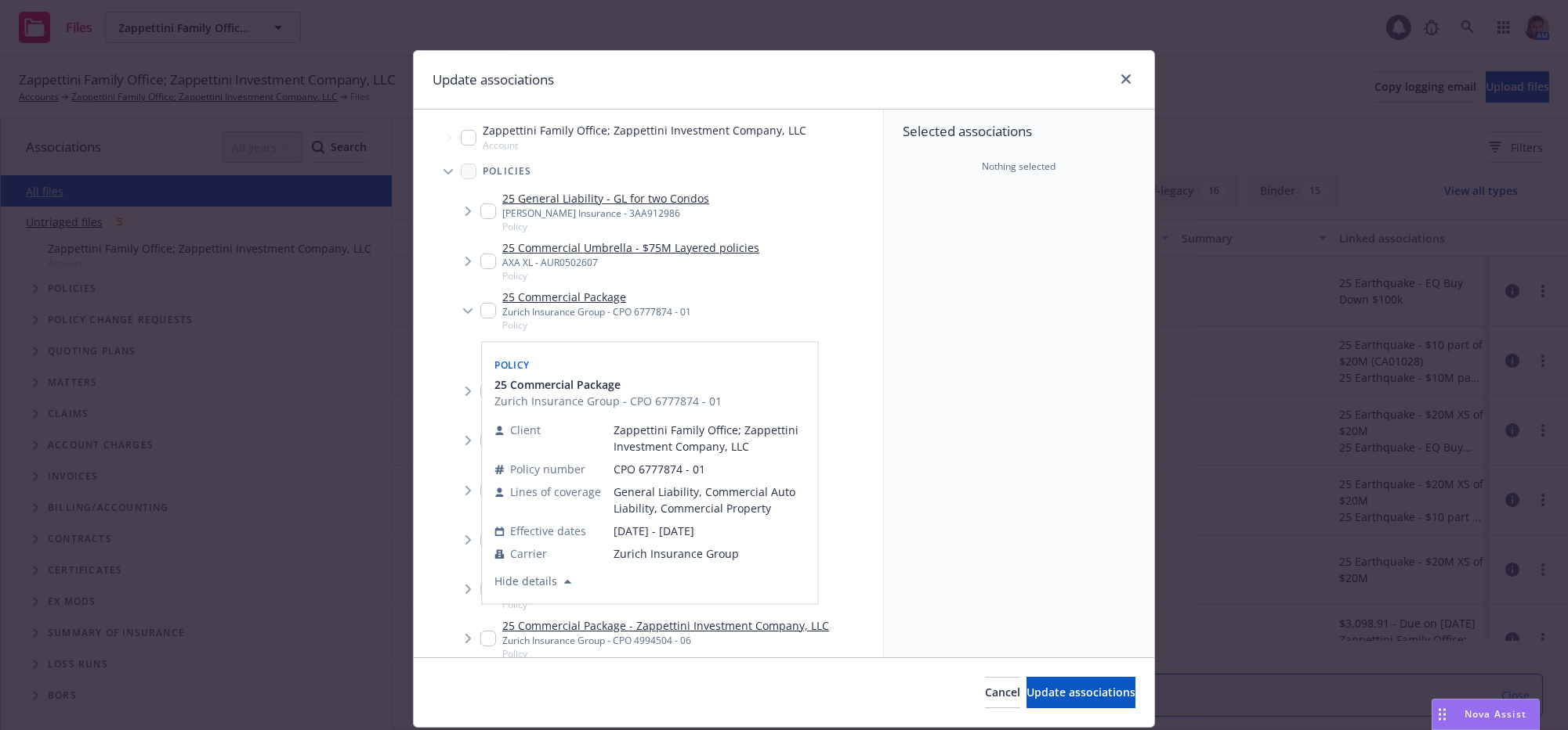
click at [992, 485] on div "Selected associations Nothing selected" at bounding box center [1019, 384] width 270 height 548
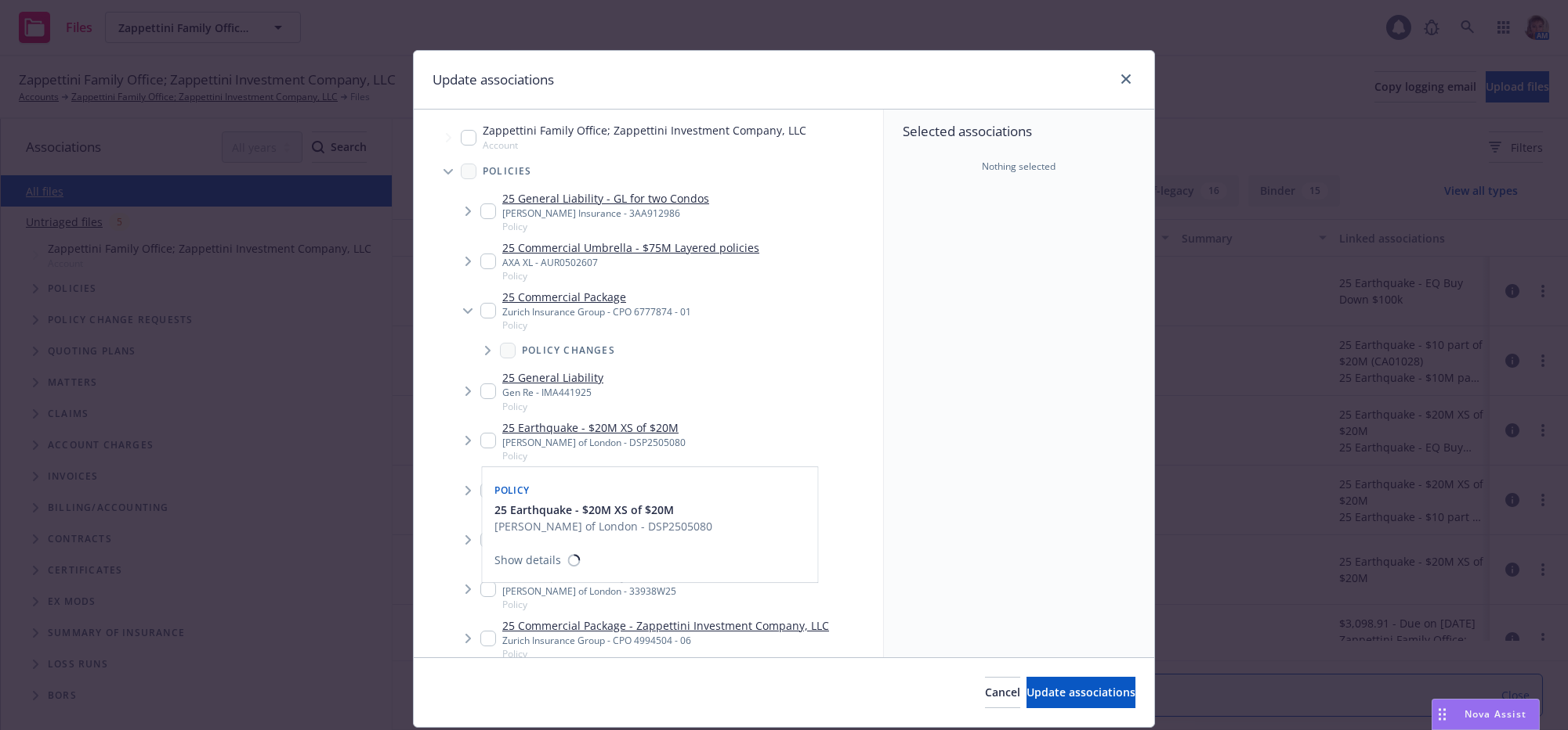
click at [486, 449] on input "Tree Example" at bounding box center [487, 440] width 15 height 15
checkbox input "true"
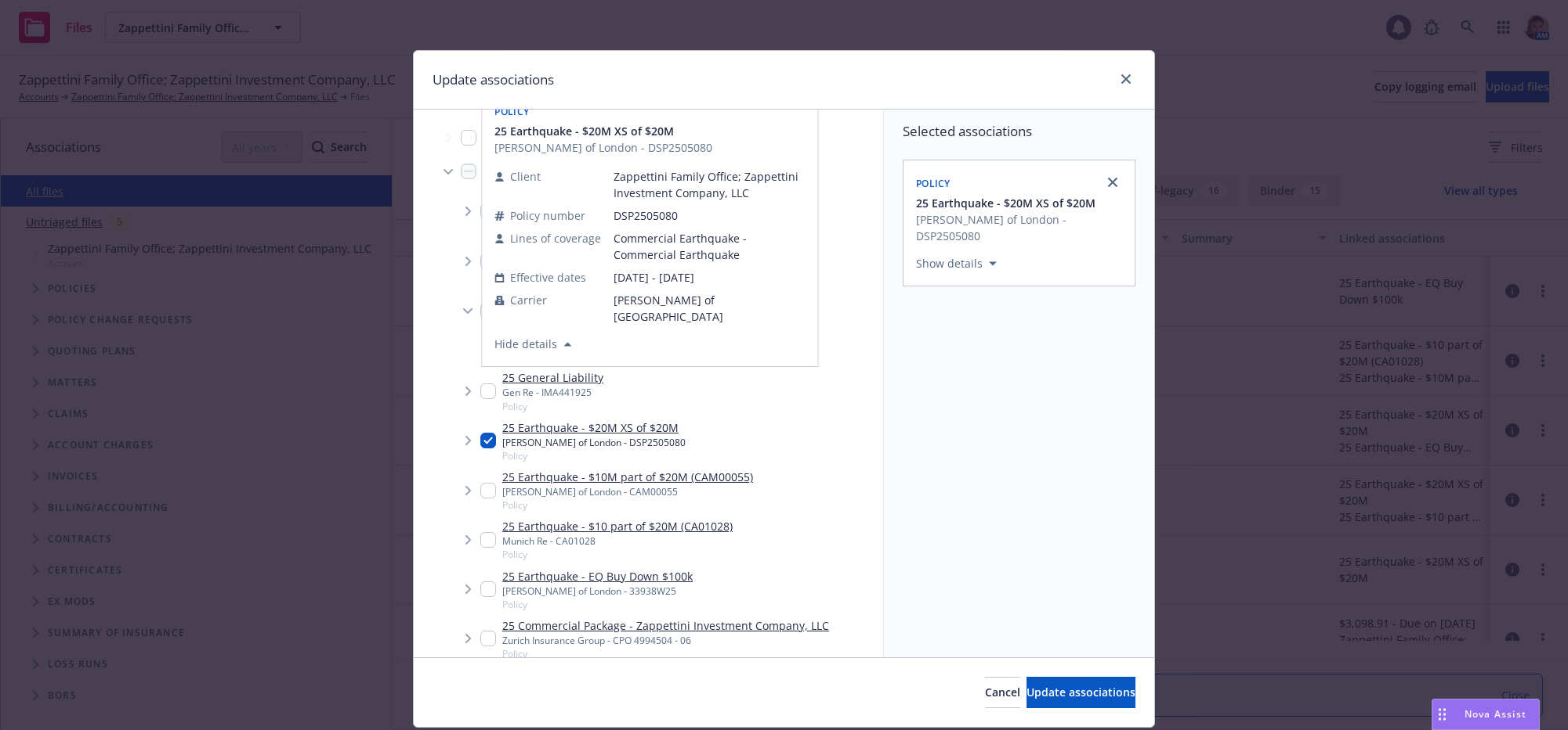
click at [1012, 404] on div "Selected associations Policy 25 Earthquake - $20M XS of $20M Lloyd's of London …" at bounding box center [1019, 384] width 270 height 548
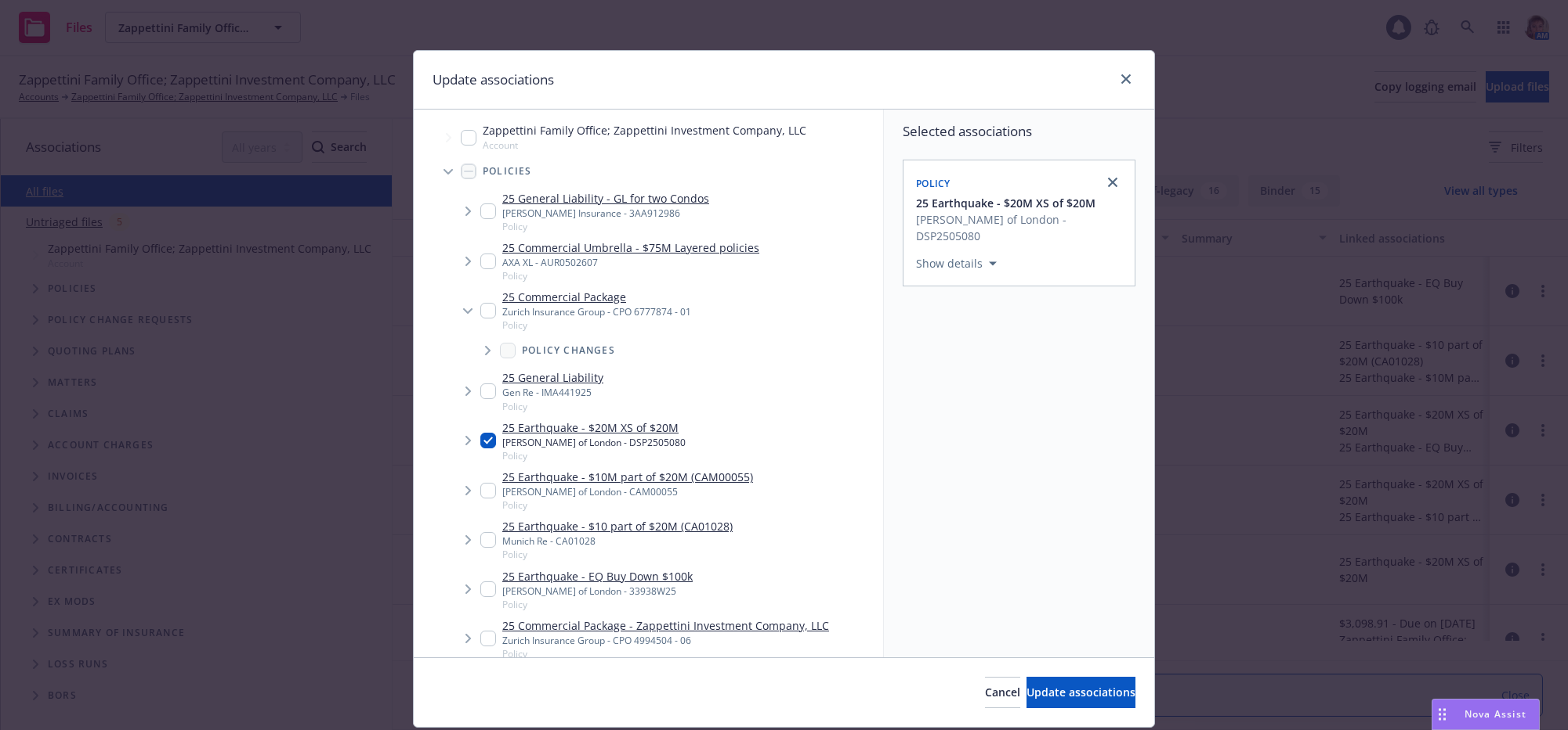
click at [480, 499] on input "Tree Example" at bounding box center [487, 491] width 15 height 15
checkbox input "true"
click at [482, 548] on input "Tree Example" at bounding box center [487, 540] width 15 height 15
checkbox input "true"
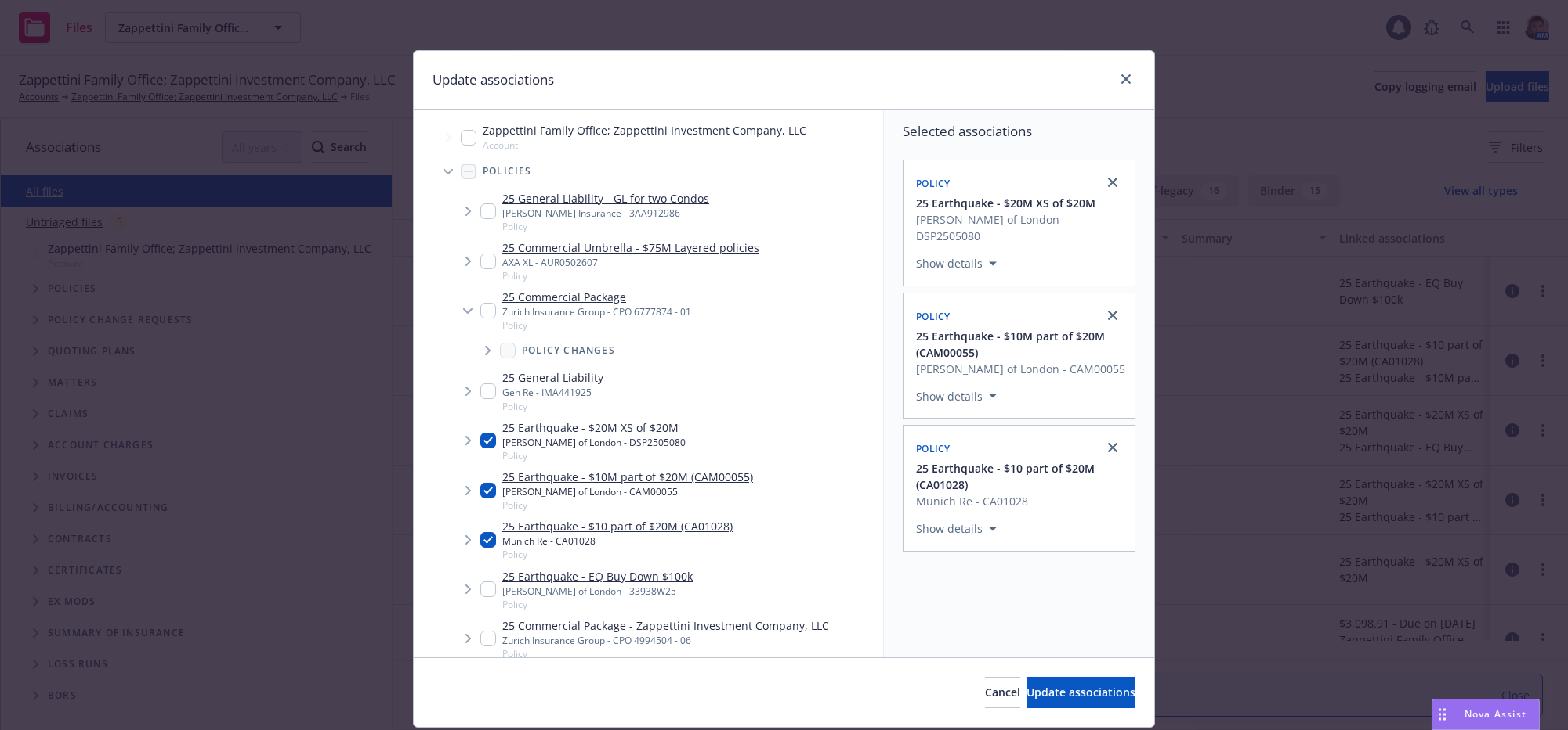
click at [485, 598] on input "Tree Example" at bounding box center [487, 589] width 15 height 15
checkbox input "true"
click at [484, 654] on div "25 Commercial Package - Zappettini Investment Company, LLC Zurich Insurance Gro…" at bounding box center [654, 638] width 348 height 43
checkbox input "true"
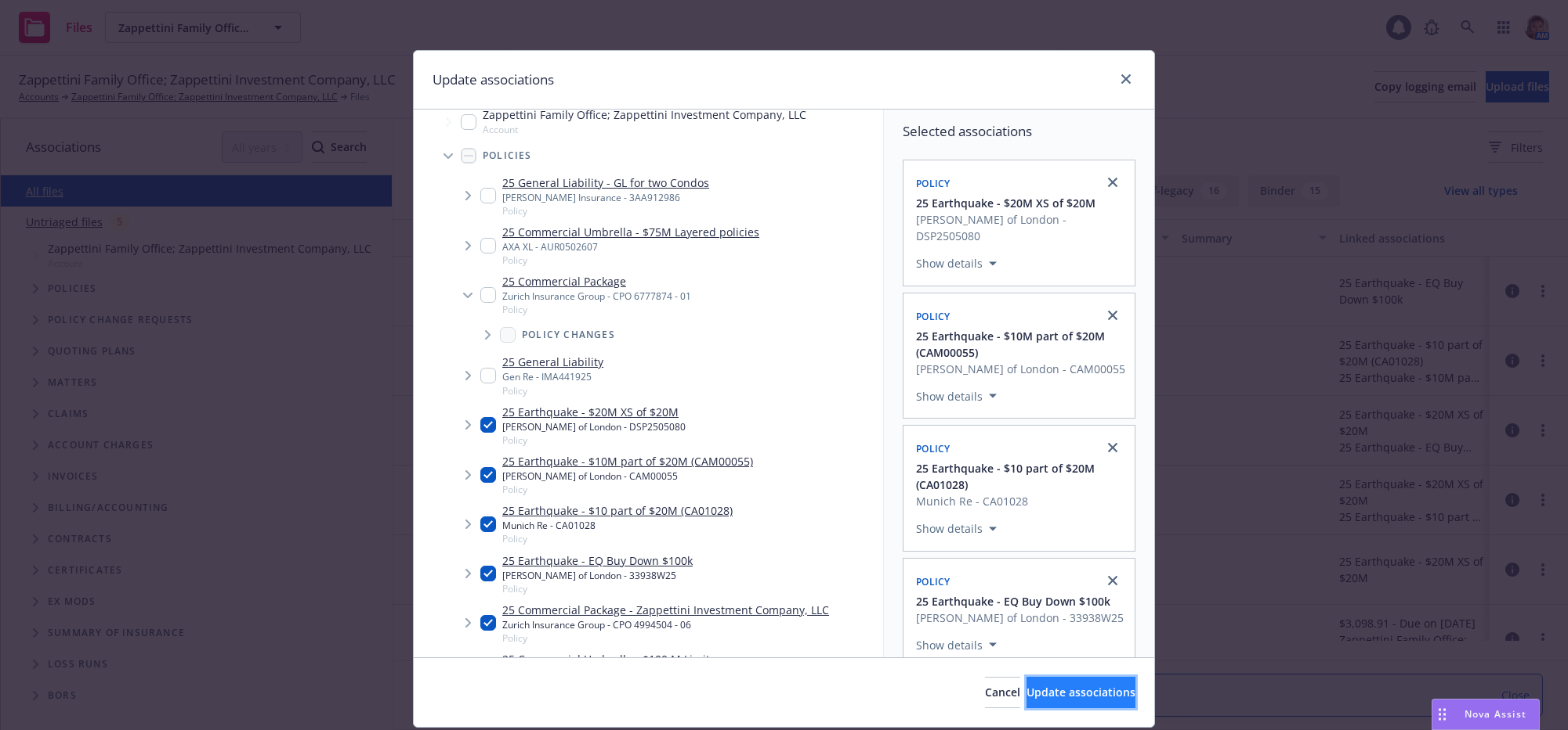
click at [1027, 700] on span "Update associations" at bounding box center [1081, 692] width 109 height 15
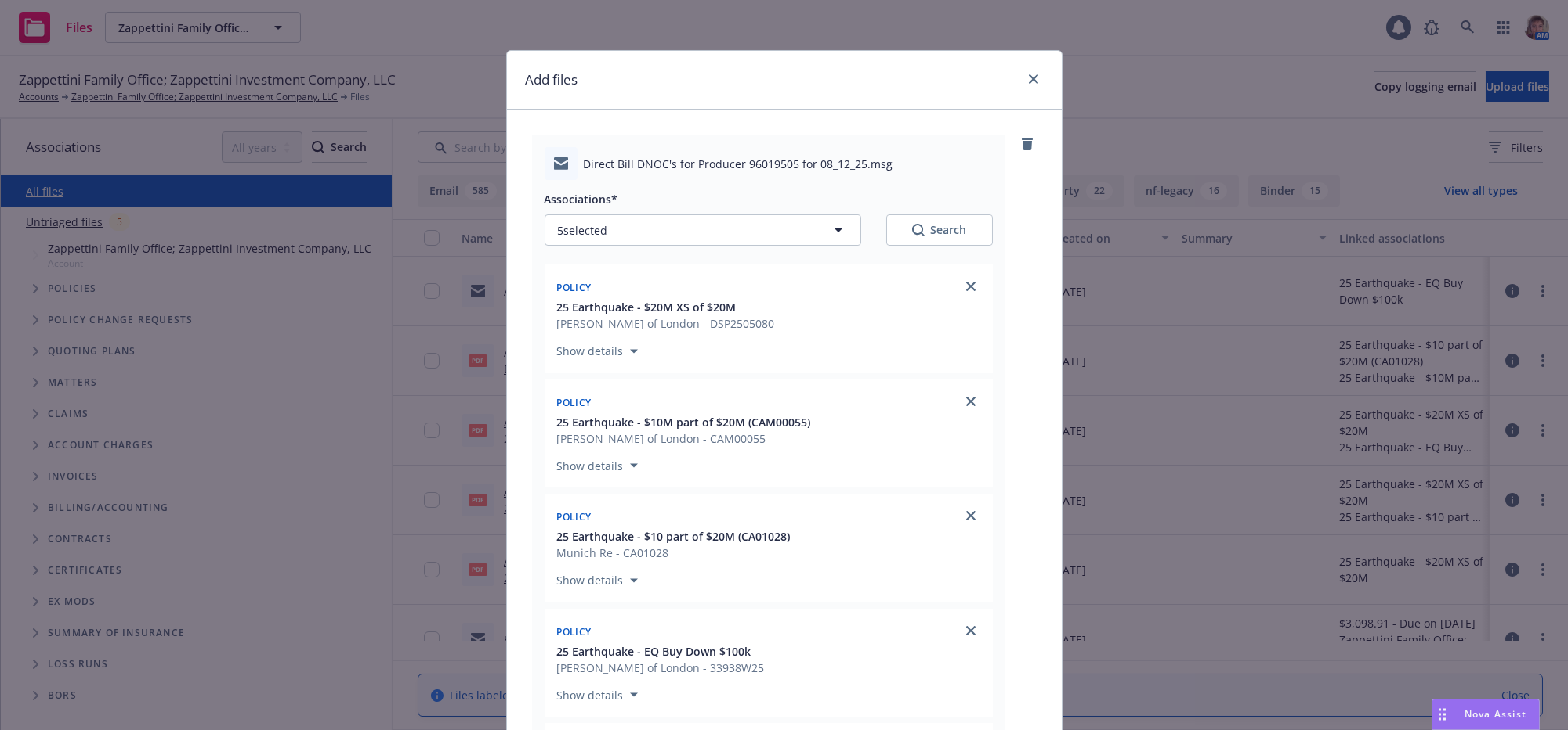
scroll to position [656, 0]
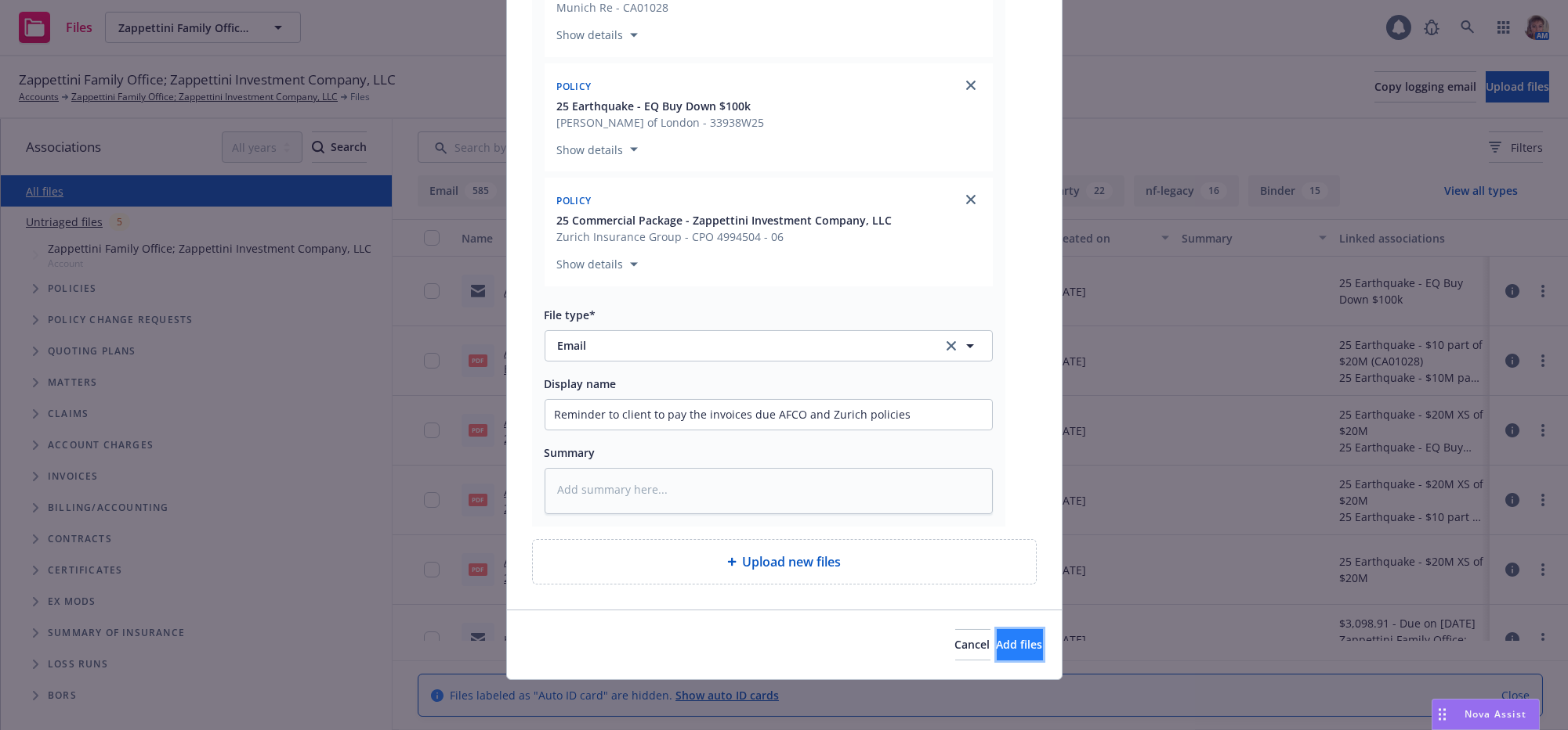
click at [997, 645] on span "Add files" at bounding box center [1019, 645] width 46 height 15
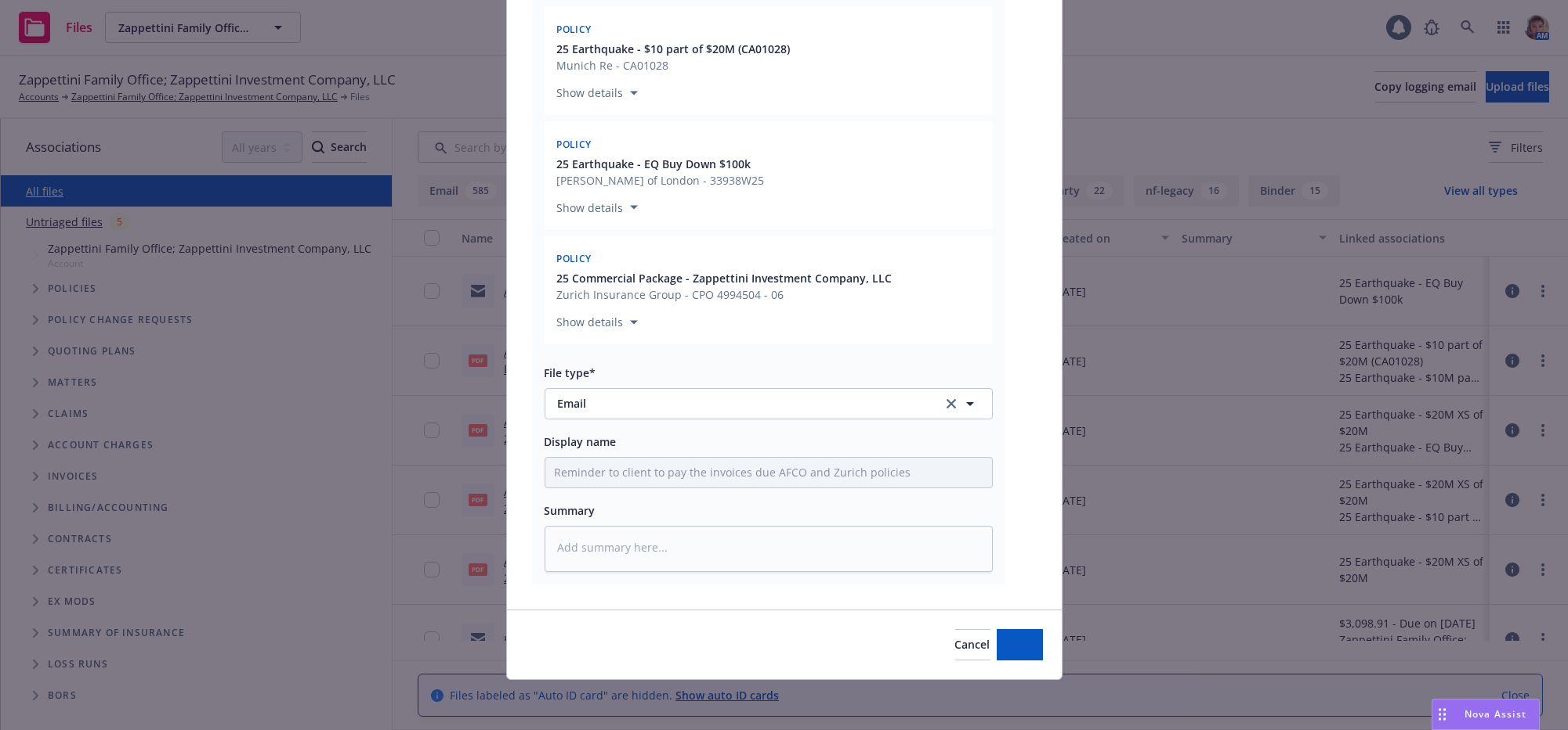
type textarea "x"
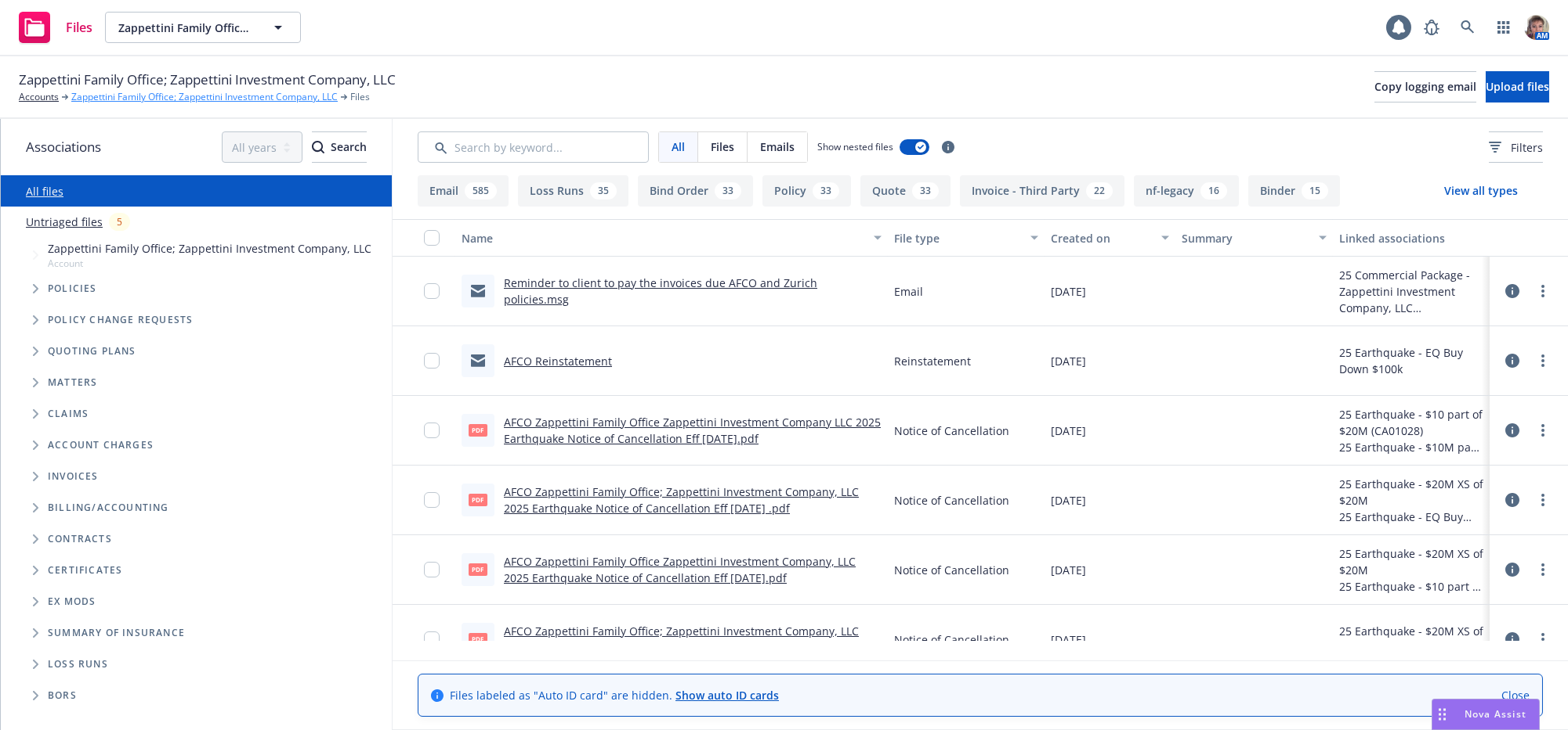
click at [105, 104] on link "Zappettini Family Office; Zappettini Investment Company, LLC" at bounding box center [205, 97] width 267 height 15
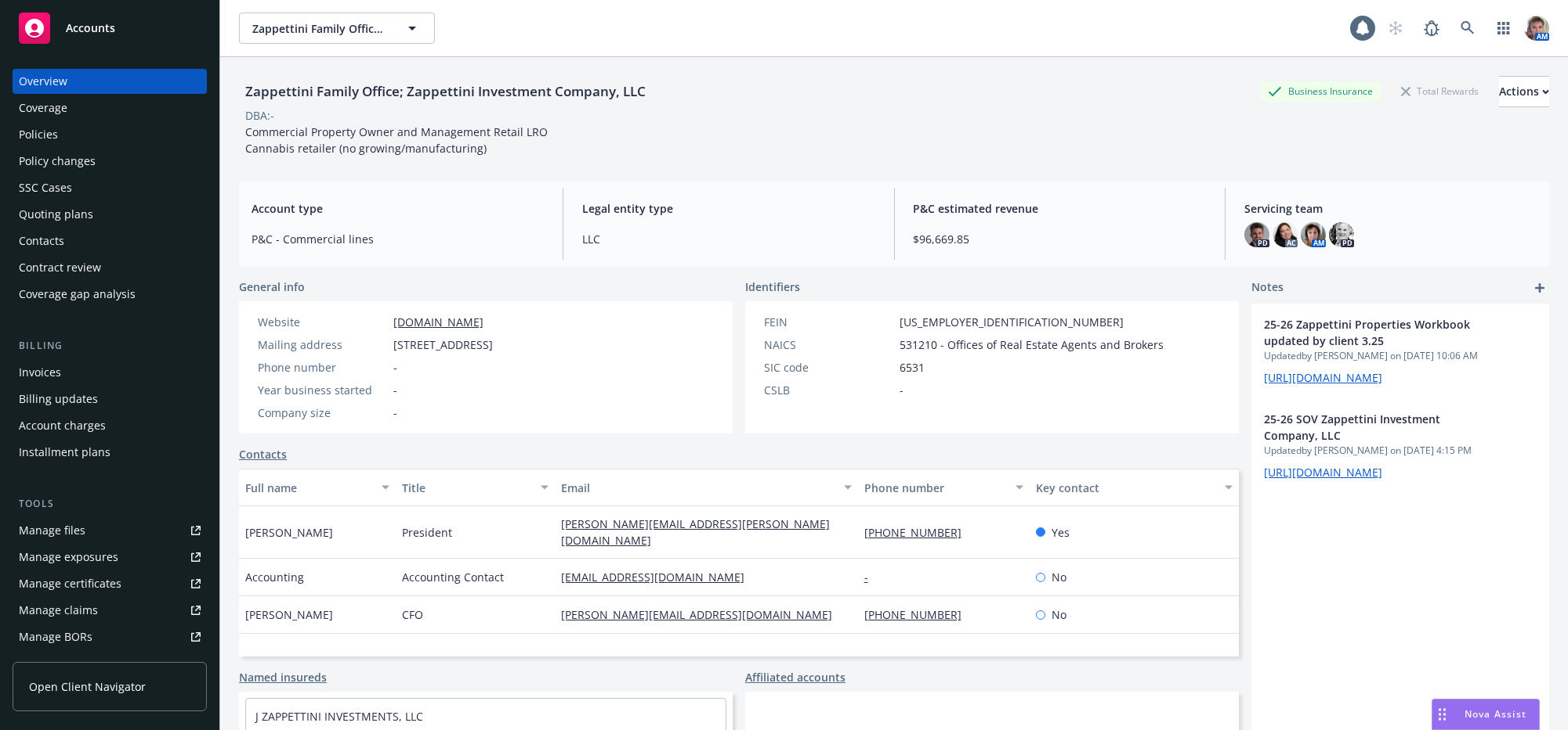
click at [65, 147] on div "Policies" at bounding box center [110, 135] width 181 height 25
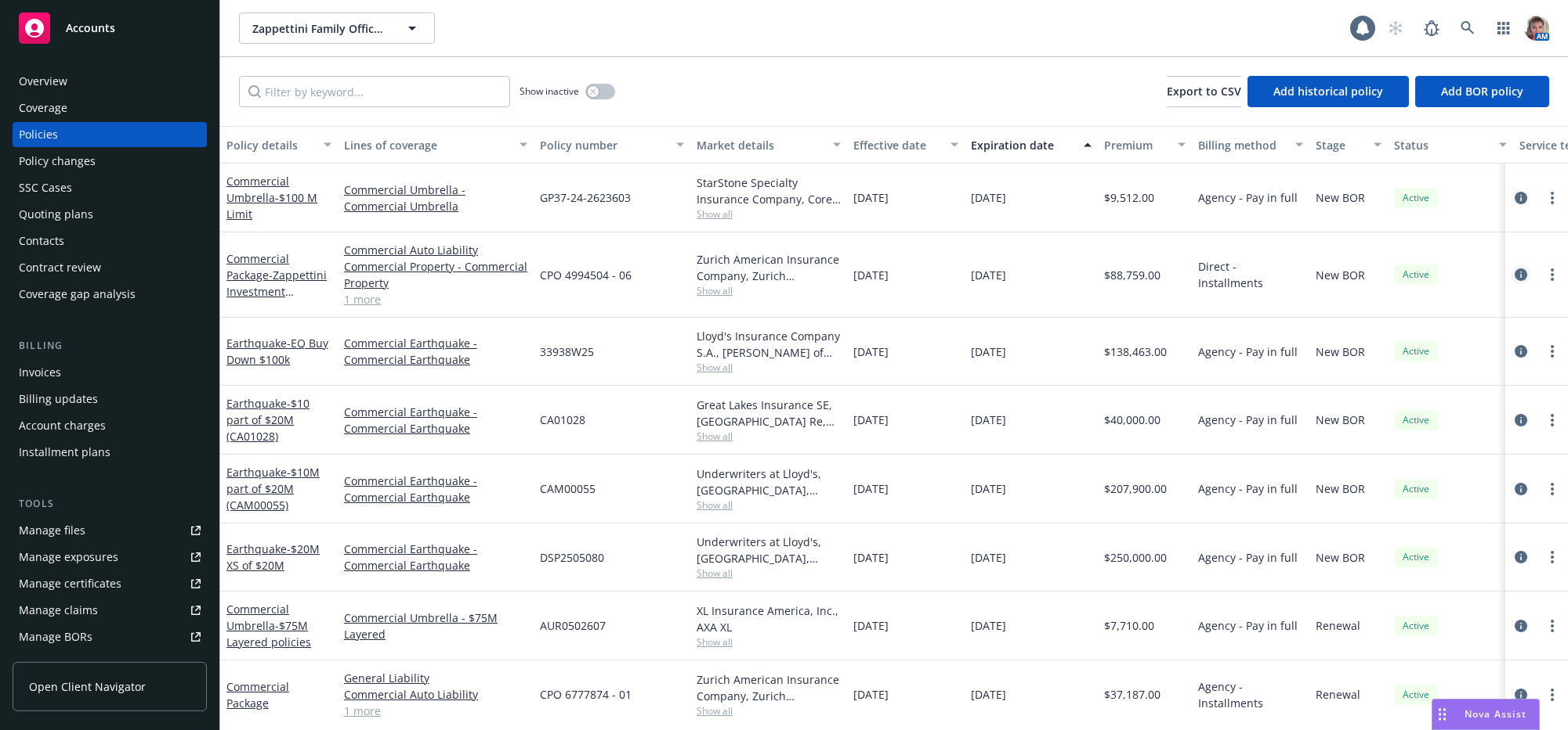
click at [1514, 281] on icon "circleInformation" at bounding box center [1521, 275] width 13 height 13
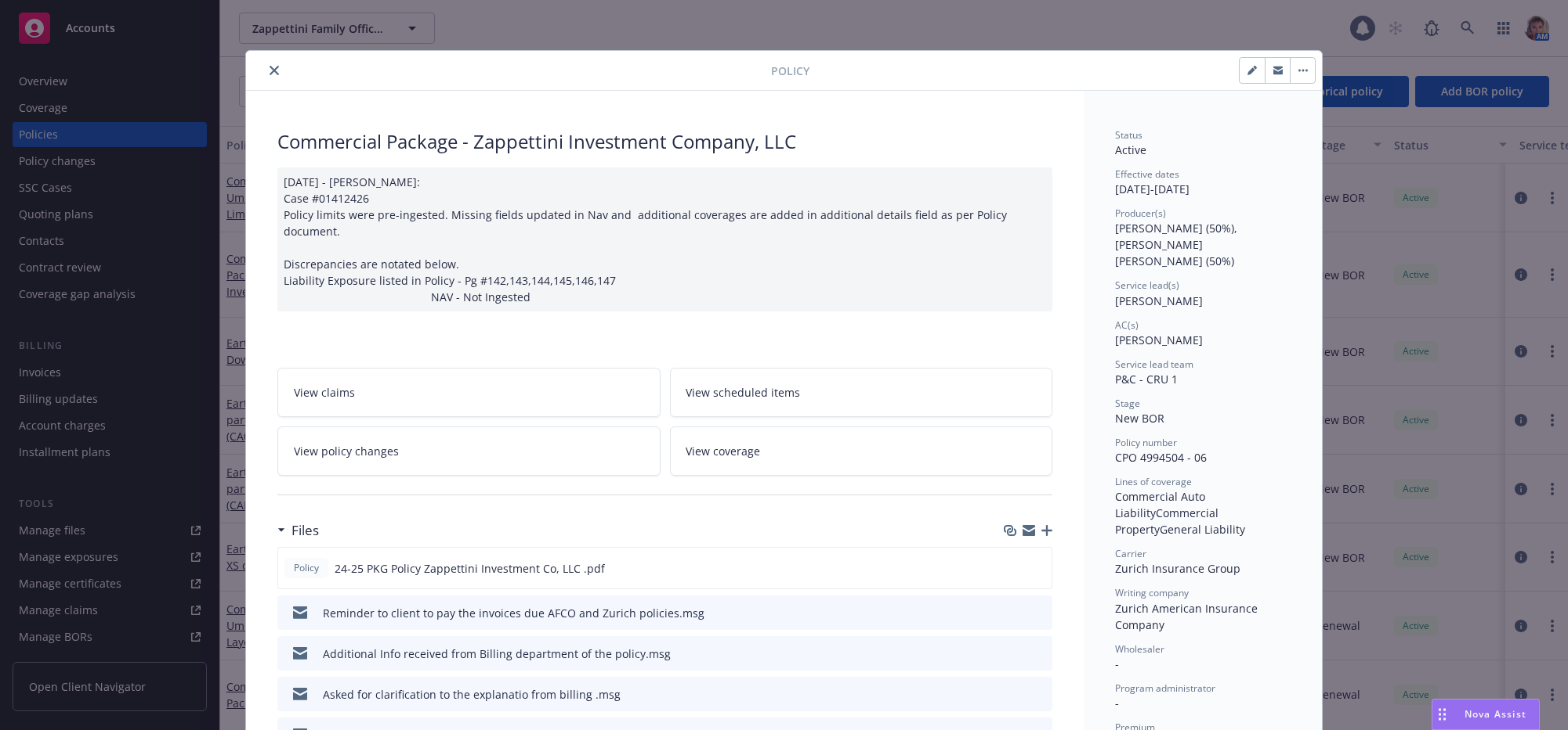
click at [1042, 536] on icon "button" at bounding box center [1046, 530] width 11 height 11
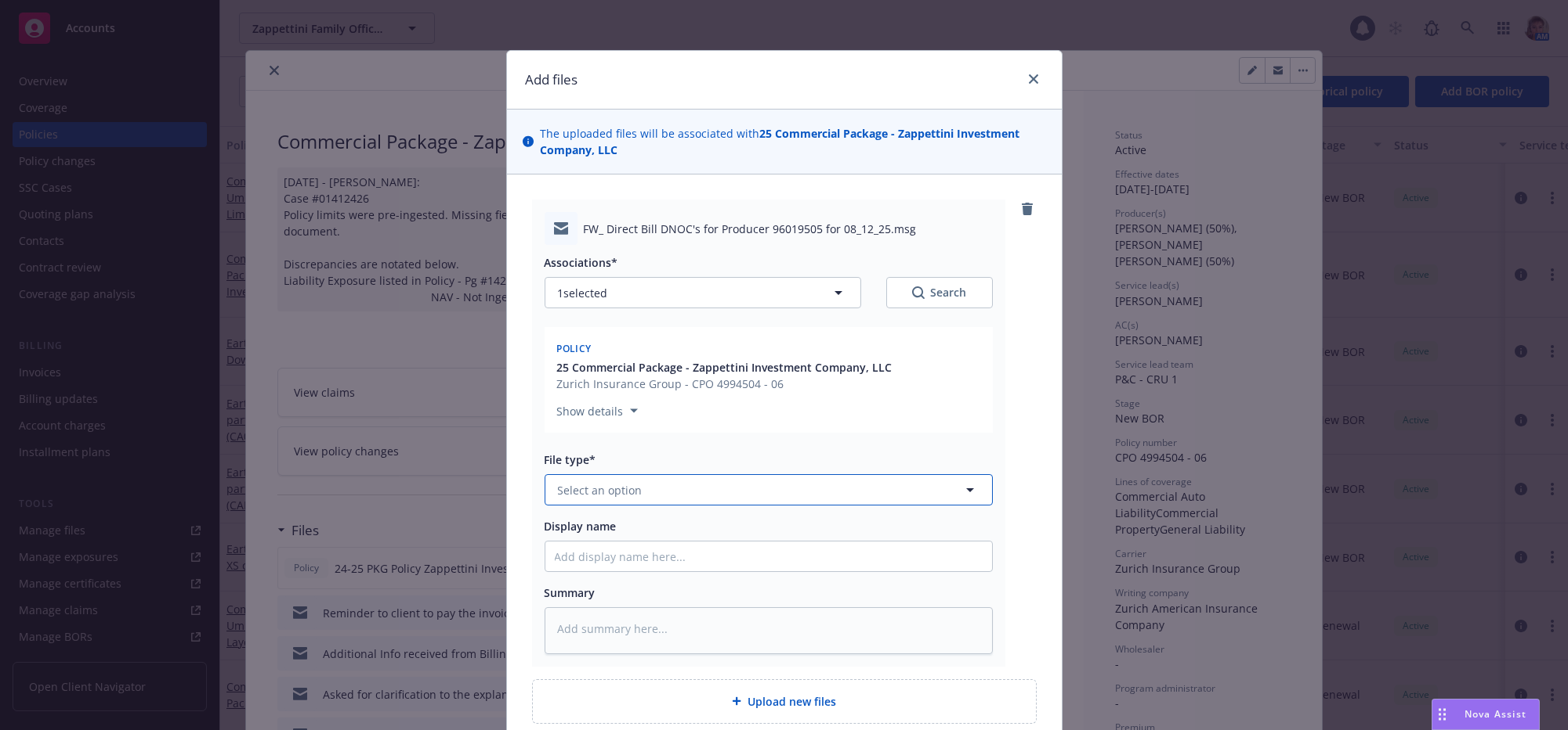
click at [651, 506] on button "Select an option" at bounding box center [769, 490] width 448 height 32
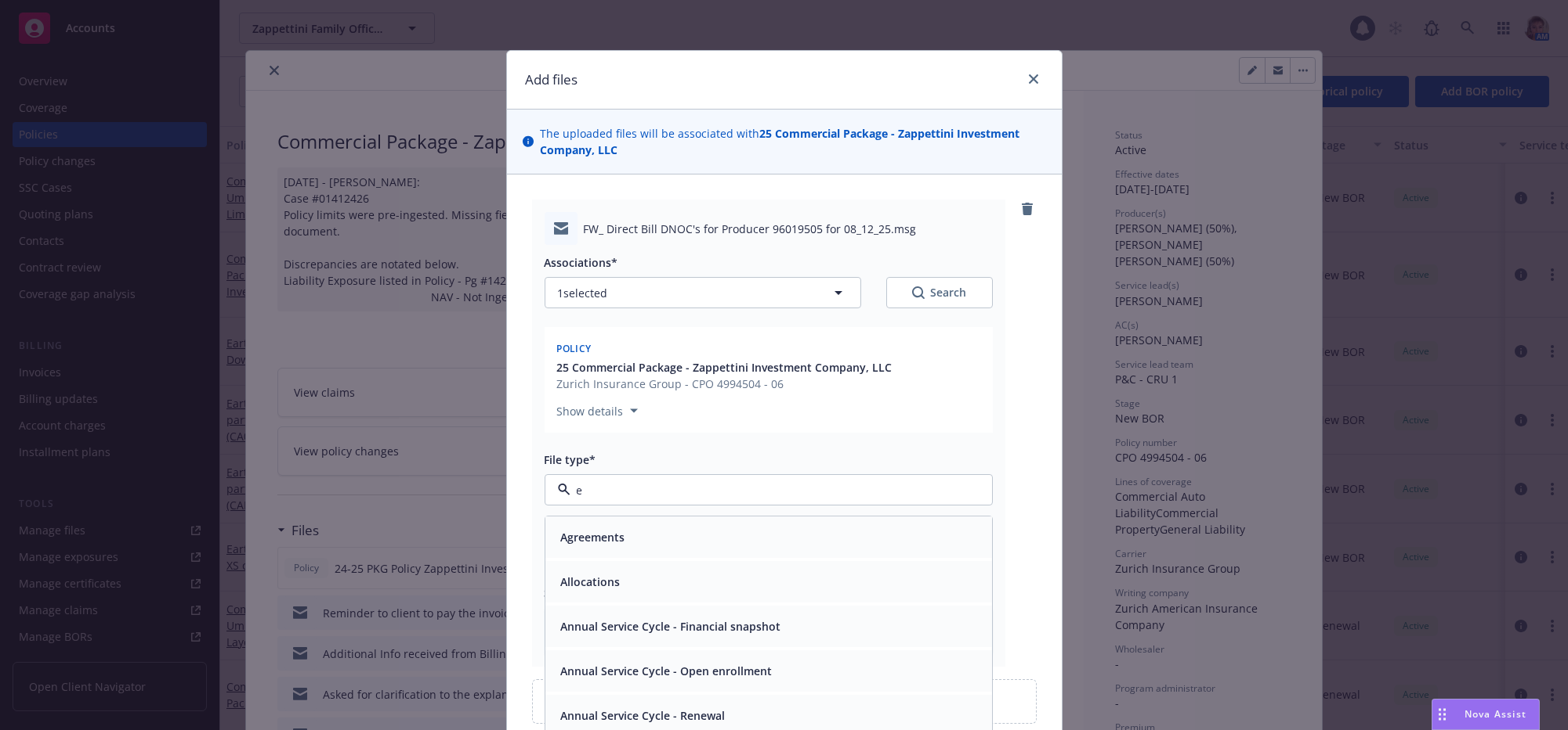
type input "em"
click at [634, 594] on div "Email" at bounding box center [768, 582] width 427 height 23
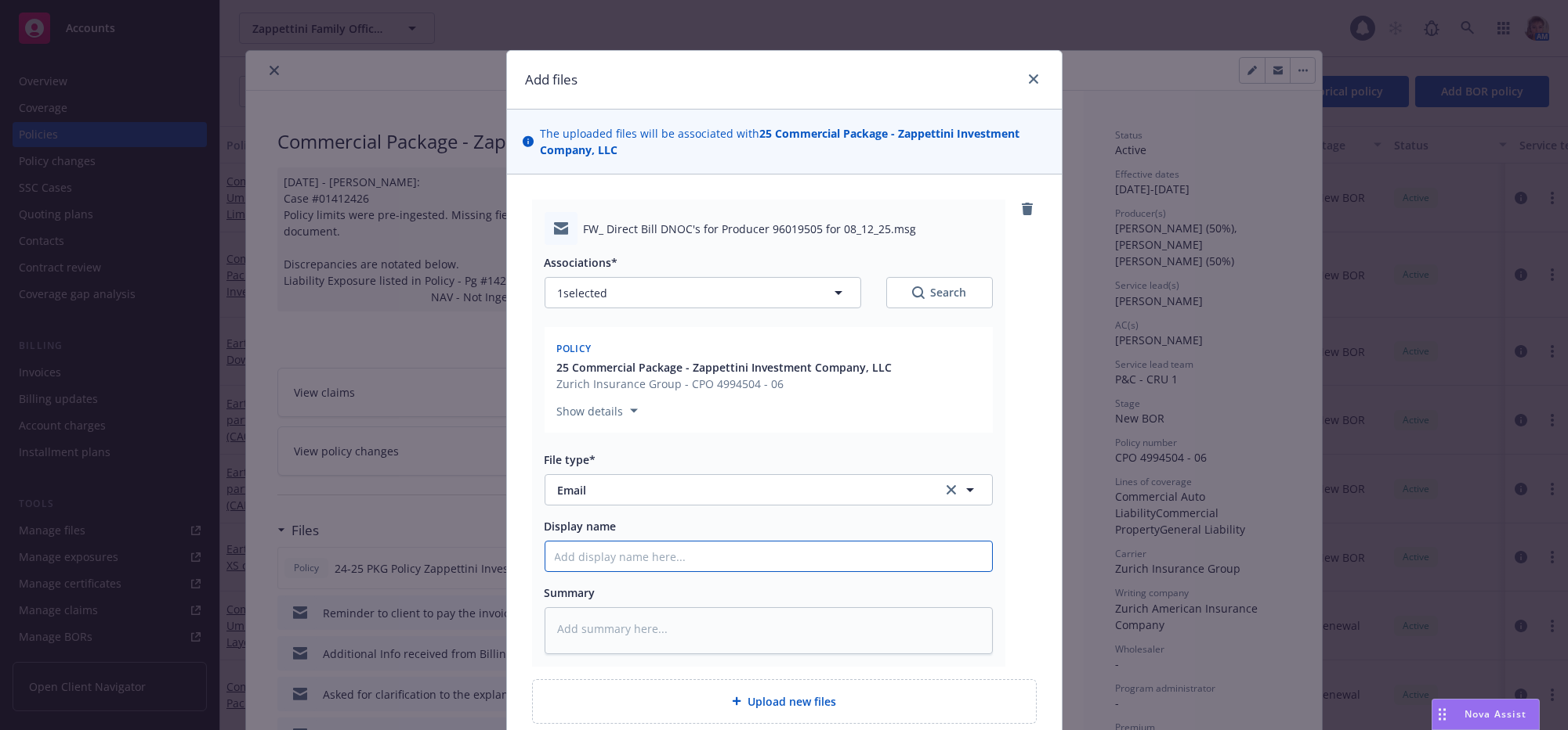
click at [634, 571] on input "Display name" at bounding box center [769, 556] width 446 height 30
type textarea "x"
type input "P"
type textarea "x"
type input "Pa"
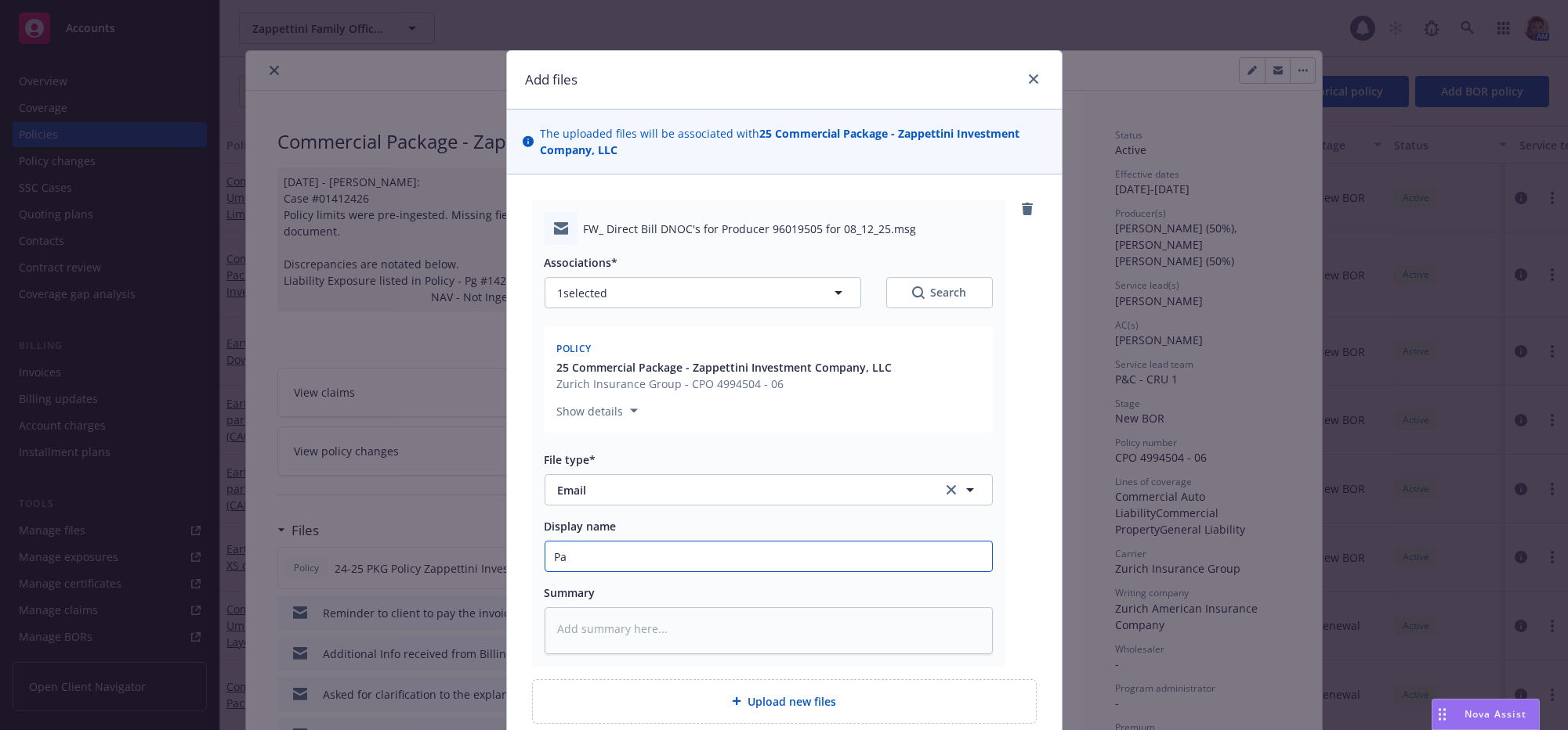
type textarea "x"
type input "Pay"
type textarea "x"
type input "Paymn"
type textarea "x"
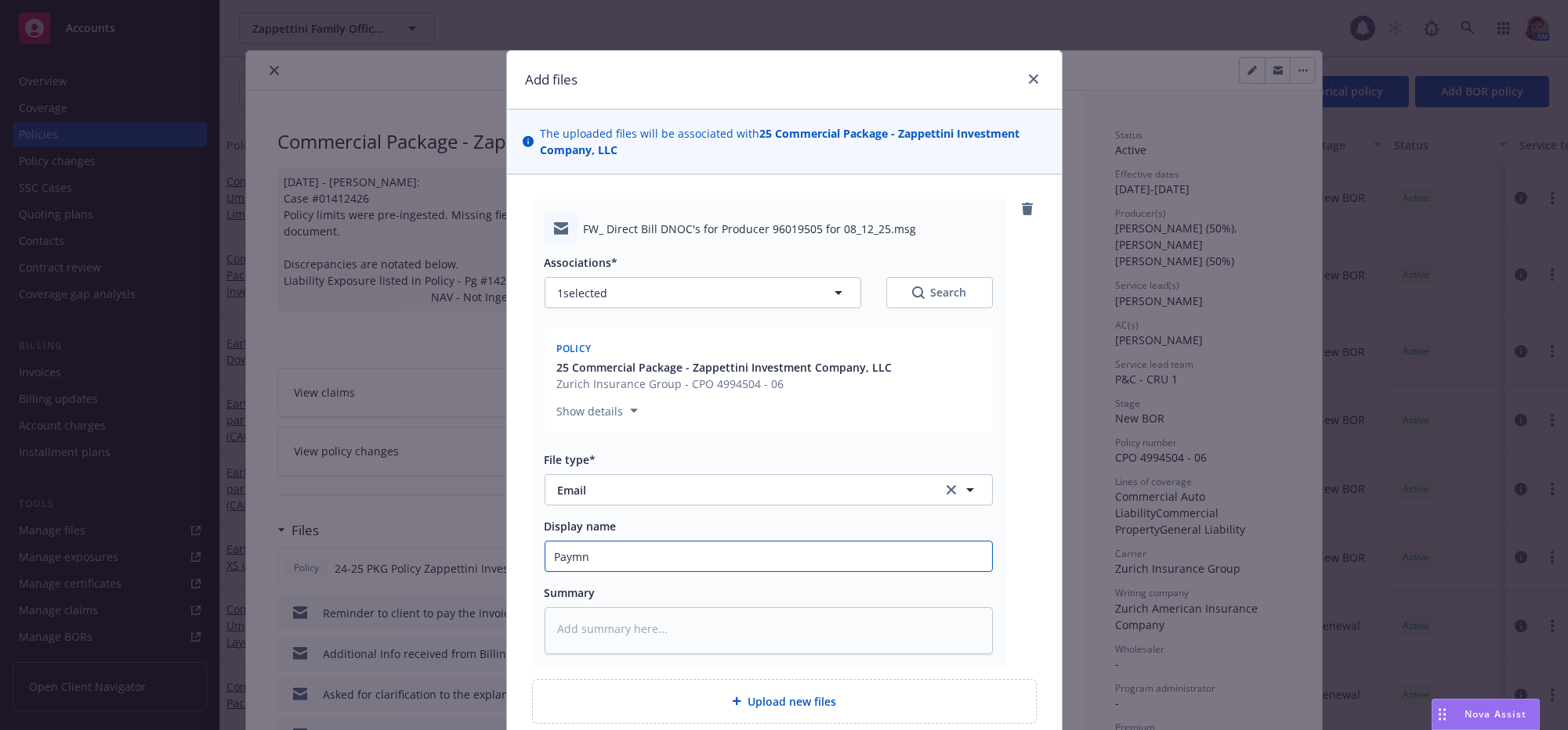
type input "Paymne"
type textarea "x"
type input "Paymnet"
type textarea "x"
type input "Paymnet"
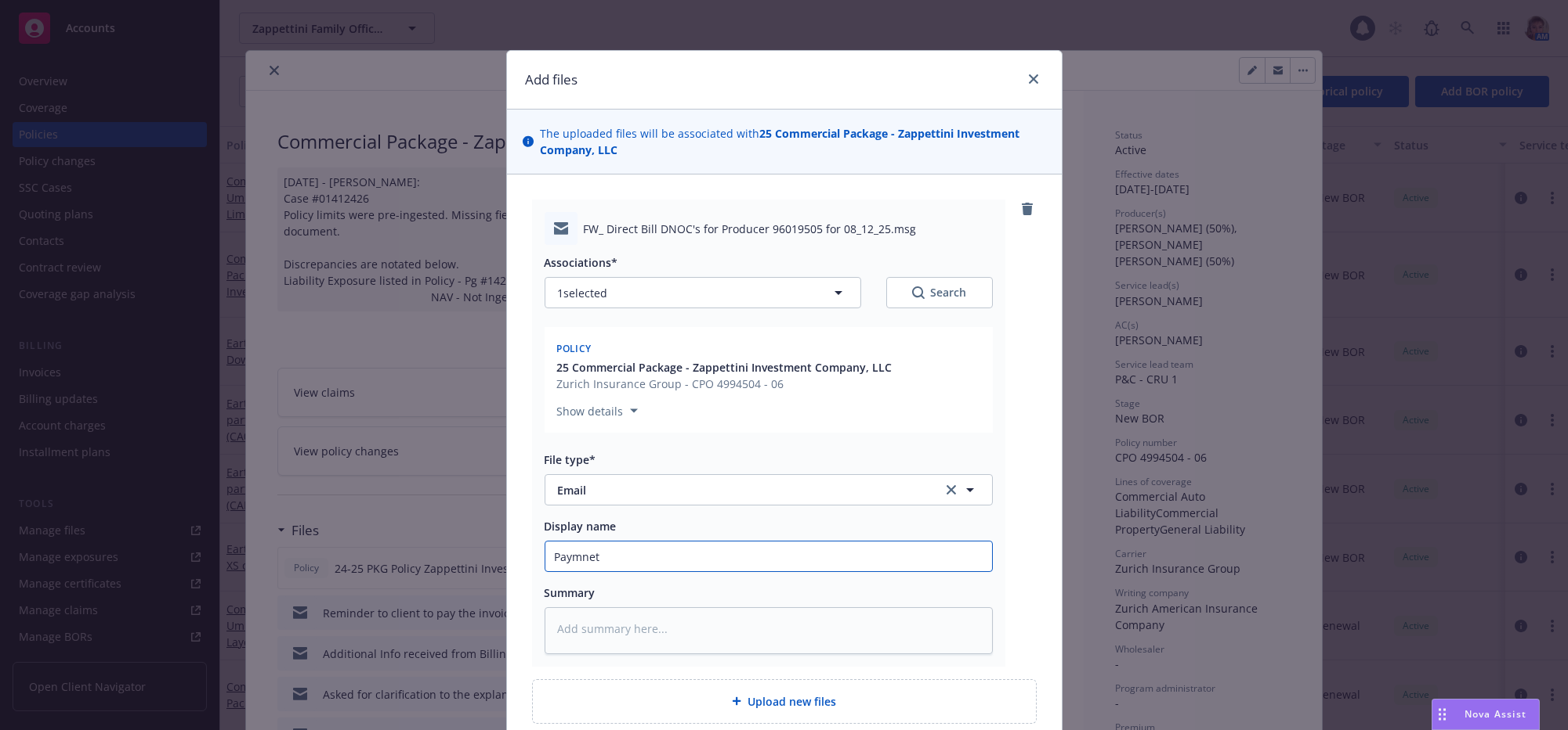
type textarea "x"
type input "Paymnet r"
type textarea "x"
type input "Paymnet re"
type textarea "x"
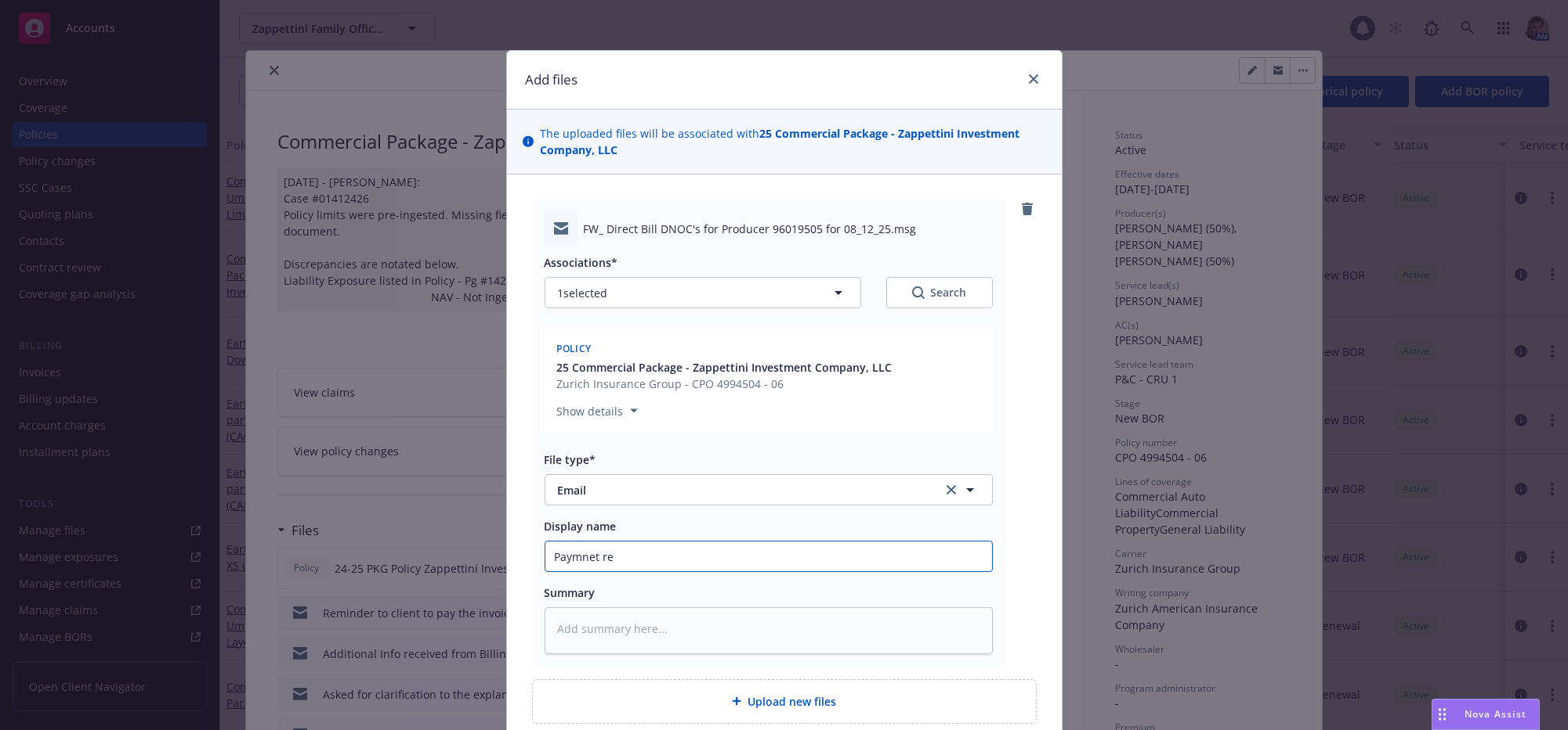
type input "Paymnet rem"
type textarea "x"
type input "Paymnet remi"
type textarea "x"
type input "Paymnet remin"
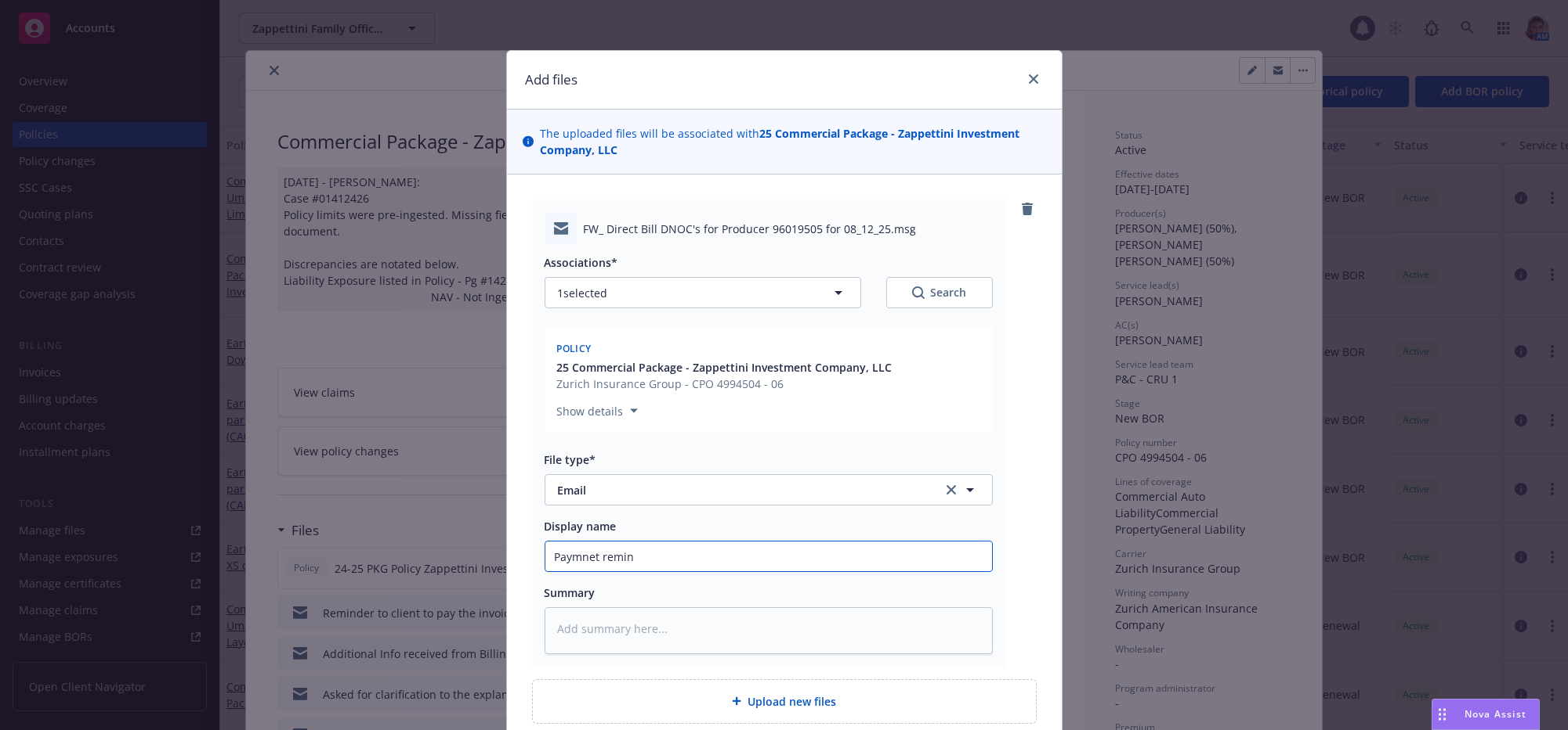
type textarea "x"
type input "Paymnet remind"
type textarea "x"
type input "Paymnet reminde"
type textarea "x"
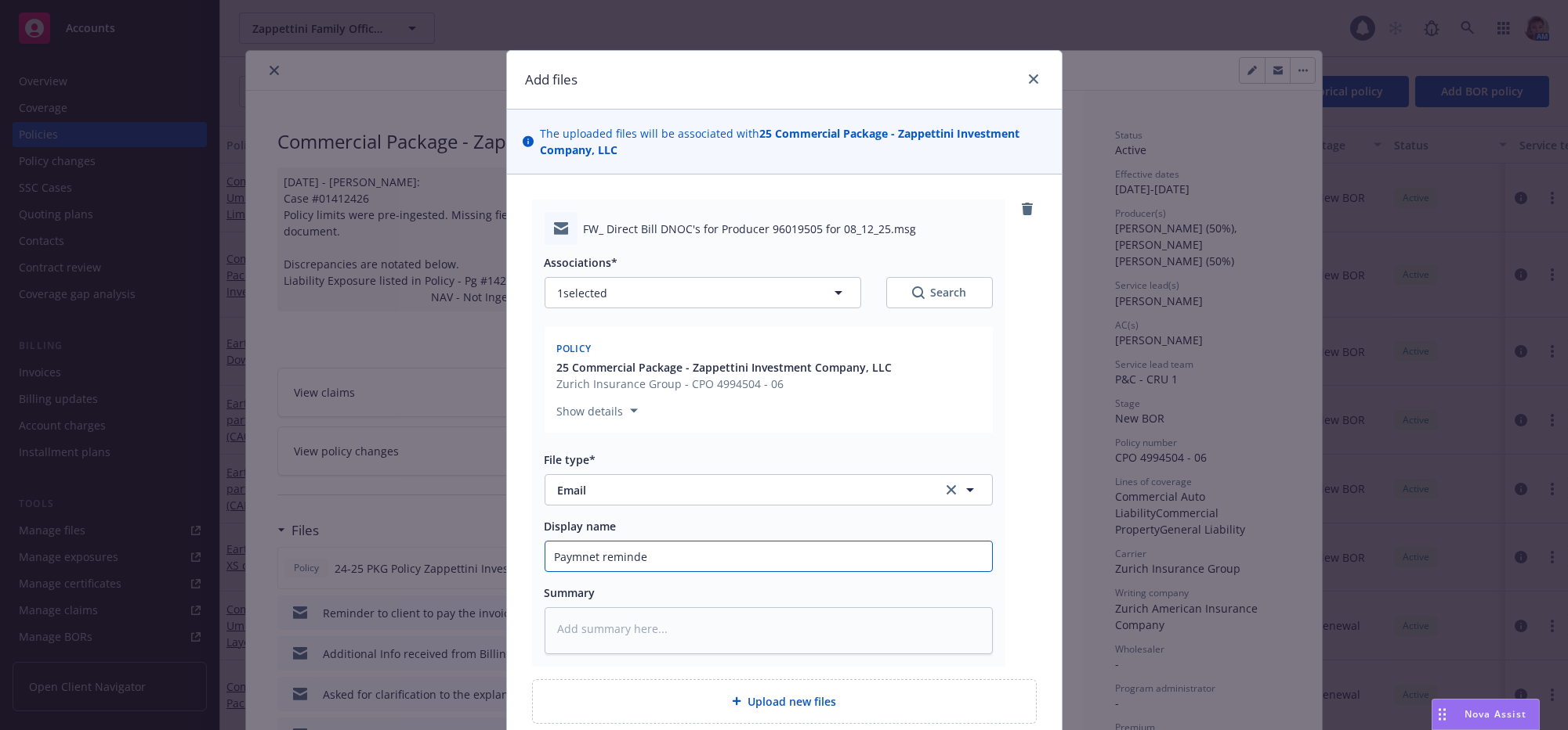
type input "Paymnet reminder"
type textarea "x"
type input "Paymnet reminder t"
type textarea "x"
type input "Paymnet reminder to"
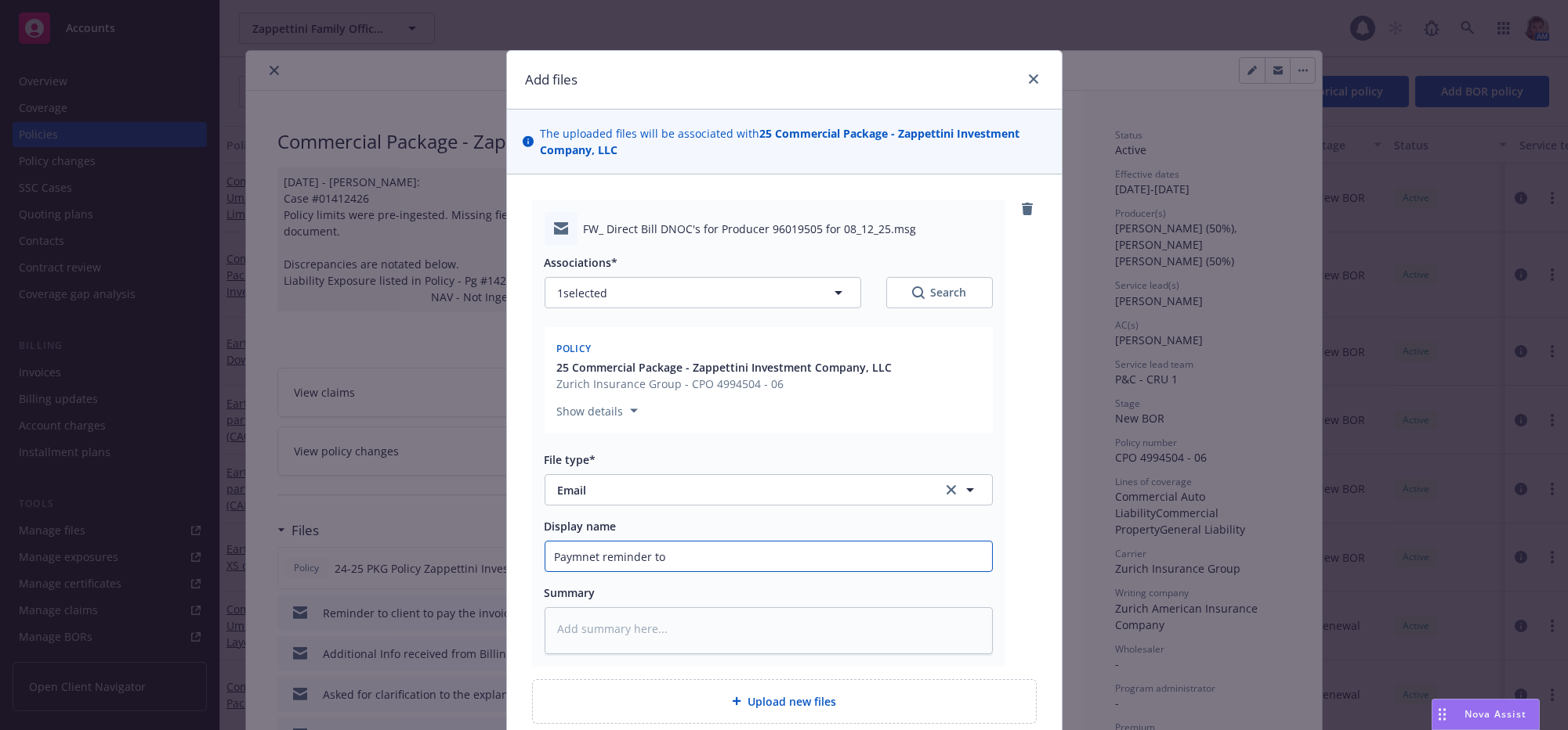
type textarea "x"
type input "Paymnet reminder to"
type textarea "x"
type input "Paymnet reminder to cik"
type textarea "x"
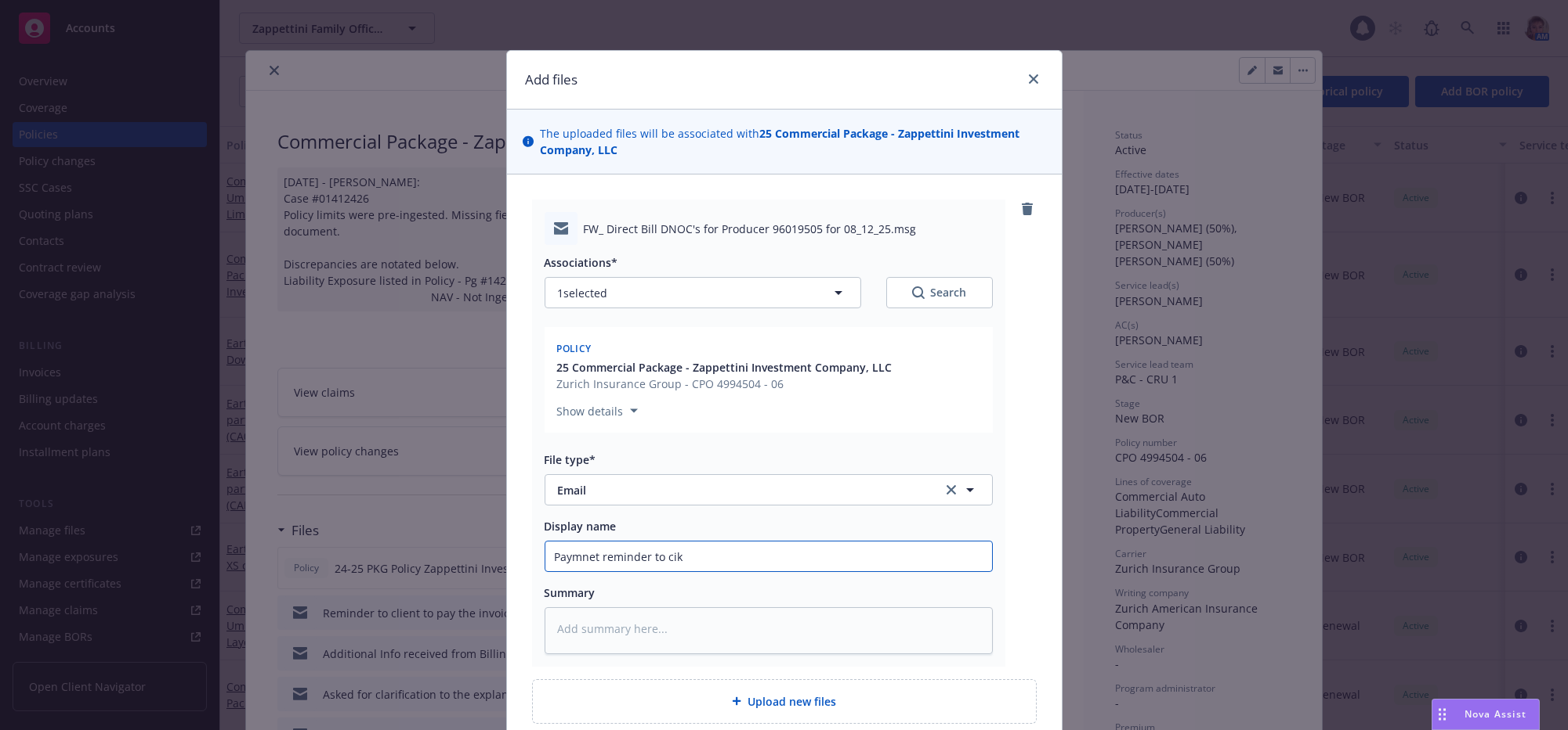
type input "Paymnet reminder to ci"
type textarea "x"
type input "Paymnet reminder to c"
type textarea "x"
type input "Paymnet reminder to cl"
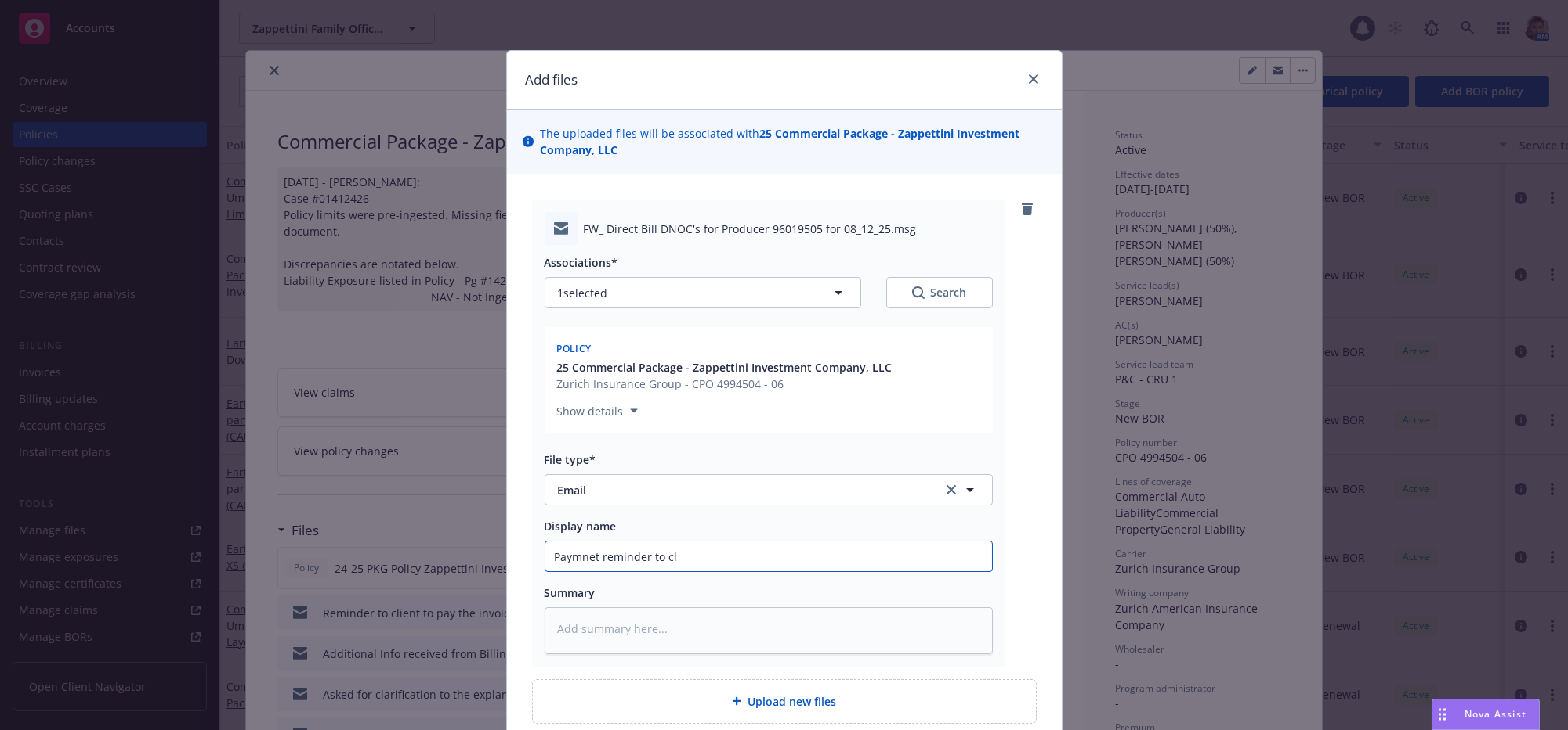
type textarea "x"
type input "Paymnet reminder to cli"
type textarea "x"
type input "Paymnet reminder to clie"
type textarea "x"
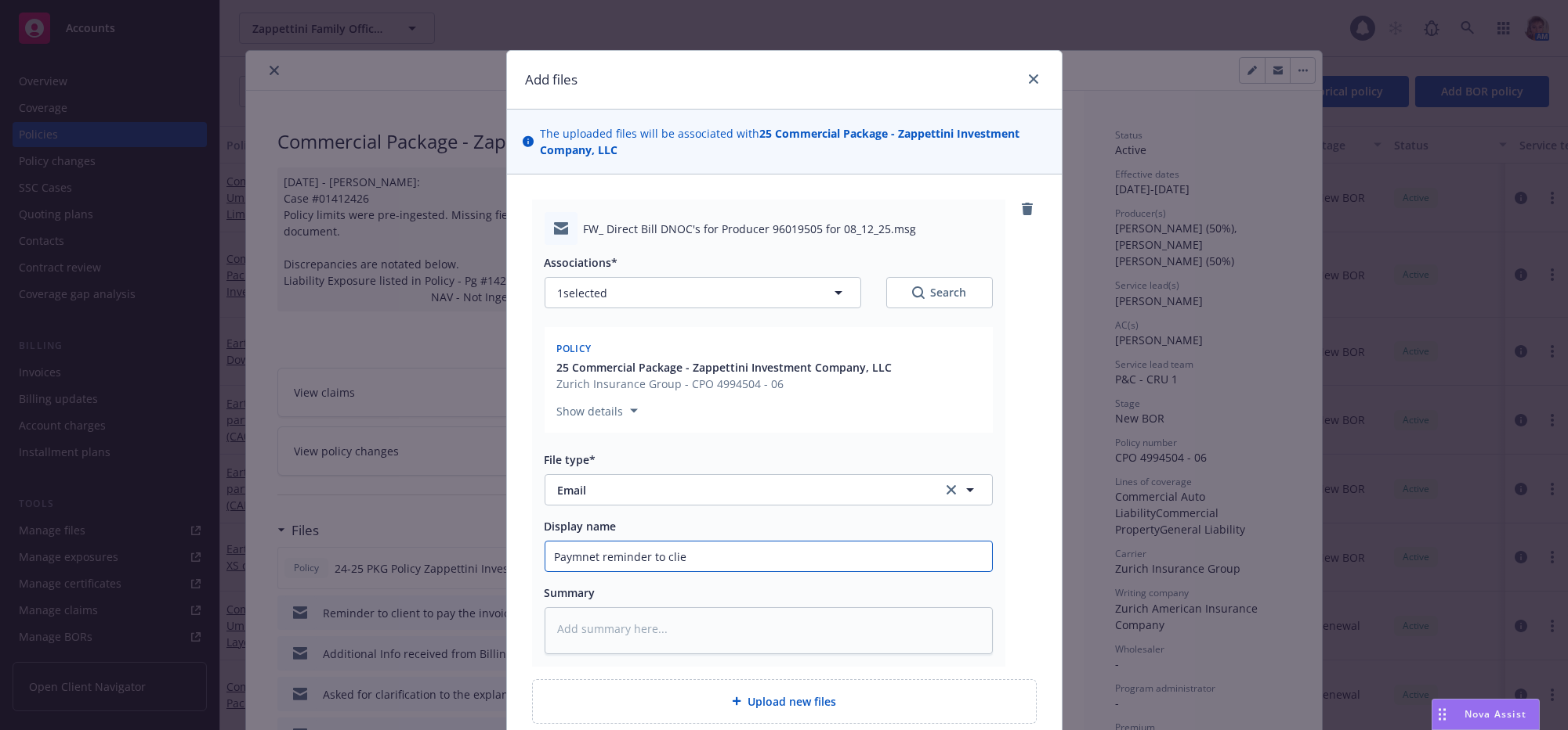
type input "Paymnet reminder to clien"
type textarea "x"
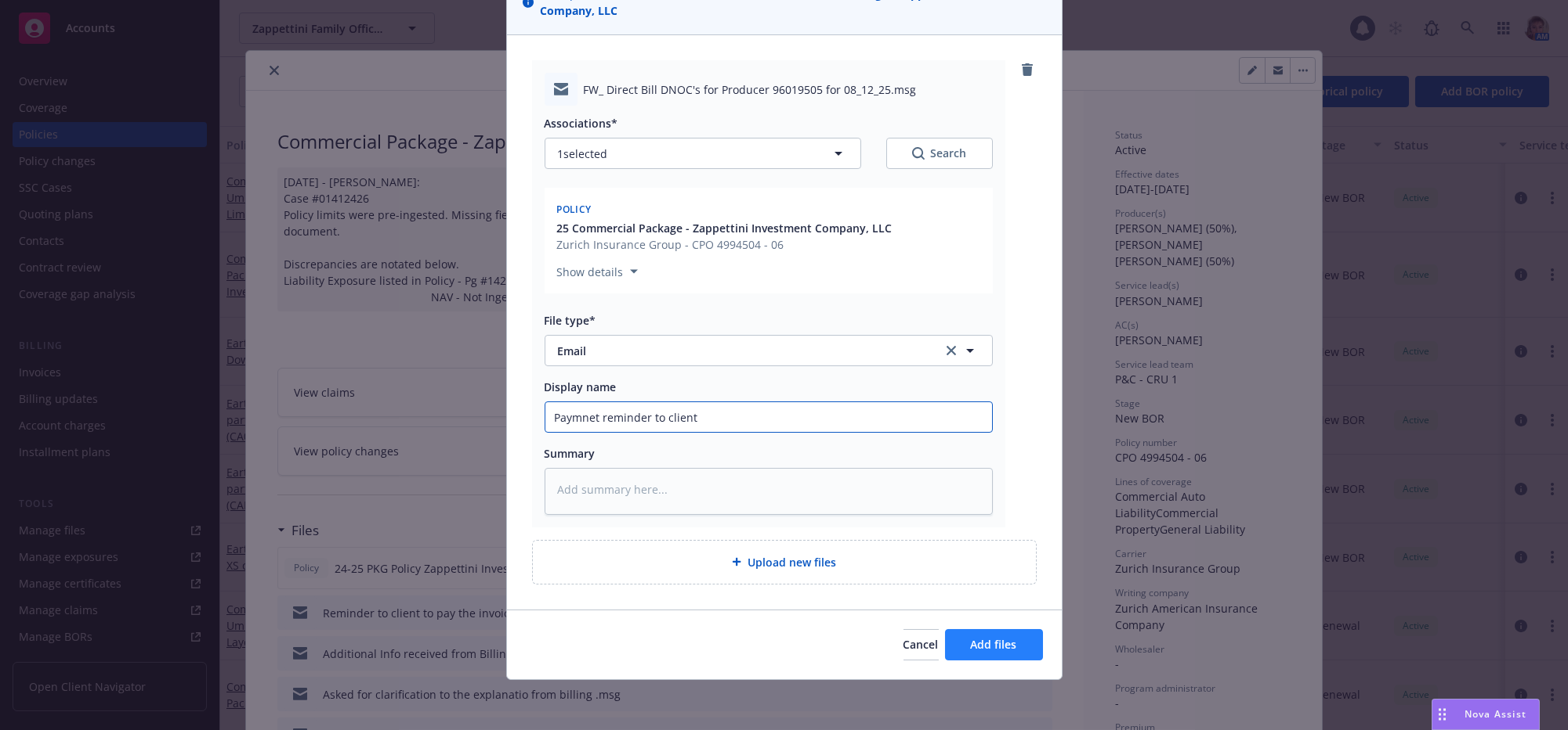
type input "Paymnet reminder to client"
click at [971, 647] on span "Add files" at bounding box center [994, 645] width 46 height 15
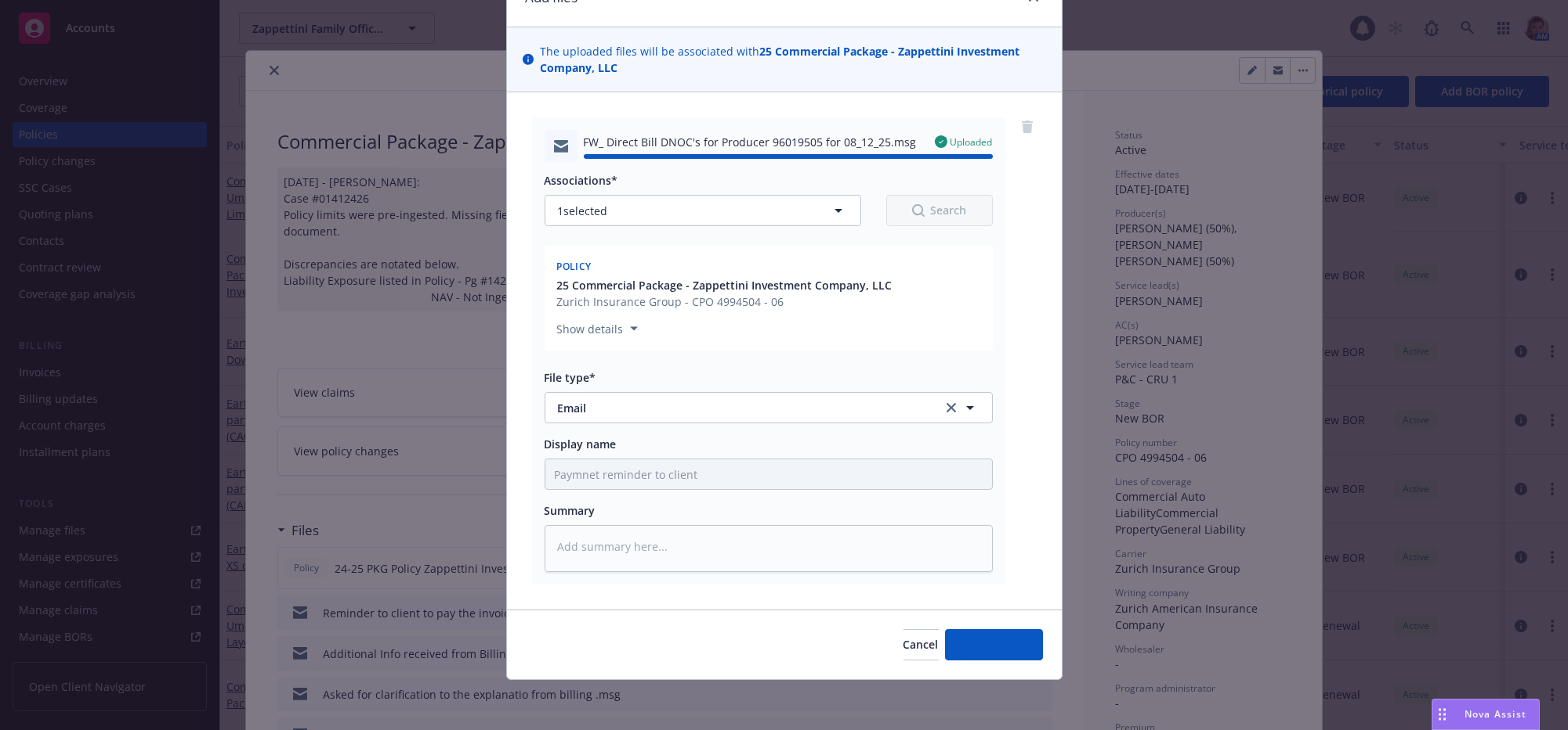
type textarea "x"
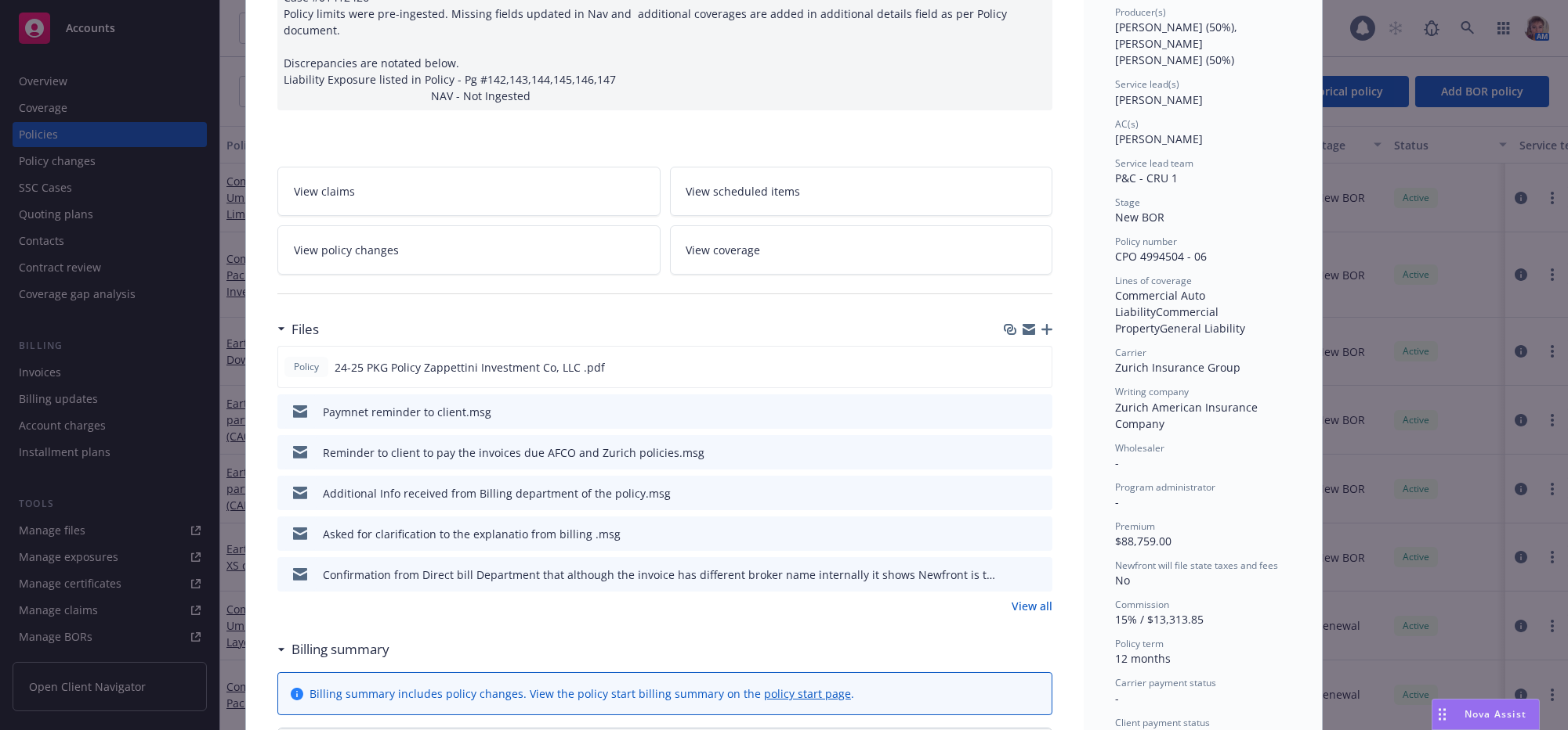
scroll to position [472, 0]
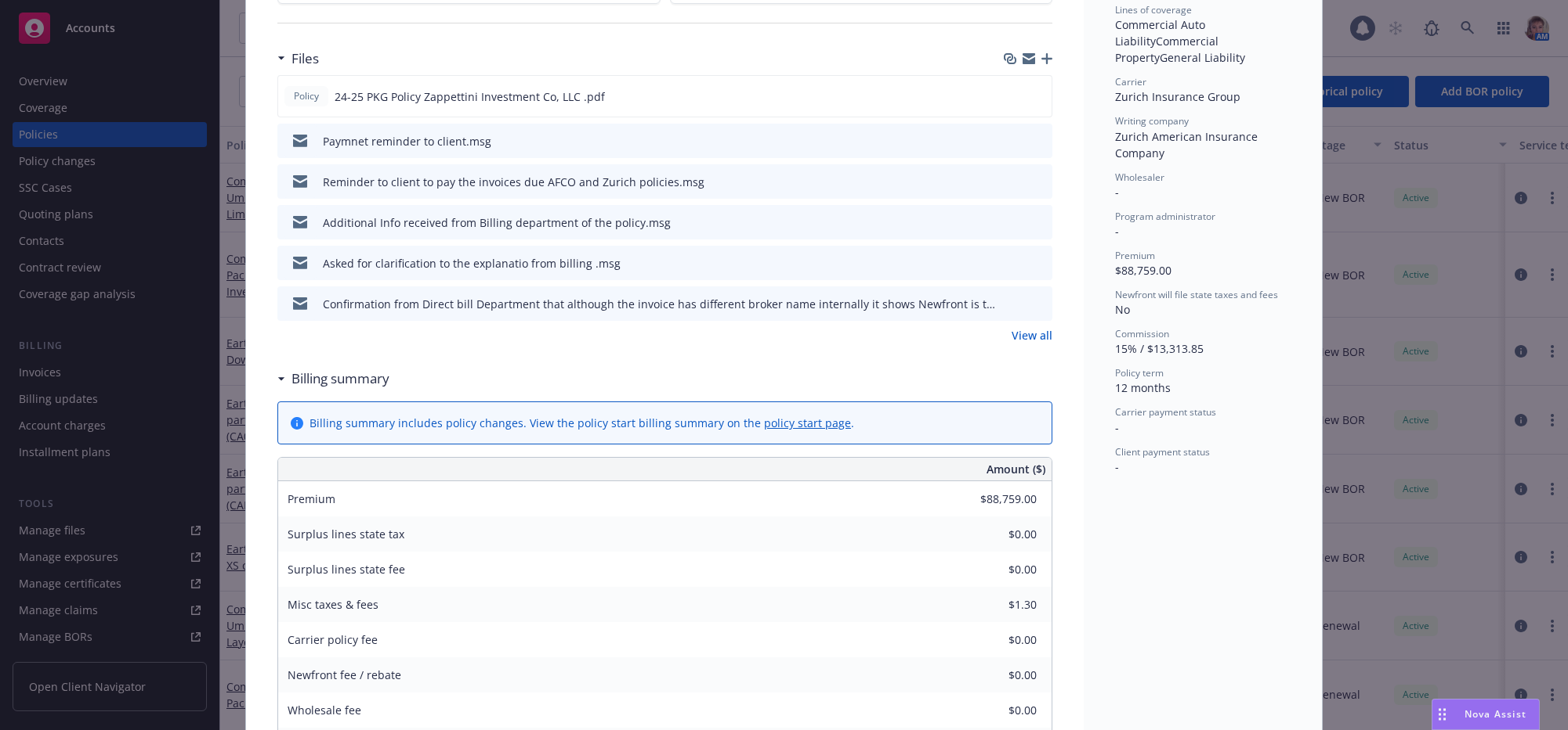
click at [1028, 344] on link "View all" at bounding box center [1032, 336] width 41 height 16
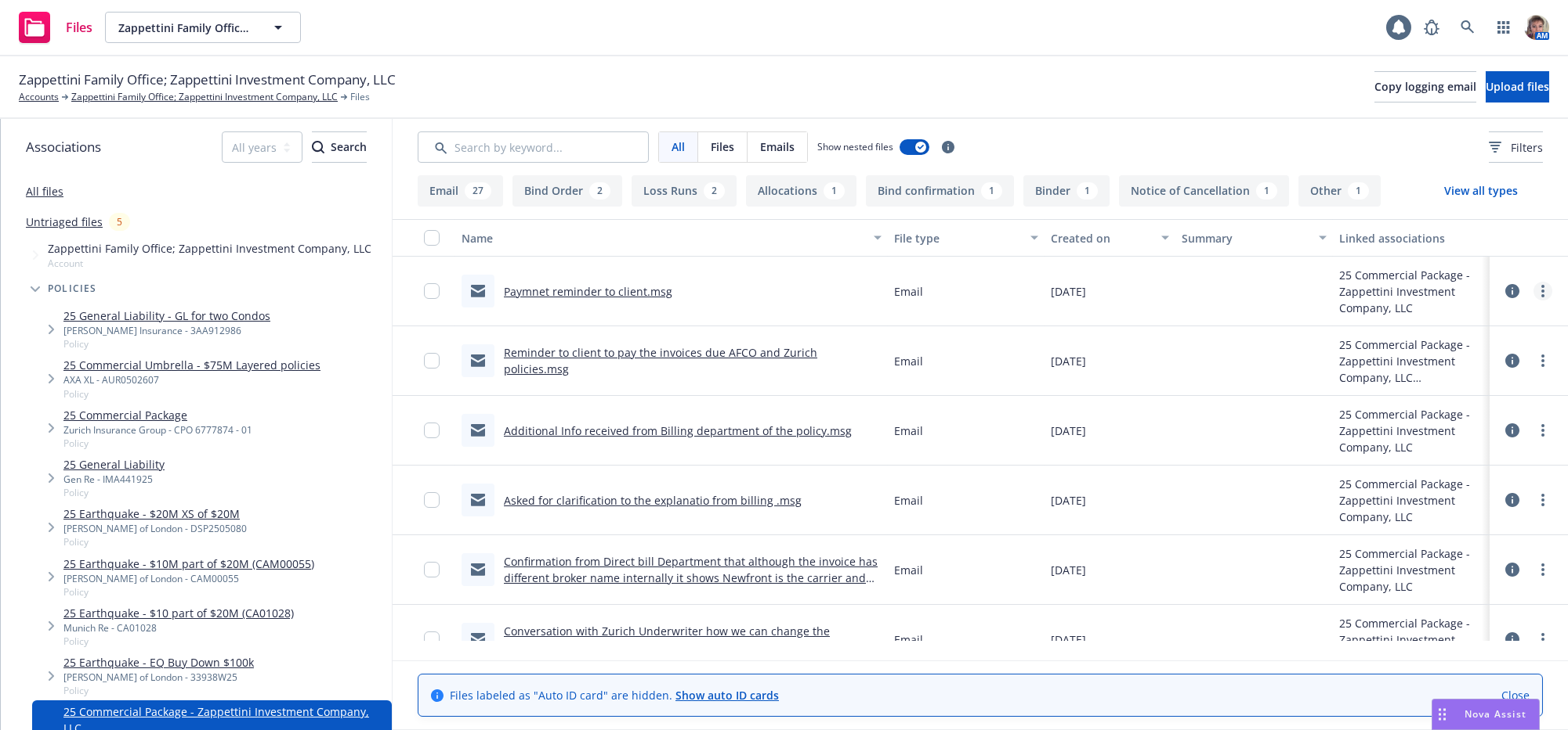
click at [1541, 297] on icon "more" at bounding box center [1542, 291] width 3 height 13
click at [1470, 413] on link "Edit" at bounding box center [1457, 408] width 156 height 32
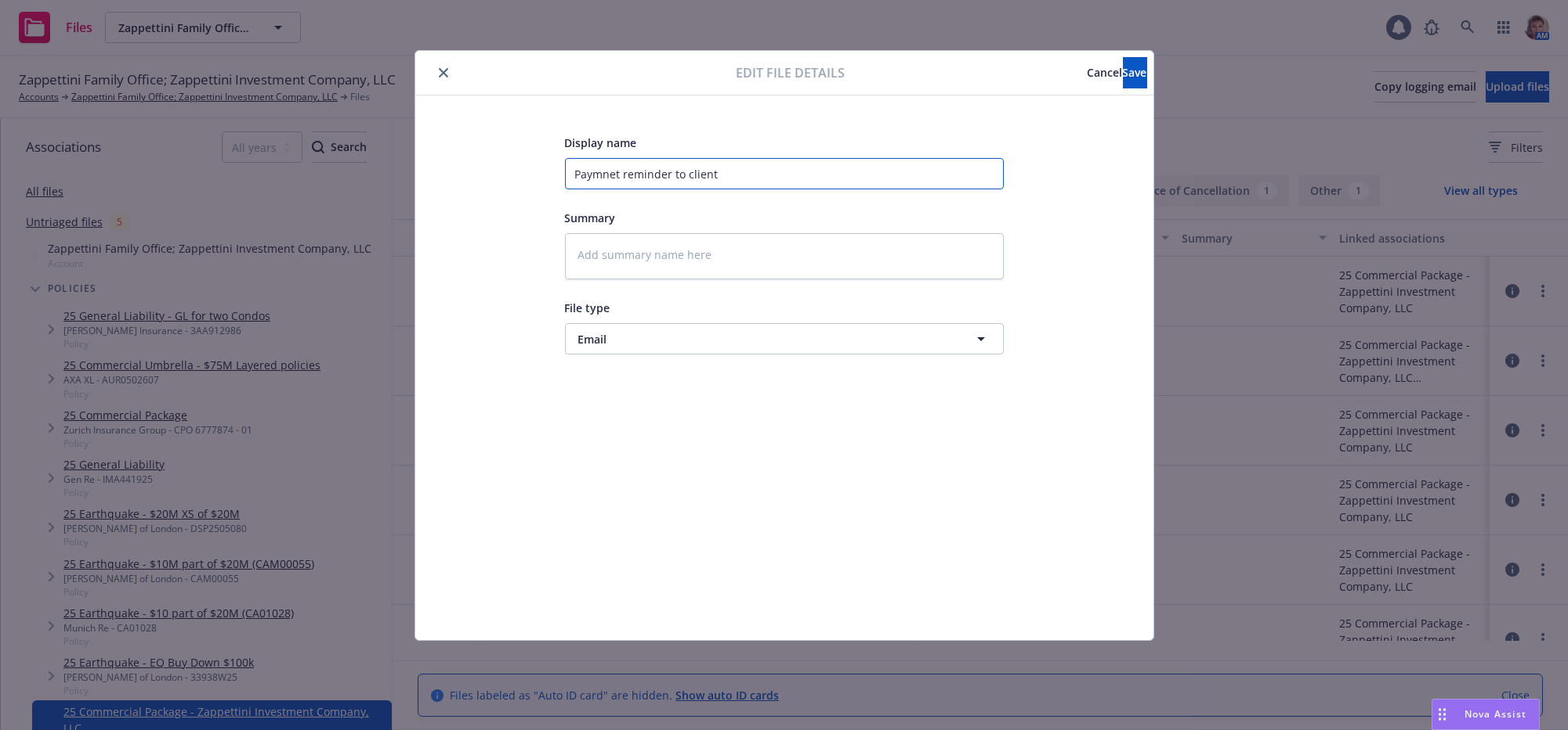
drag, startPoint x: 770, startPoint y: 167, endPoint x: 377, endPoint y: 188, distance: 393.6
click at [377, 187] on div "Edit file details Cancel Save Display name Paymnet reminder to client Summary F…" at bounding box center [784, 365] width 1568 height 730
type textarea "x"
type input "T"
type textarea "x"
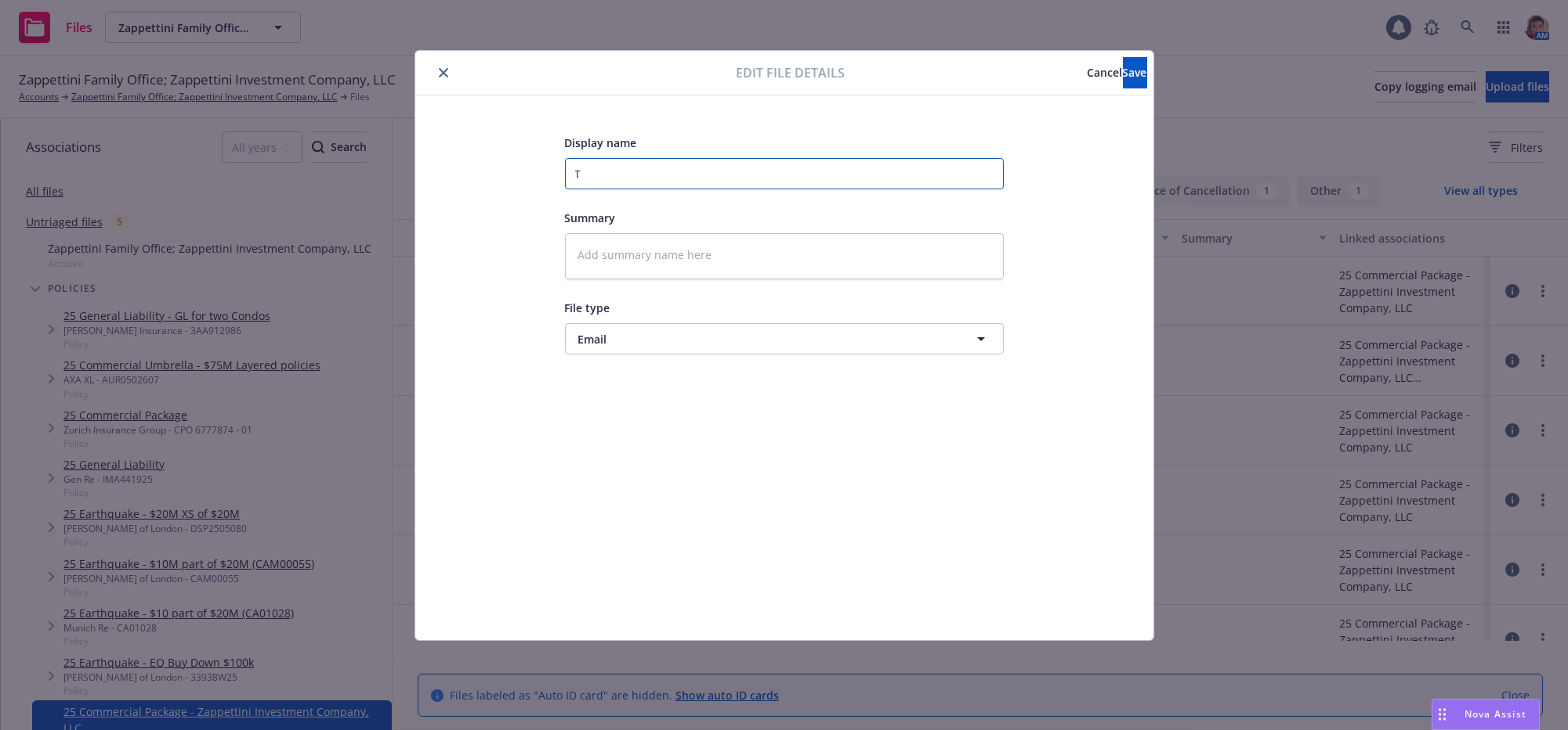
type input "Tr"
type textarea "x"
type input "Tra"
type textarea "x"
type input "Trav"
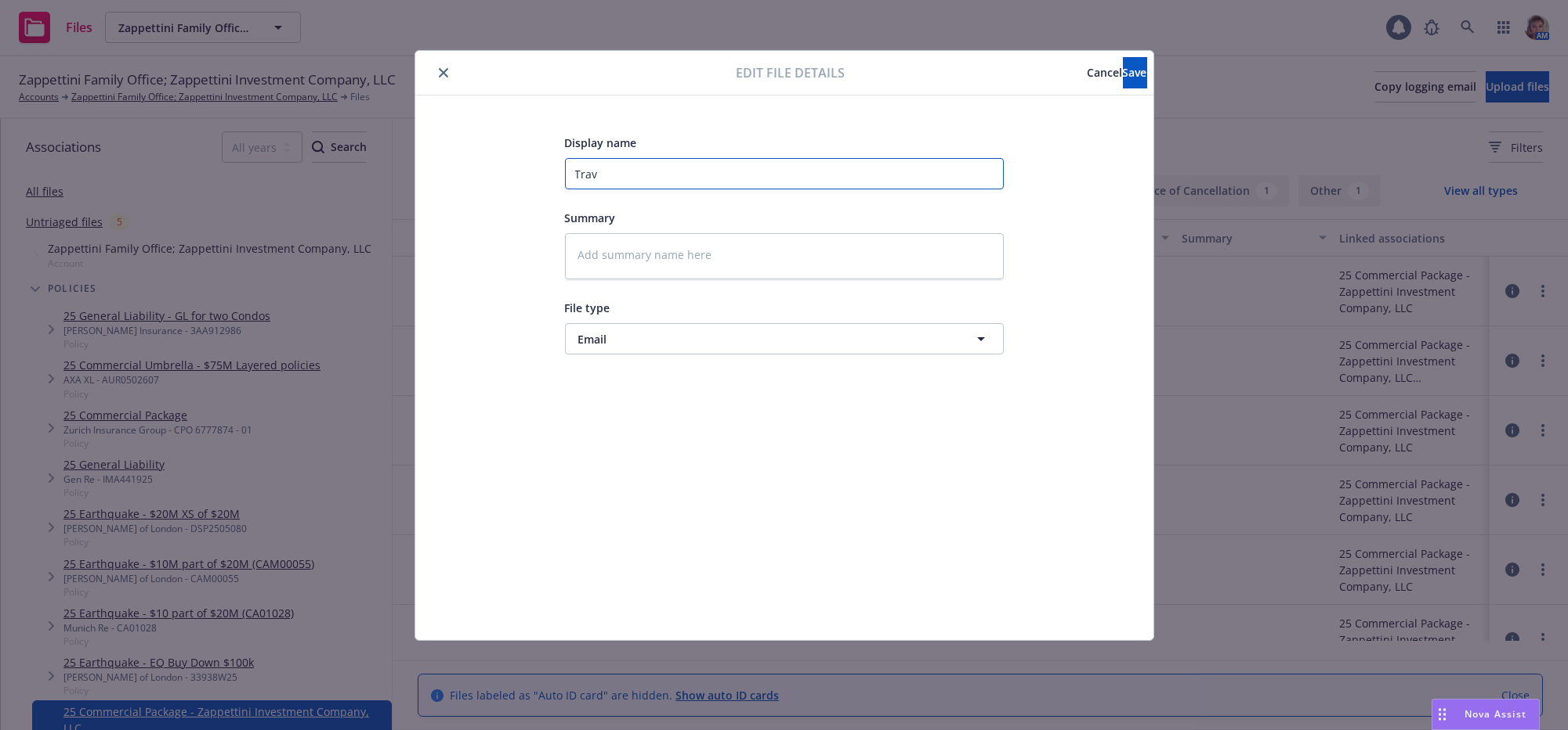
type textarea "x"
type input "Trave"
type textarea "x"
type input "Travel"
type textarea "x"
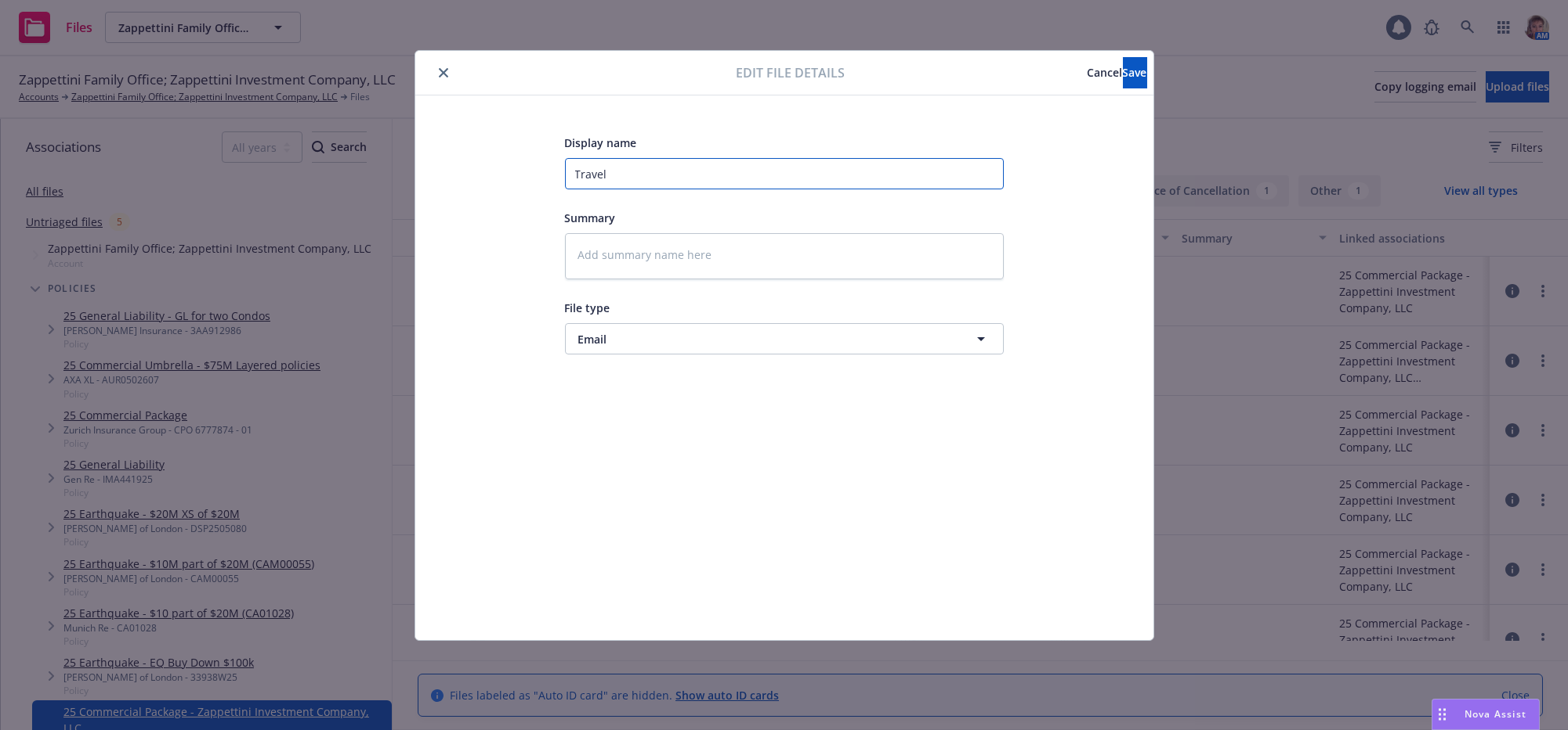
type input "Travele"
type textarea "x"
type input "Traveler"
type textarea "x"
type input "Travelers"
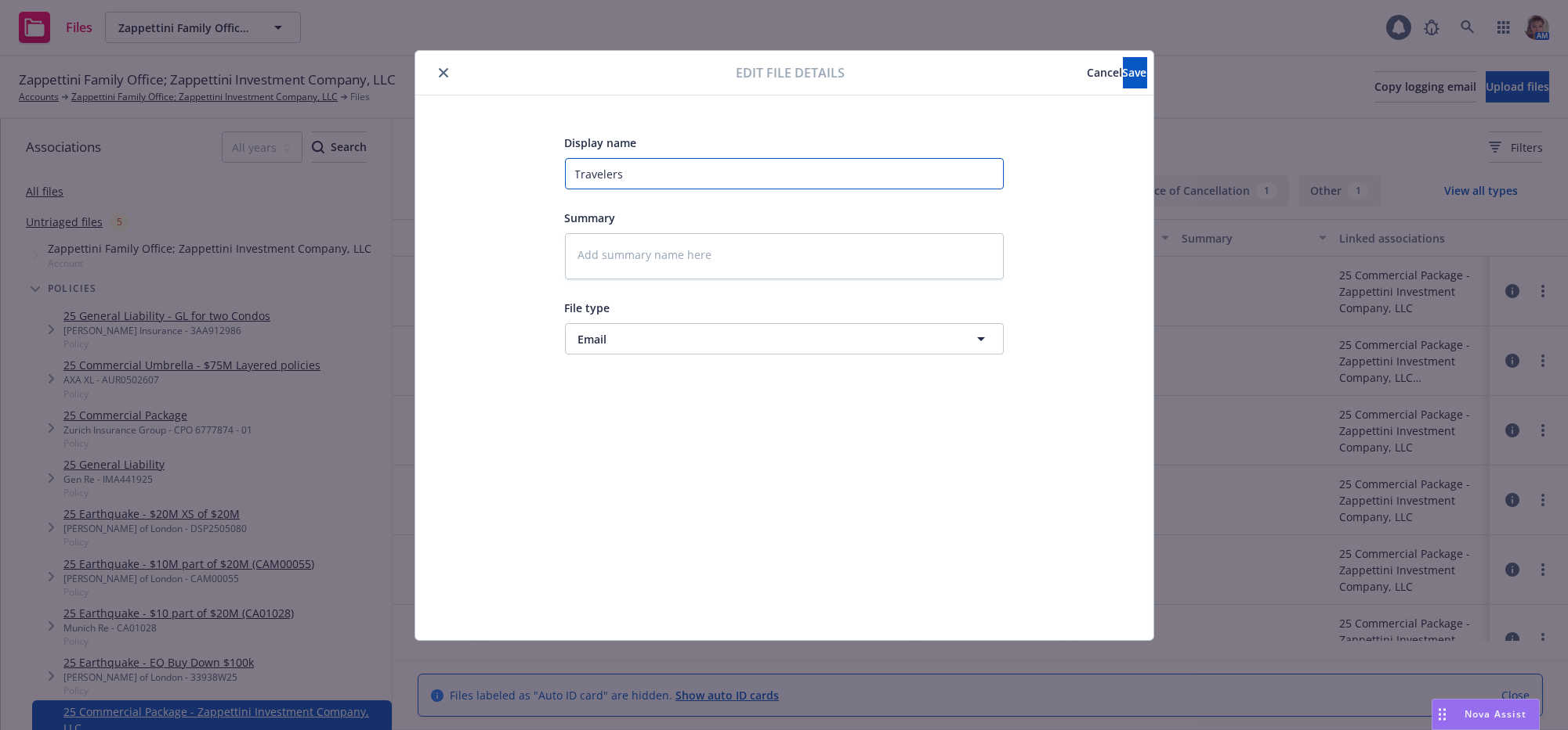
type textarea "x"
type input "Travelers"
type textarea "x"
type input "Travelers a"
type textarea "x"
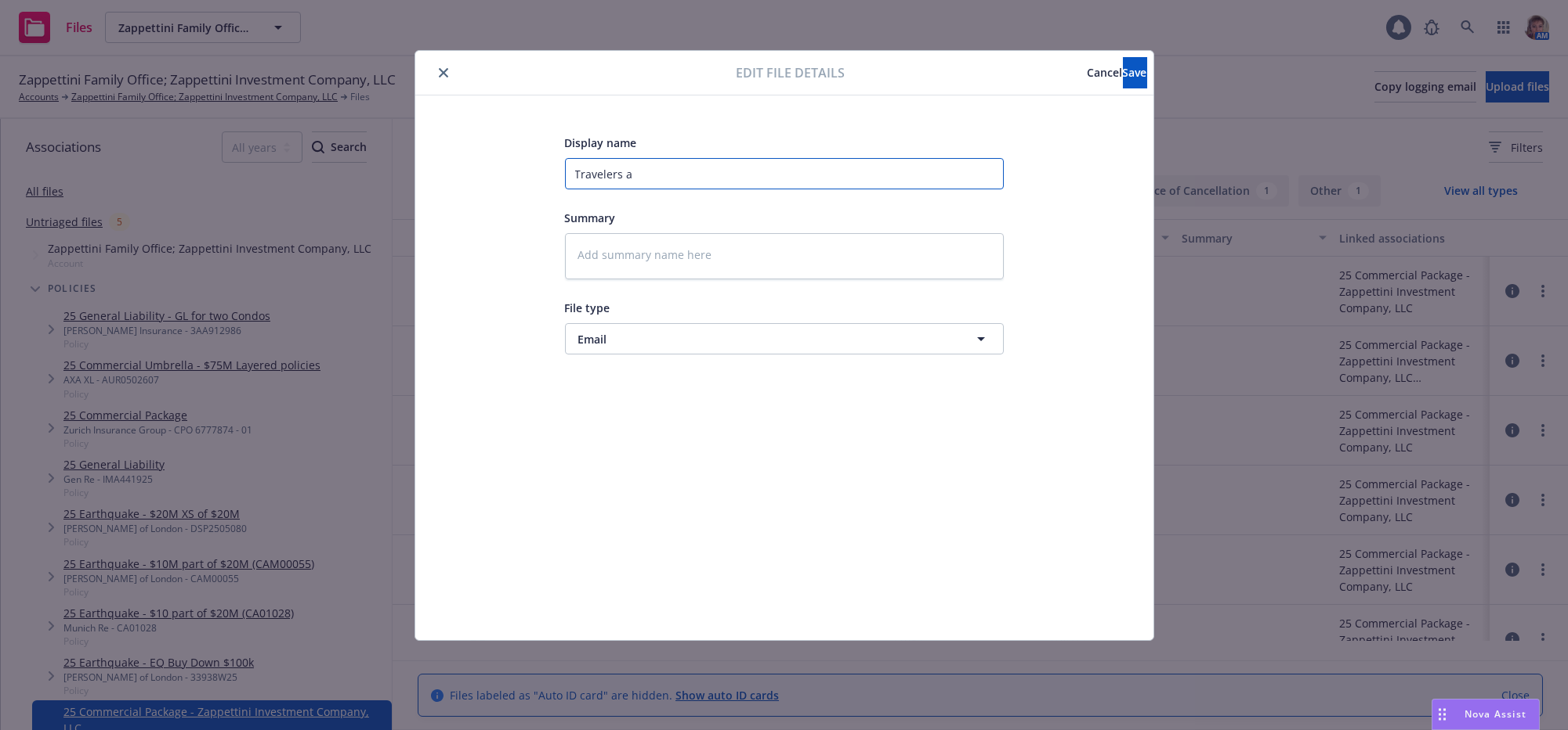
type input "Travelers ad"
type textarea "x"
type input "Travelers advi"
type textarea "x"
type input "Travelers advis"
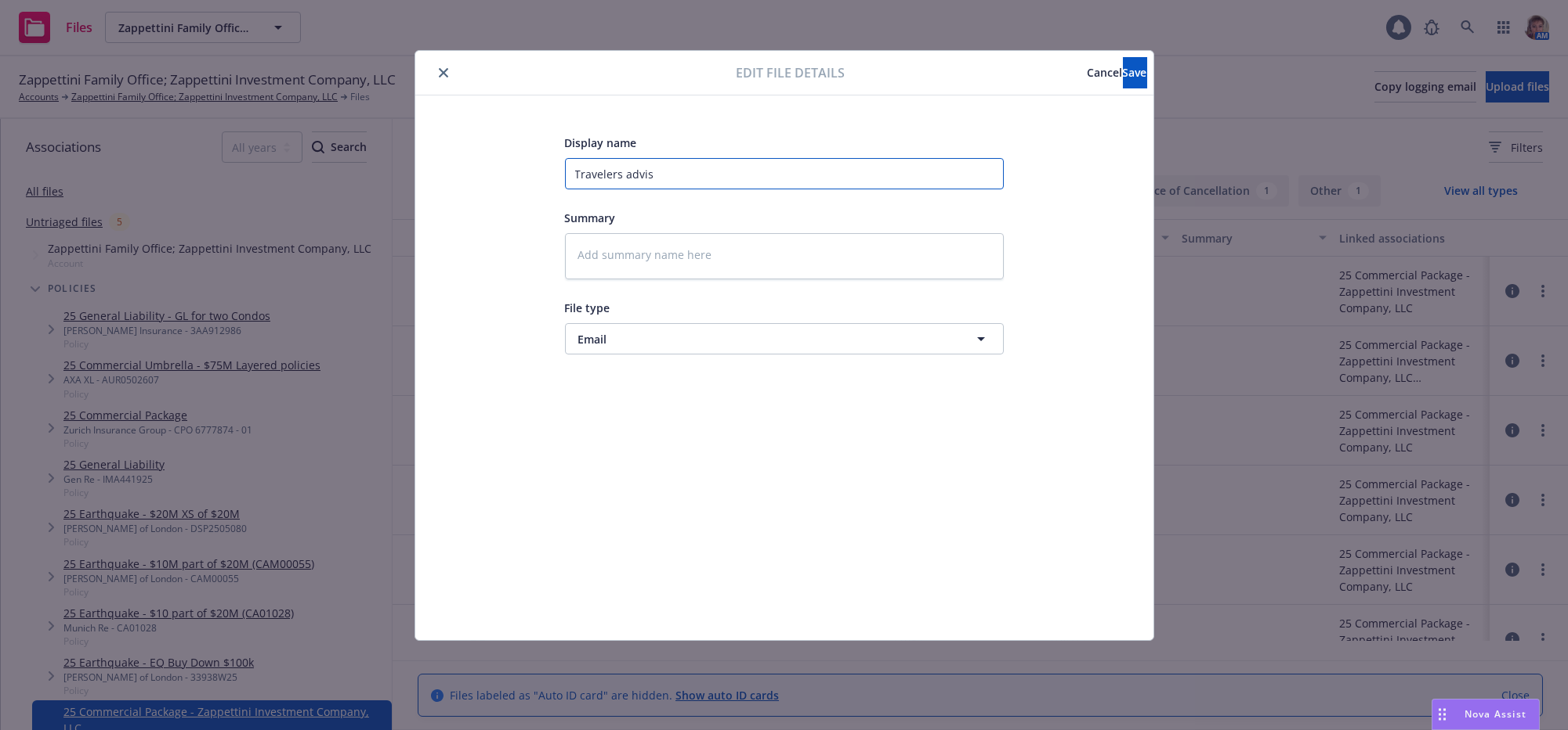
type textarea "x"
type input "Travelers advise"
type textarea "x"
type input "Travelers advised"
type textarea "x"
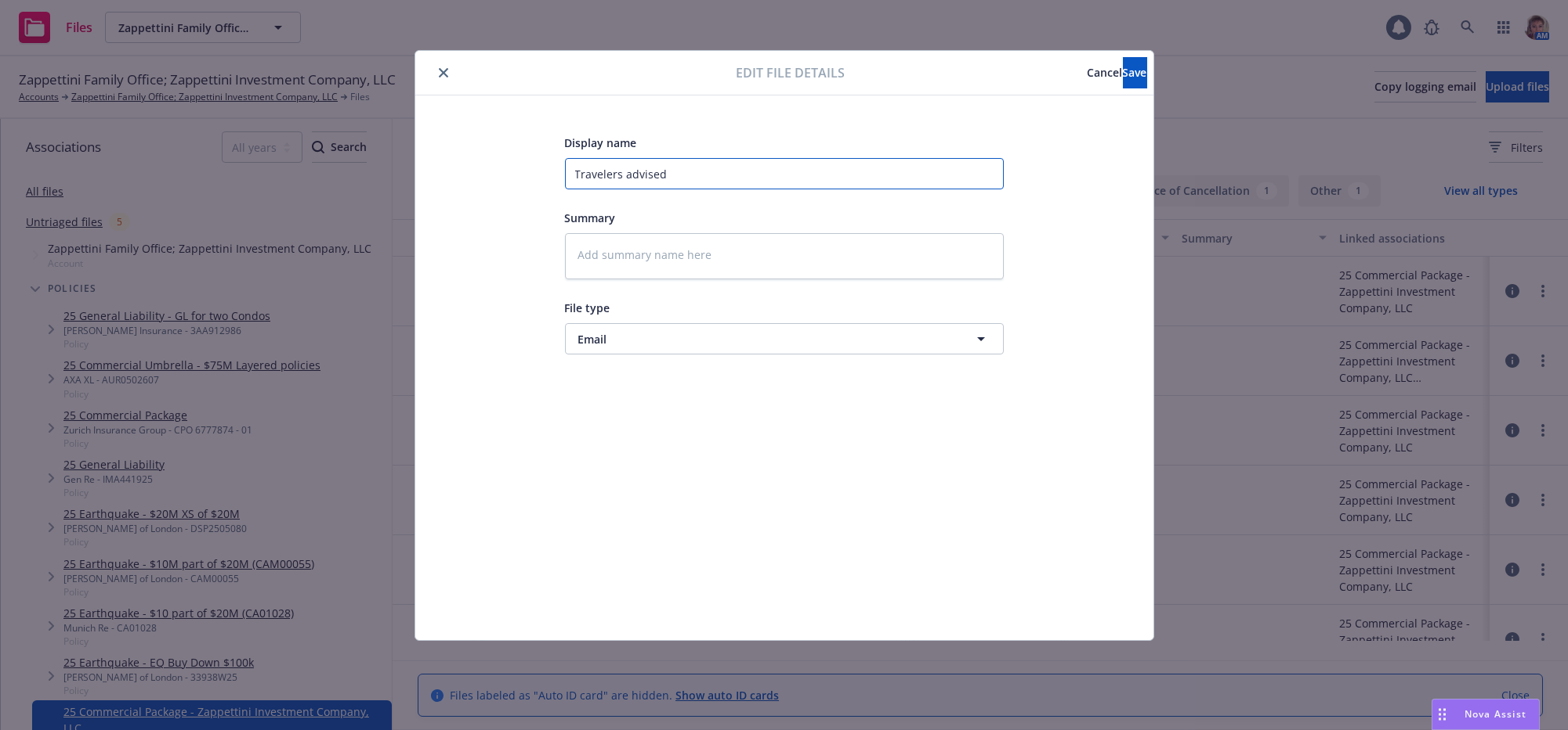
type input "Travelers advised"
type textarea "x"
type input "Travelers advised pa"
type textarea "x"
type input "Travelers advised pay"
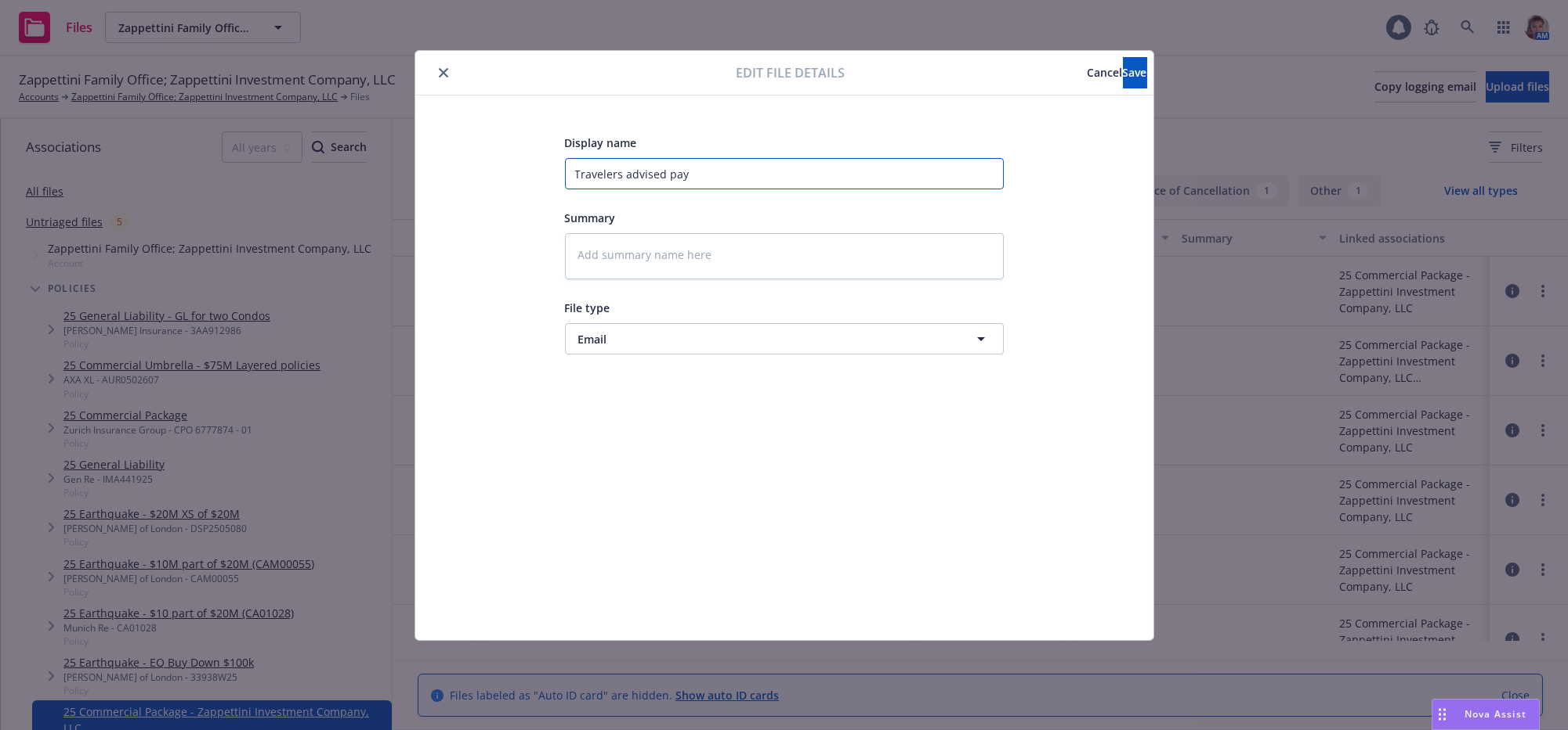
type textarea "x"
type input "Travelers advised paym"
type textarea "x"
type input "Travelers advised payme"
type textarea "x"
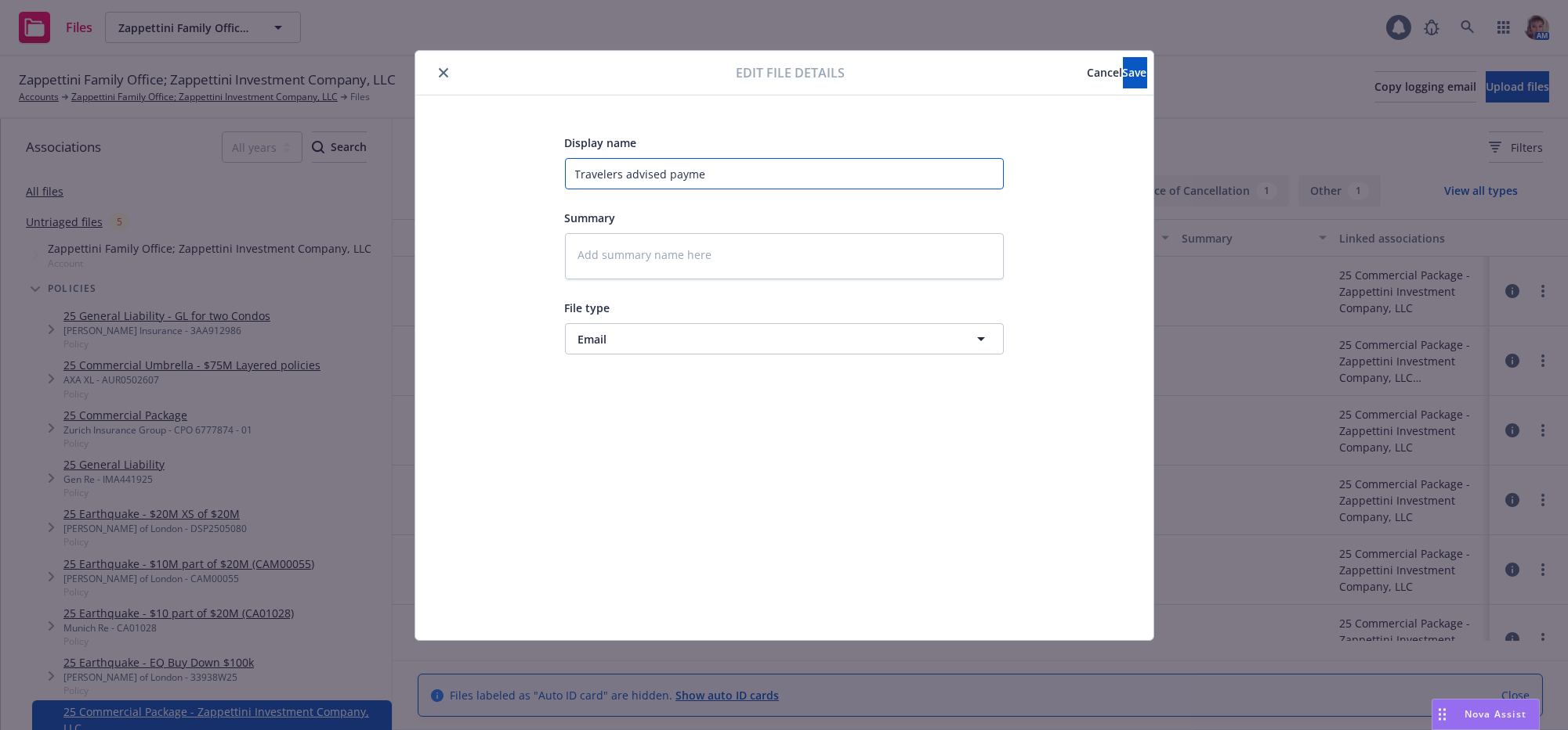
type input "Travelers advised paymen"
type textarea "x"
type input "Travelers advised payment"
type textarea "x"
type input "Travelers advised payment"
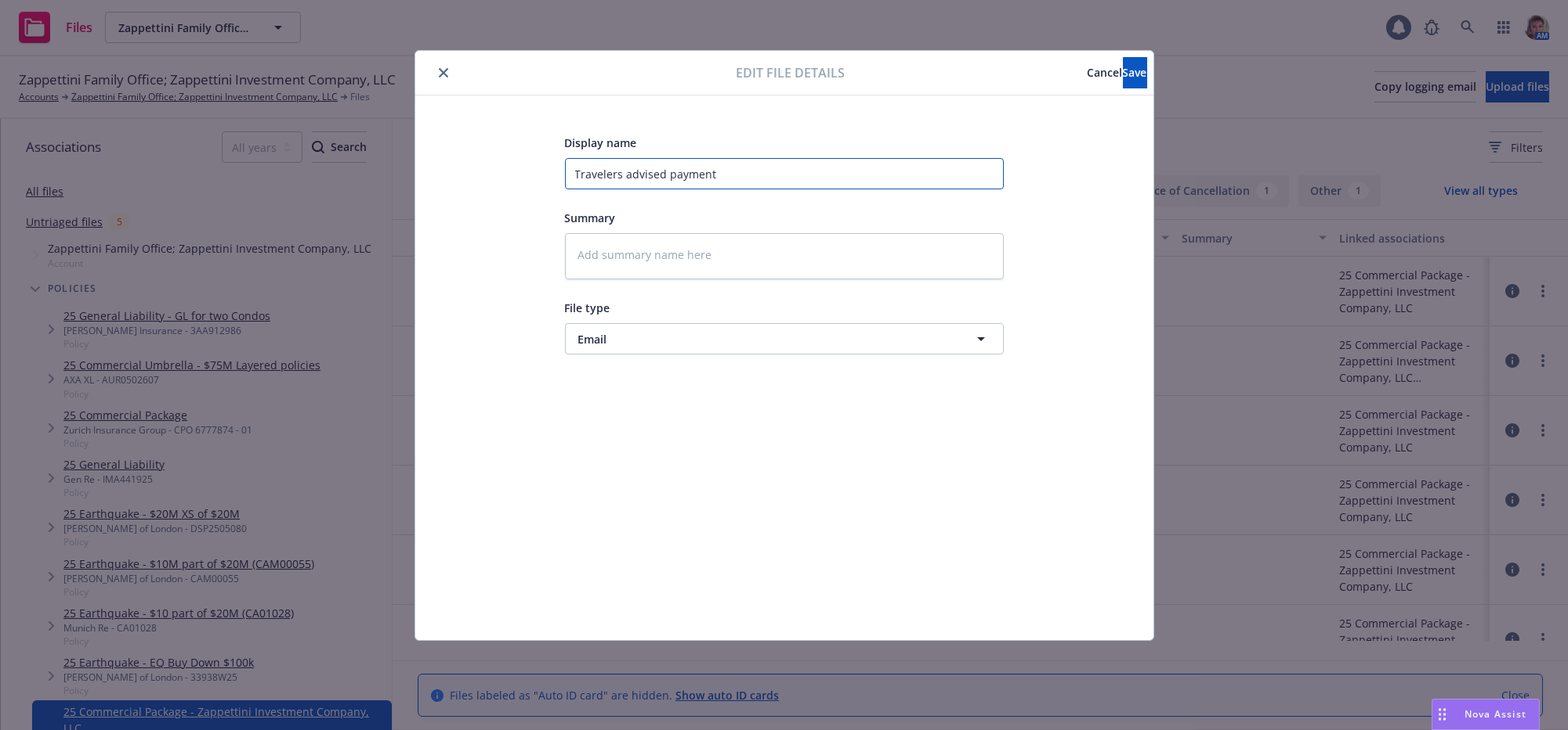
type textarea "x"
type input "Travelers advised payment i"
type textarea "x"
type input "Travelers advised payment is"
type textarea "x"
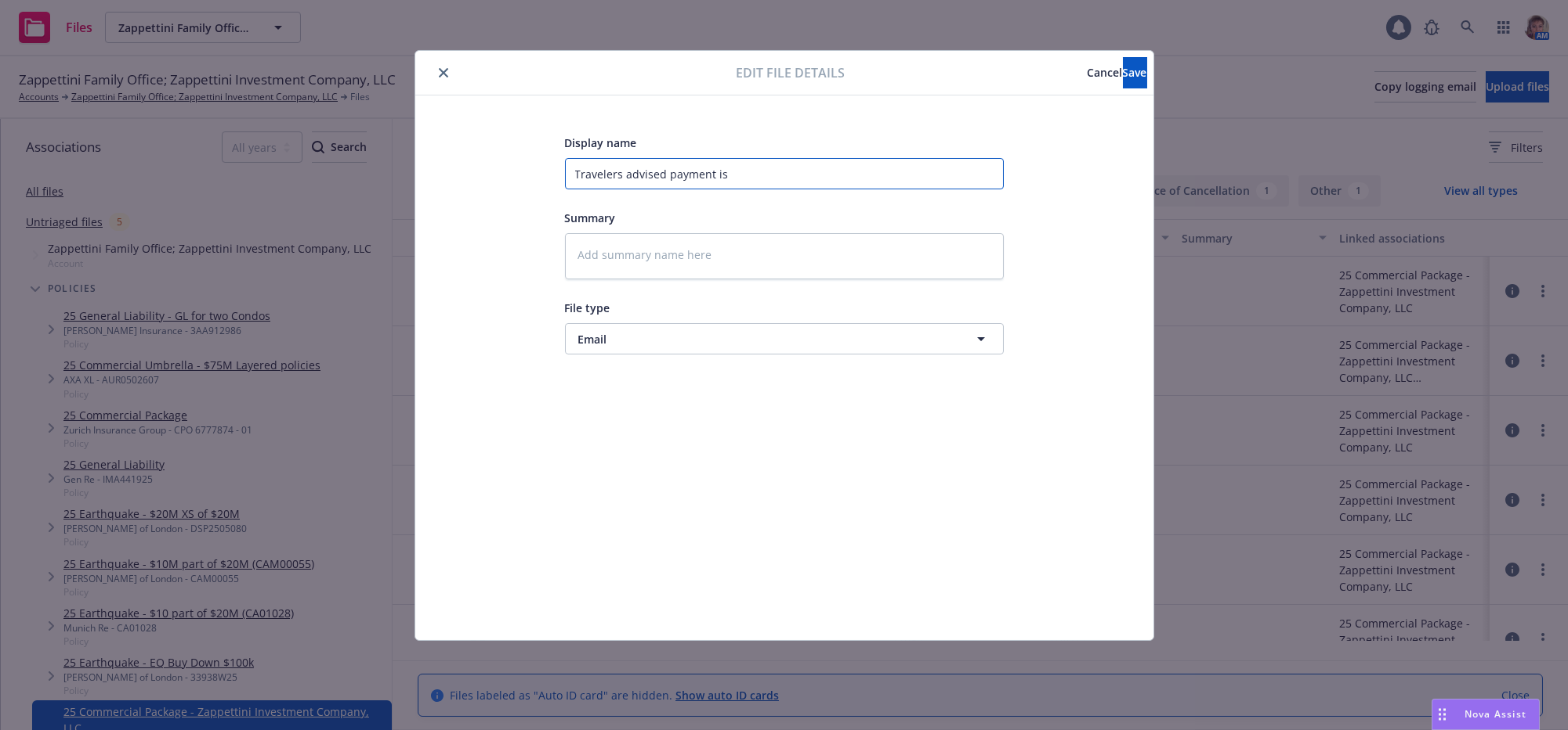
type input "Travelers advised payment is"
type textarea "x"
type input "Travelers advised payment is o"
type textarea "x"
type input "Travelers advised payment is ov"
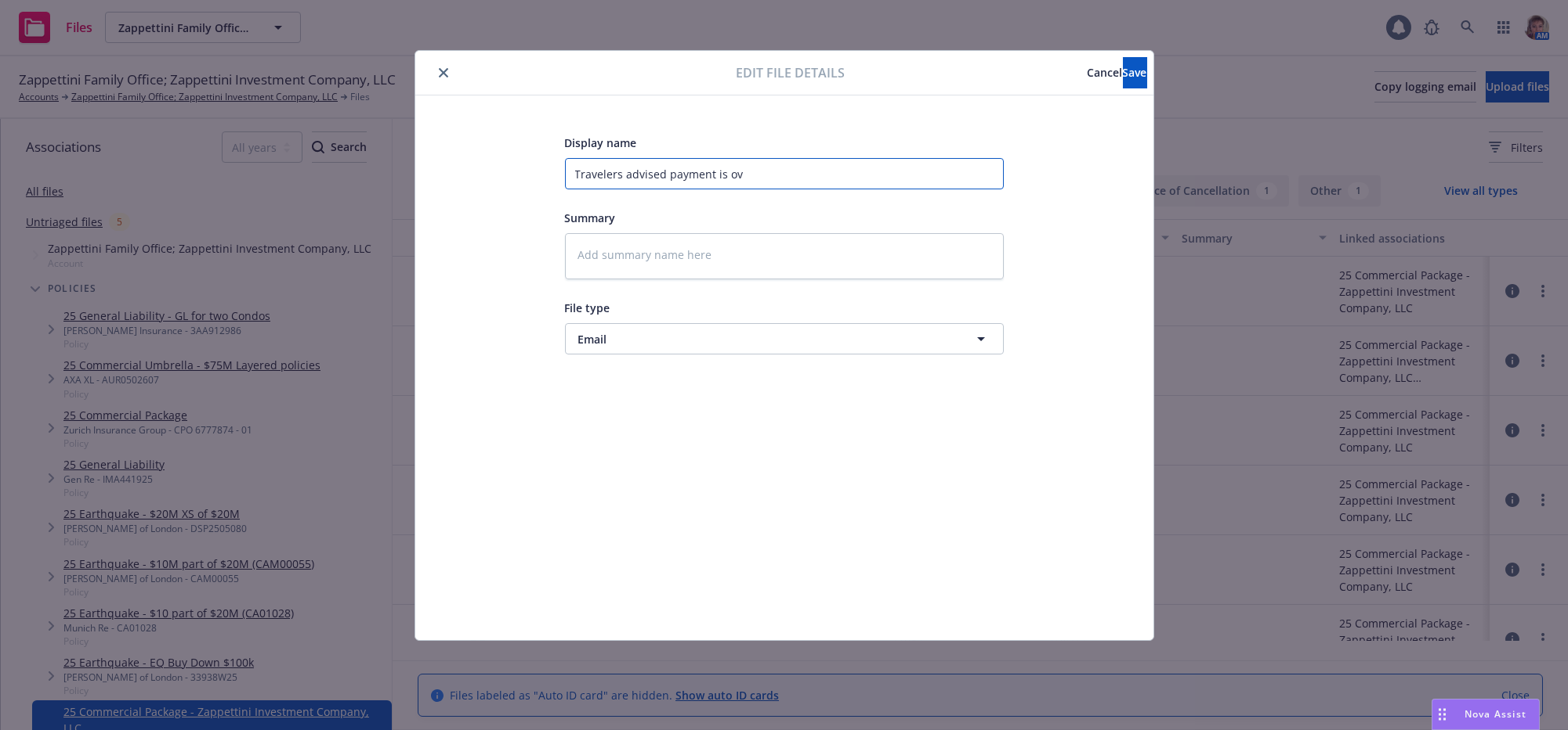
type textarea "x"
type input "Travelers advised payment is ove"
type textarea "x"
type input "Travelers advised payment is over"
type textarea "x"
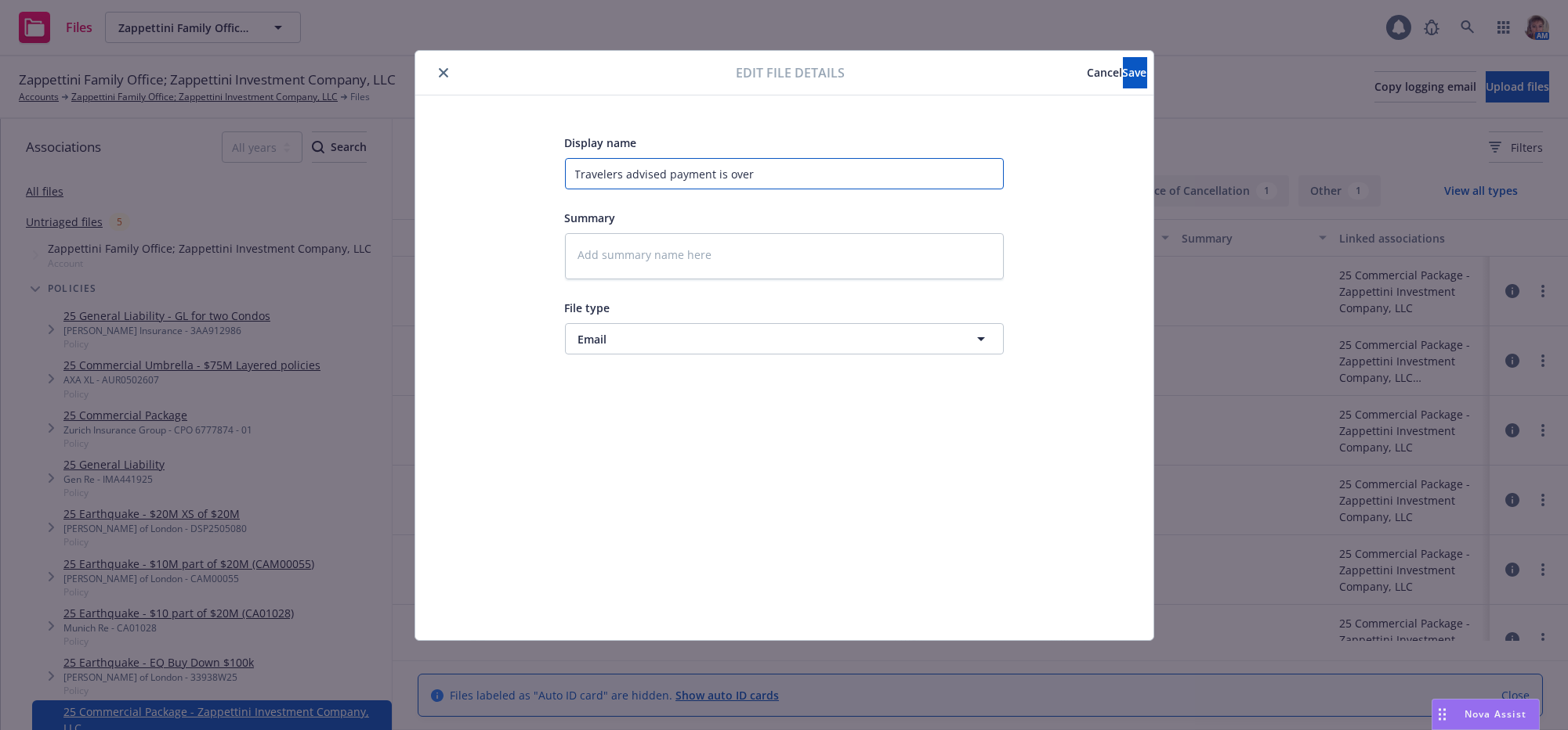
type input "Travelers advised payment is overd"
type textarea "x"
type input "Travelers advised payment is overdu"
type textarea "x"
type input "Travelers advised payment is overdue"
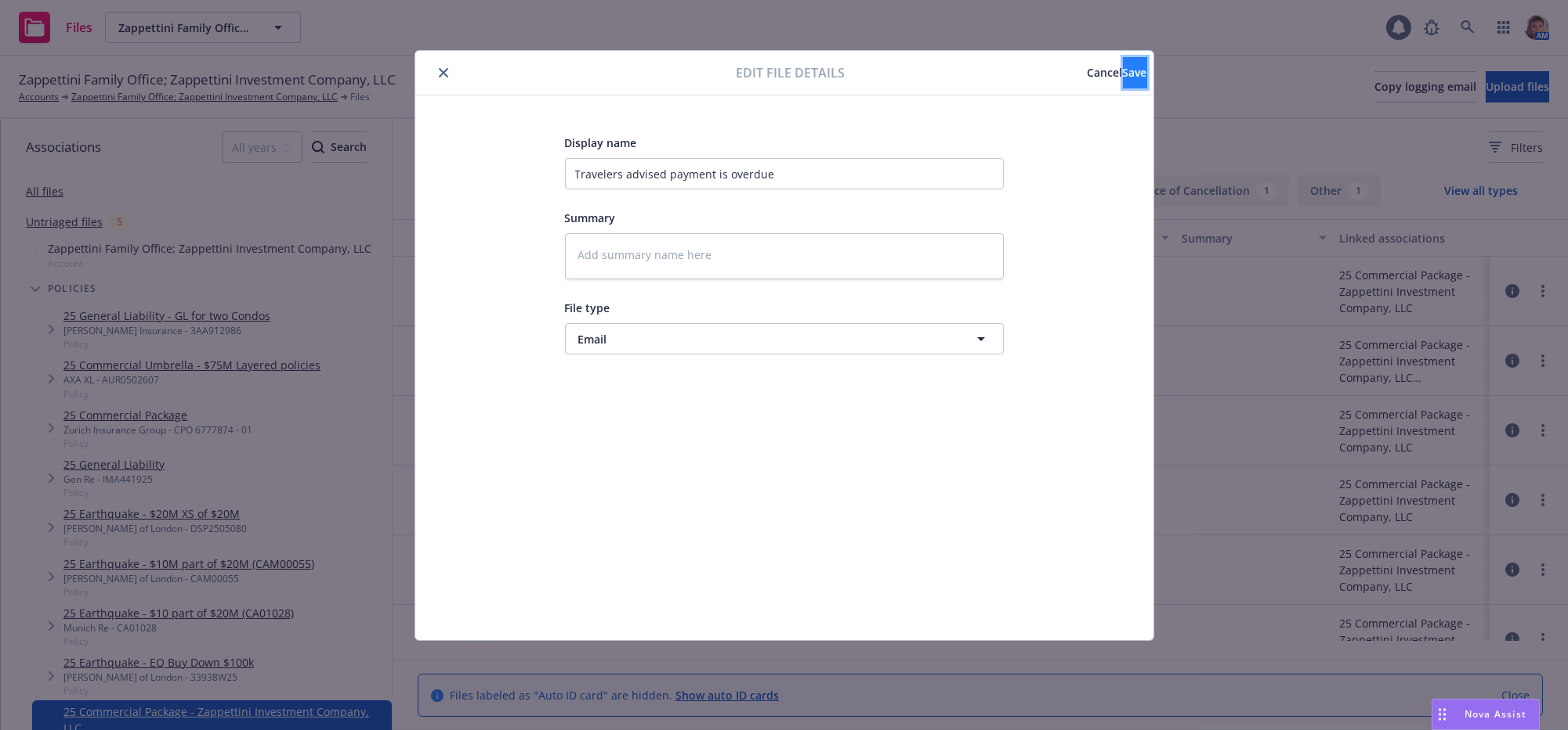
click at [1134, 63] on button "Save" at bounding box center [1134, 73] width 24 height 32
type textarea "x"
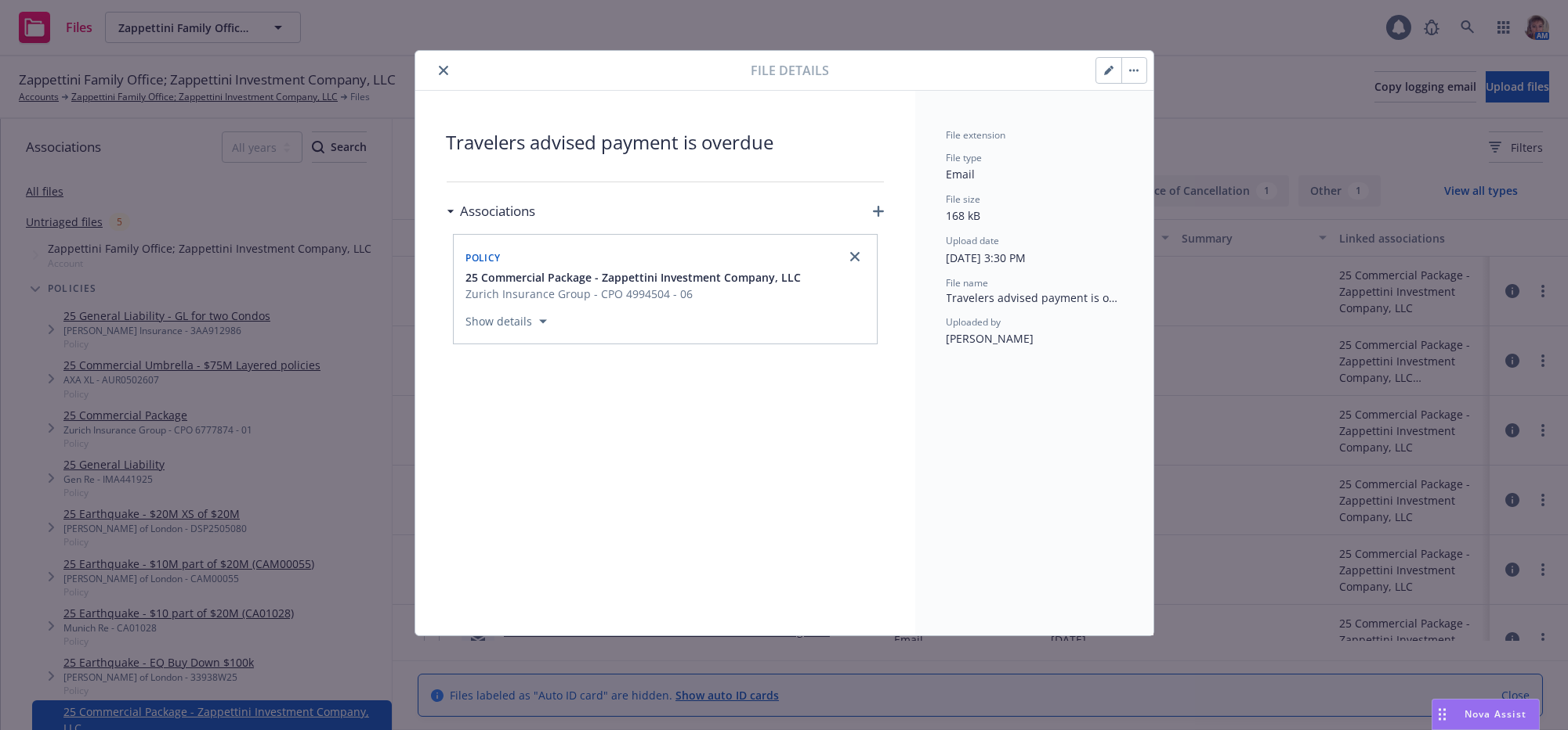
click at [446, 86] on div "File details" at bounding box center [784, 71] width 738 height 40
click at [442, 73] on icon "close" at bounding box center [443, 71] width 9 height 9
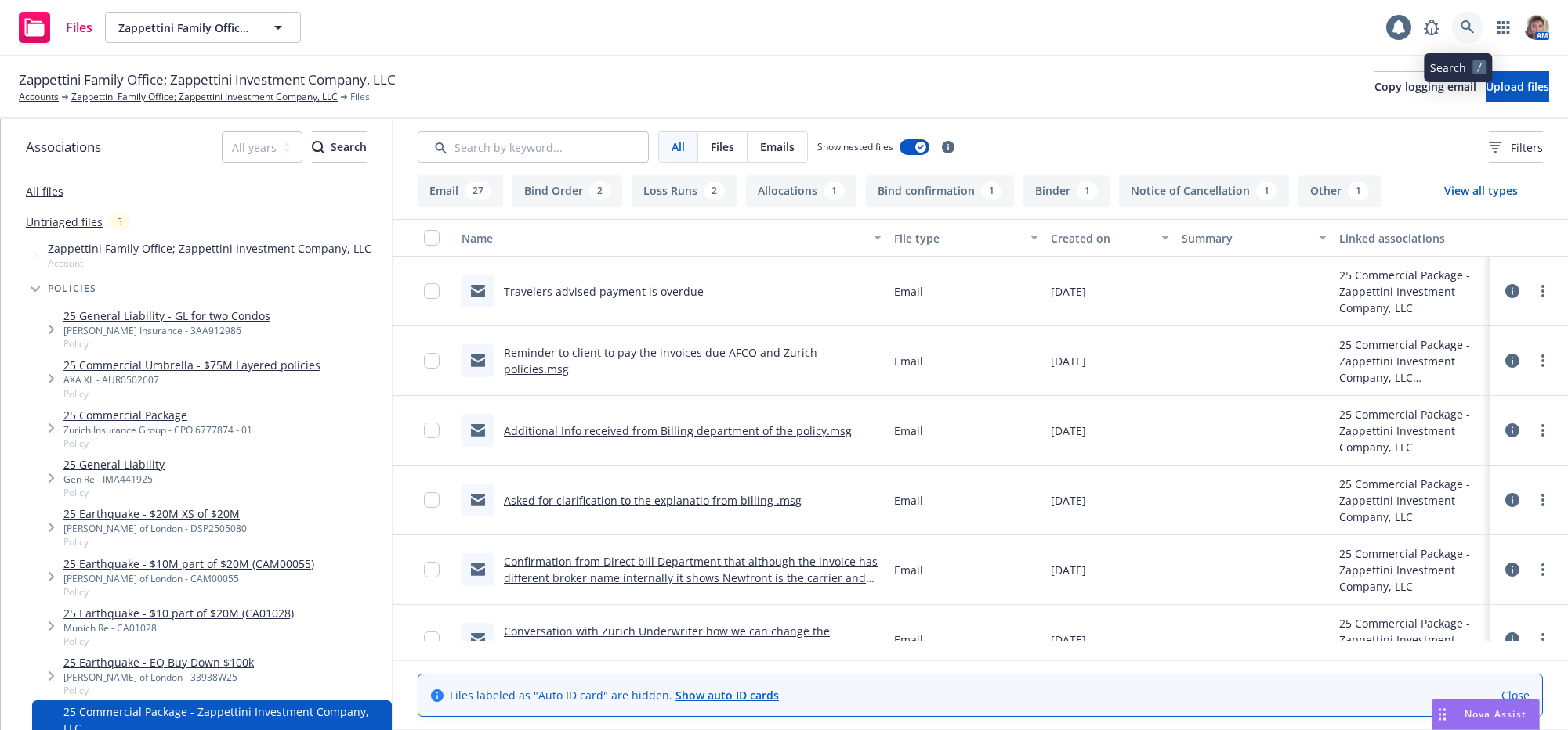
click at [1471, 34] on link at bounding box center [1467, 27] width 32 height 32
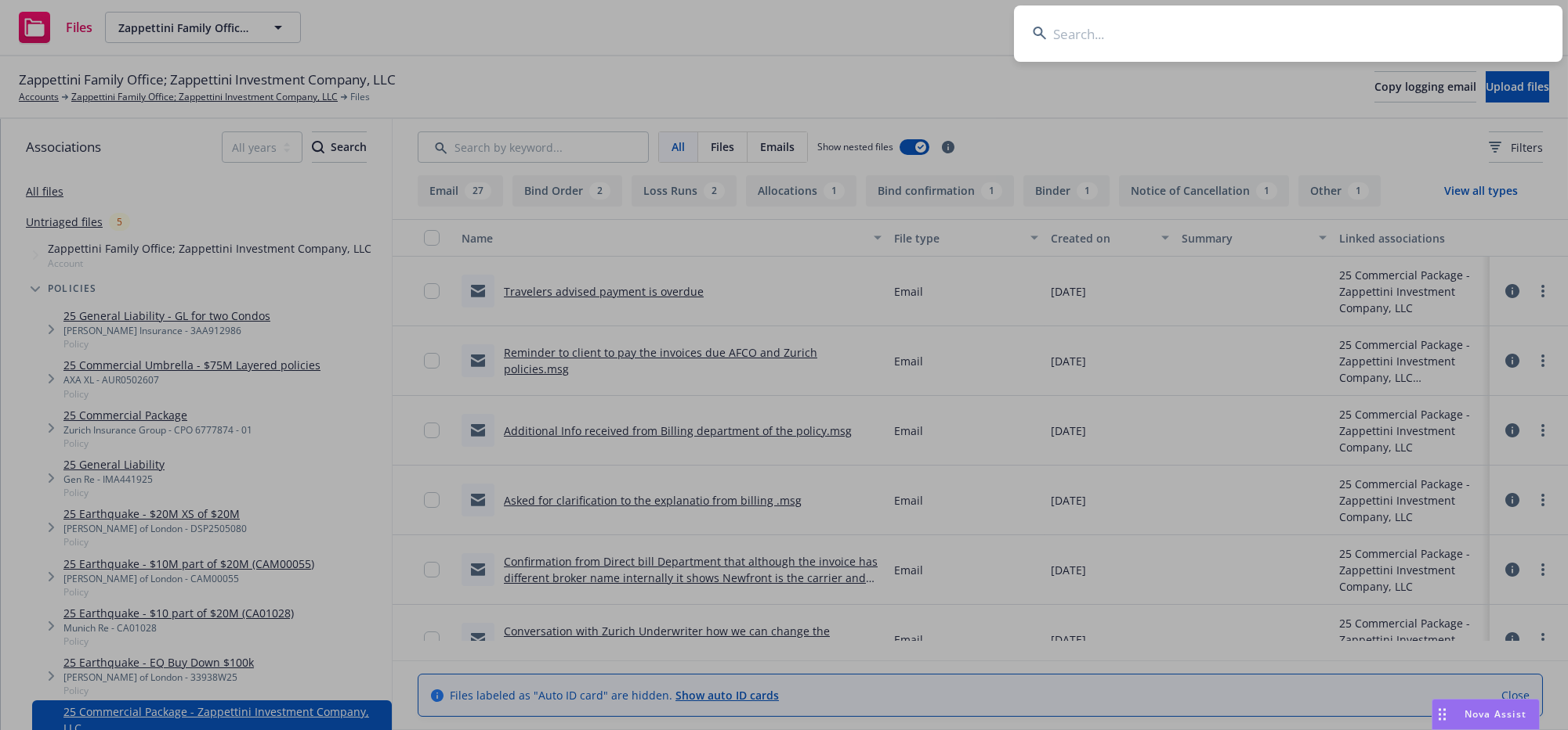
click at [1247, 31] on input at bounding box center [1288, 34] width 548 height 56
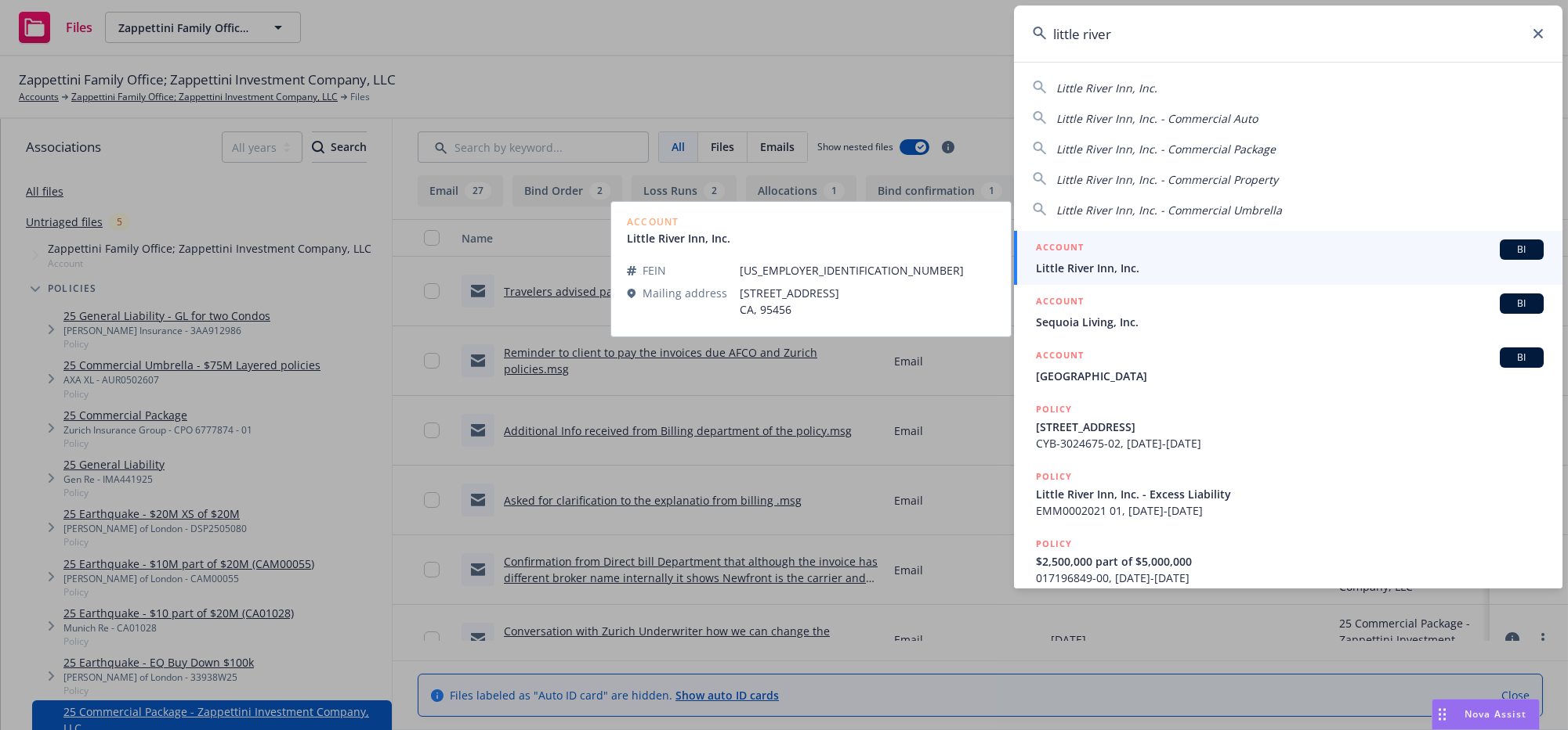
type input "little river"
click at [1169, 277] on span "Little River Inn, Inc." at bounding box center [1289, 268] width 507 height 16
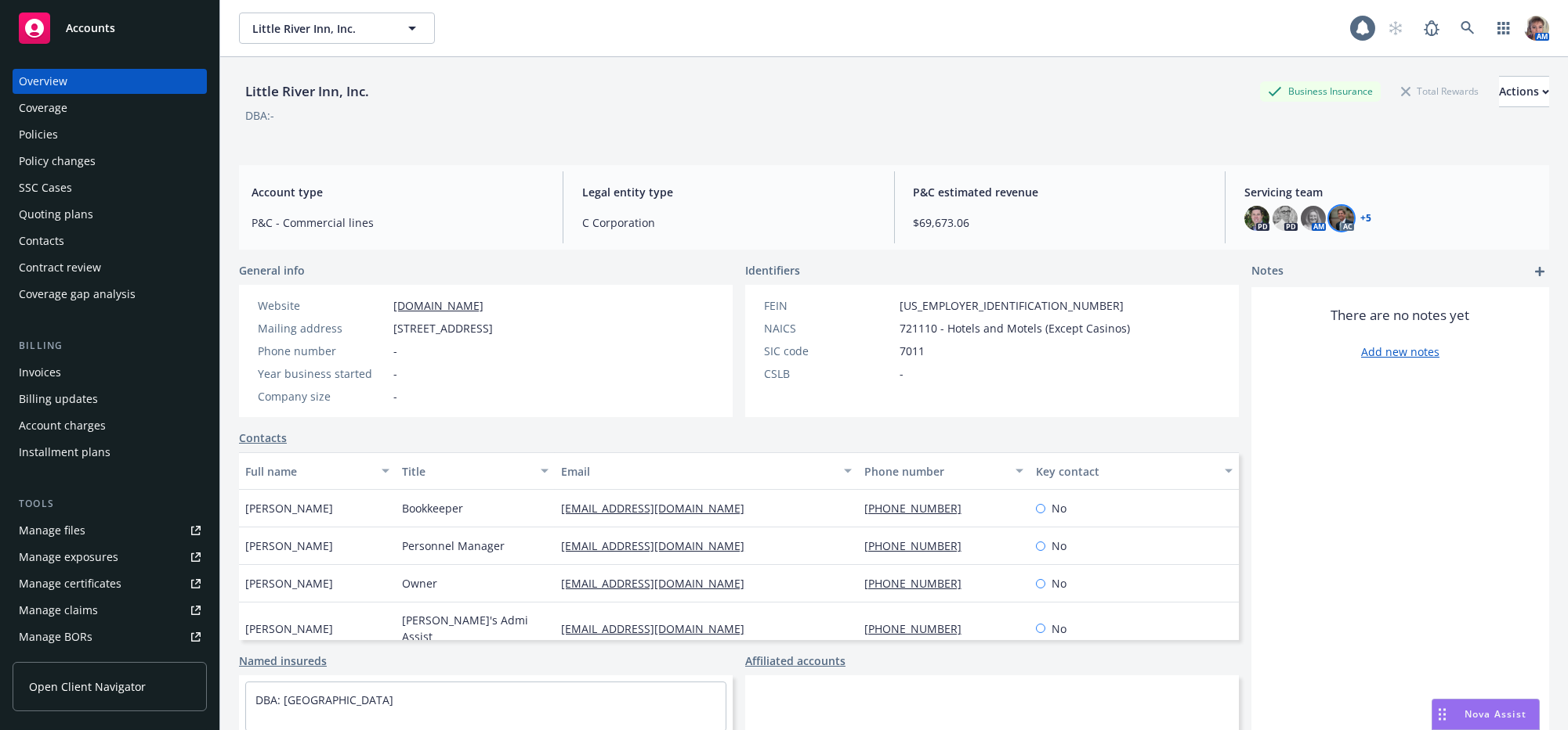
click at [1337, 231] on img at bounding box center [1341, 219] width 25 height 25
click at [1310, 230] on img at bounding box center [1313, 219] width 25 height 25
click at [1361, 223] on link "+ 5" at bounding box center [1366, 219] width 11 height 9
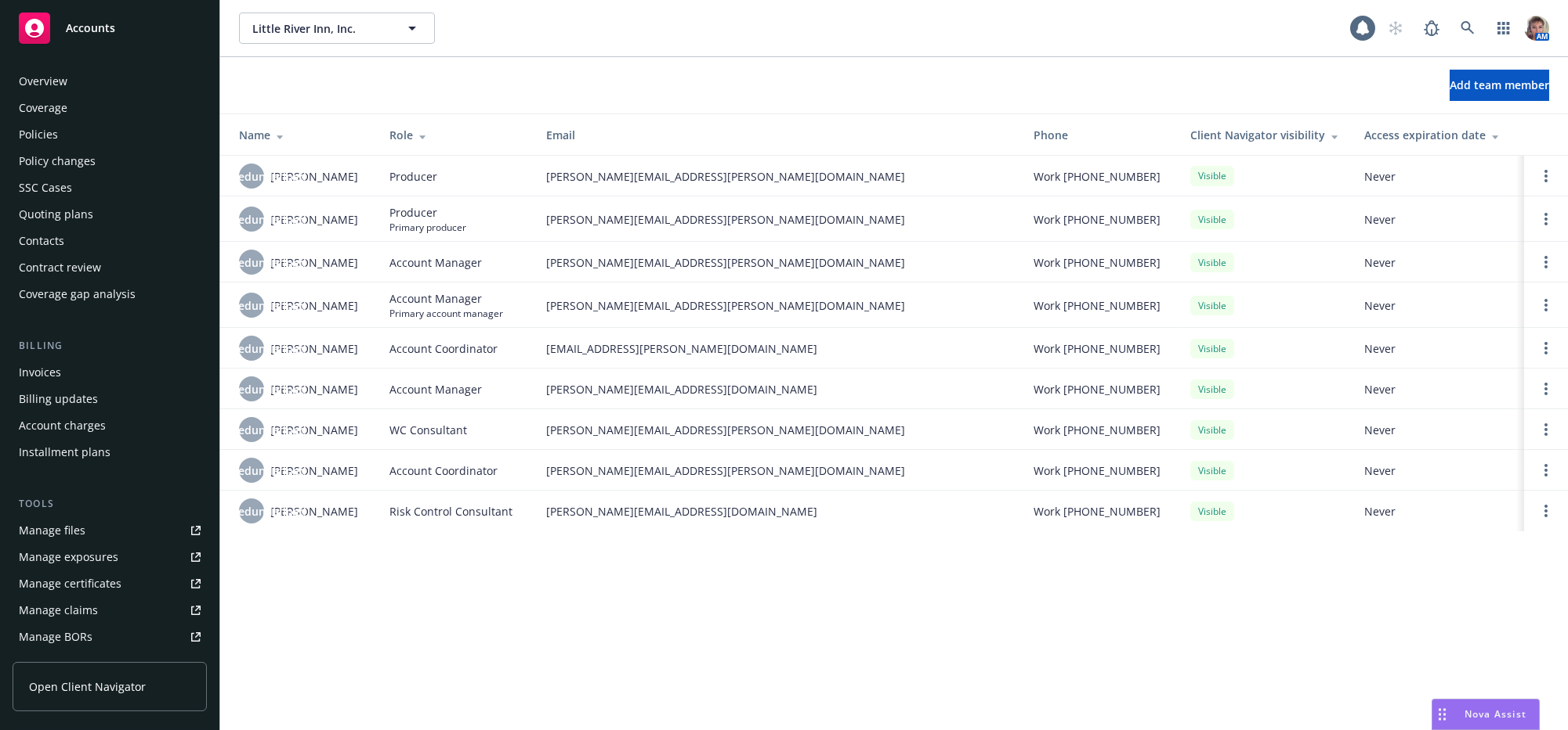
scroll to position [410, 0]
